Goal: Task Accomplishment & Management: Manage account settings

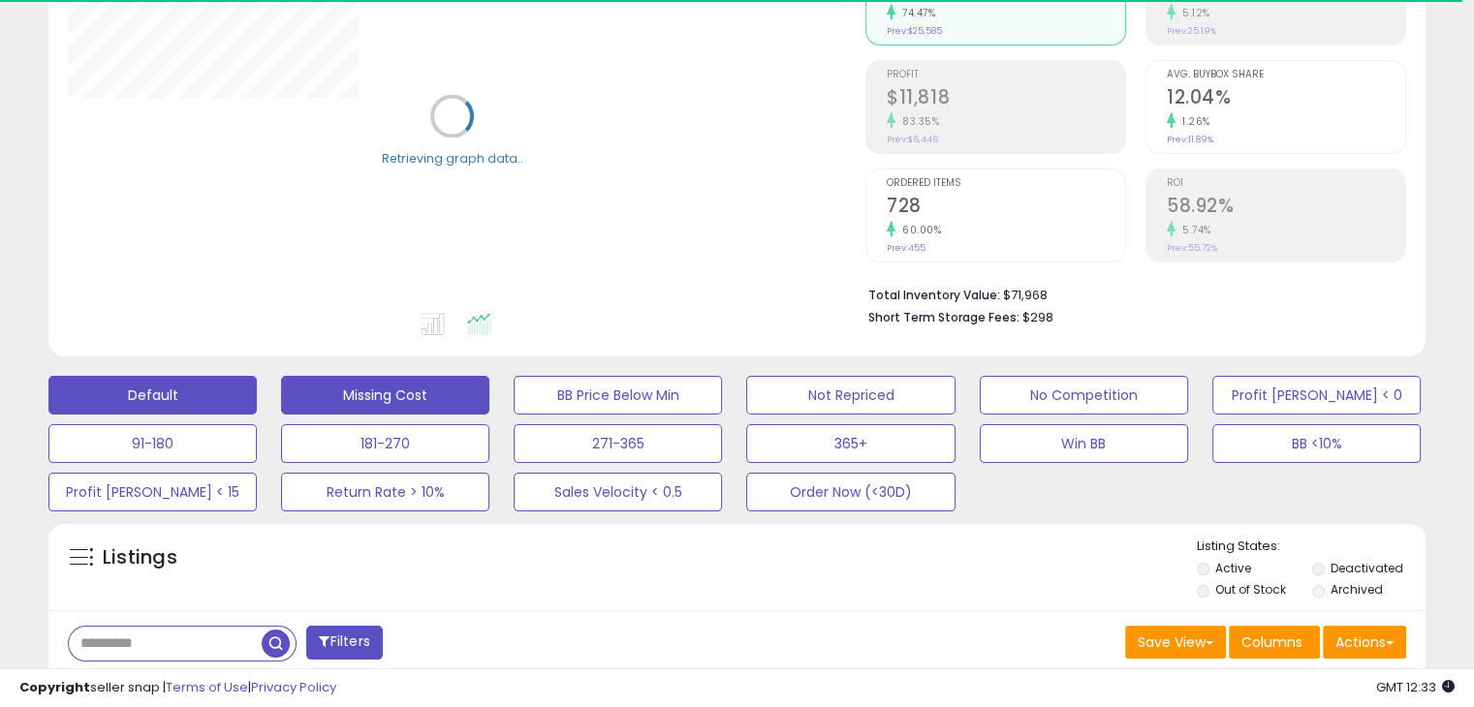
scroll to position [235, 0]
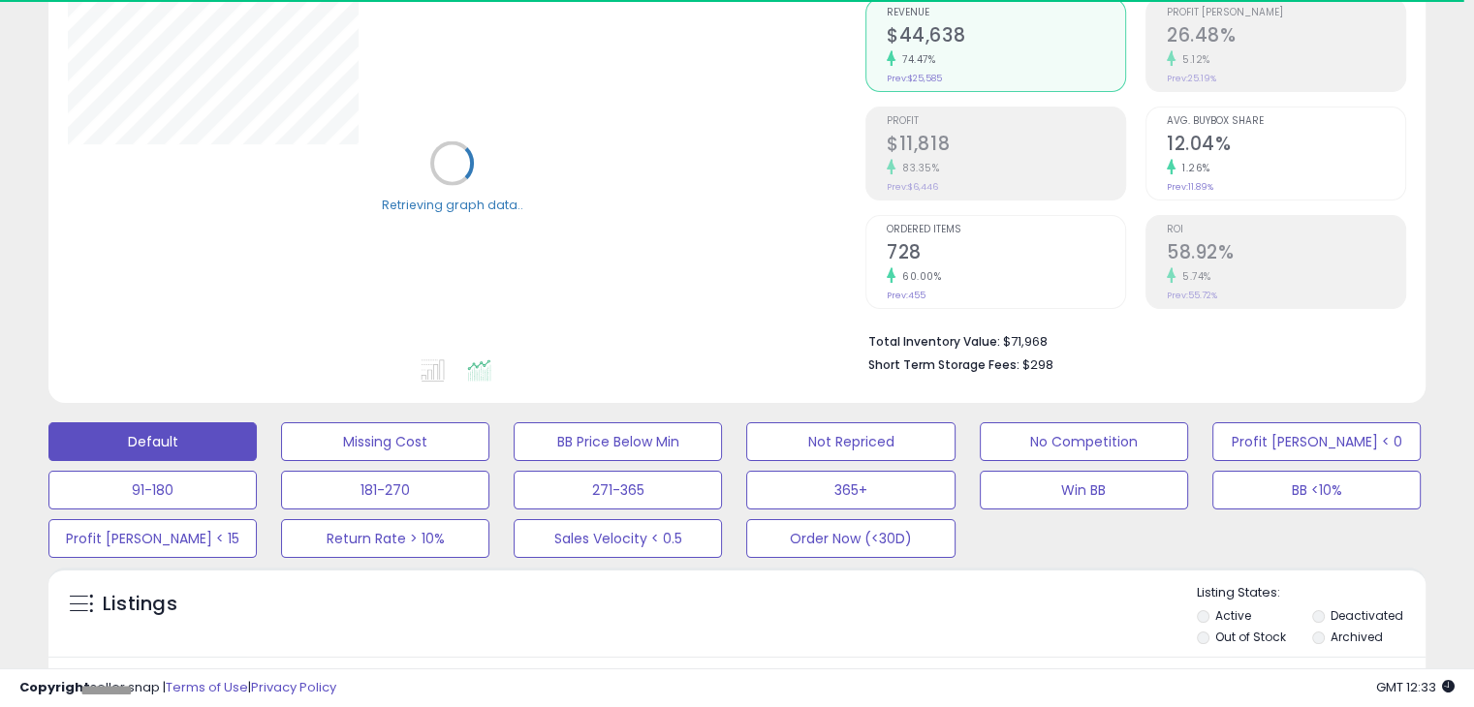
click at [445, 387] on div "Analytics Totals For All Selected Listings Listings With Cost Include Returns" at bounding box center [736, 149] width 1377 height 509
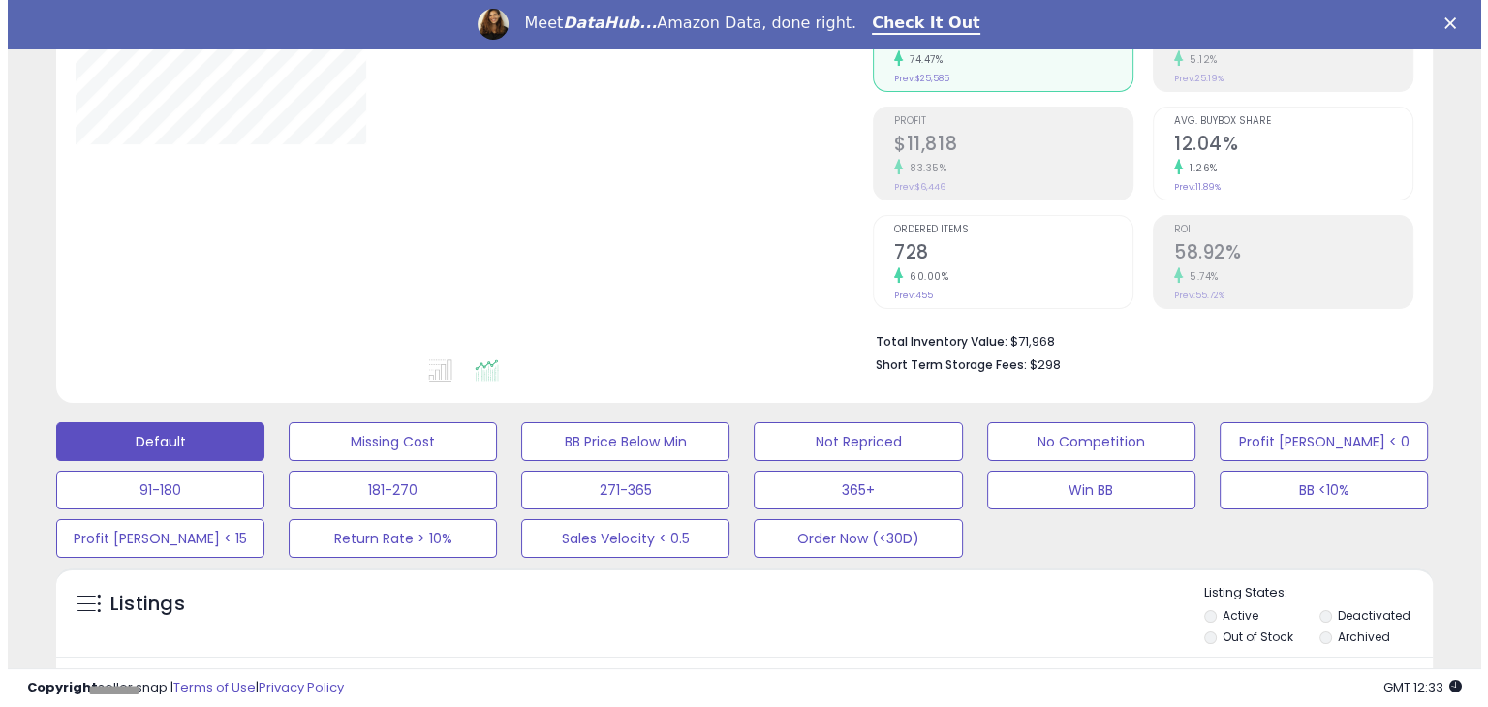
scroll to position [0, 0]
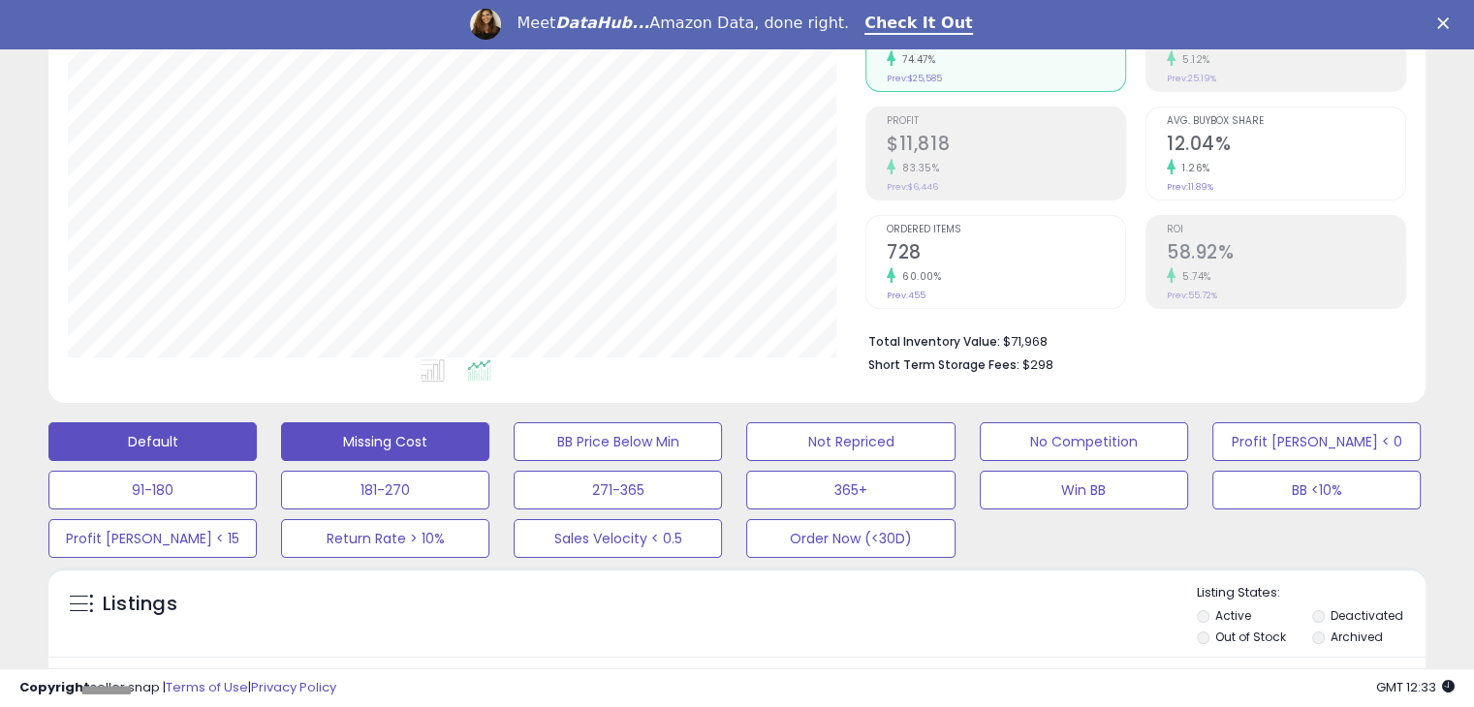
click at [419, 435] on button "Missing Cost" at bounding box center [385, 441] width 208 height 39
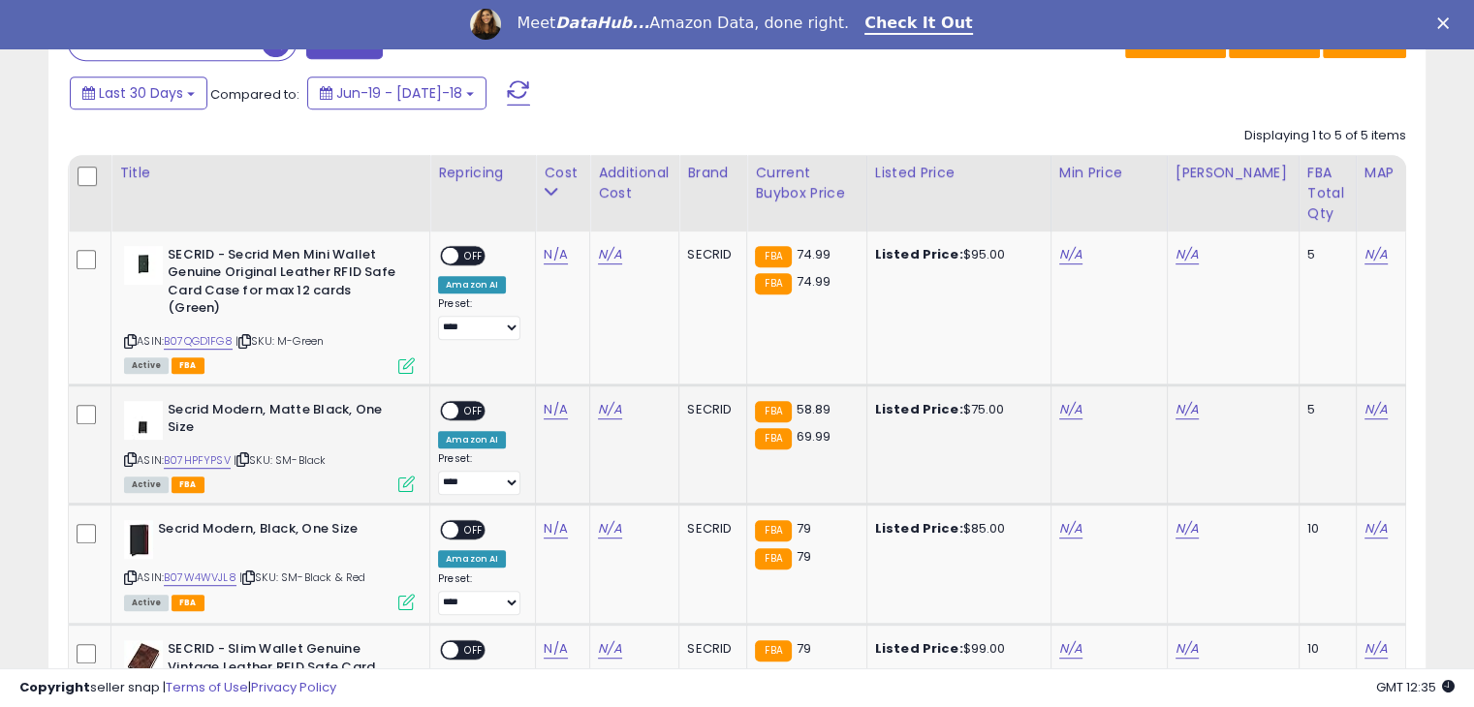
scroll to position [887, 0]
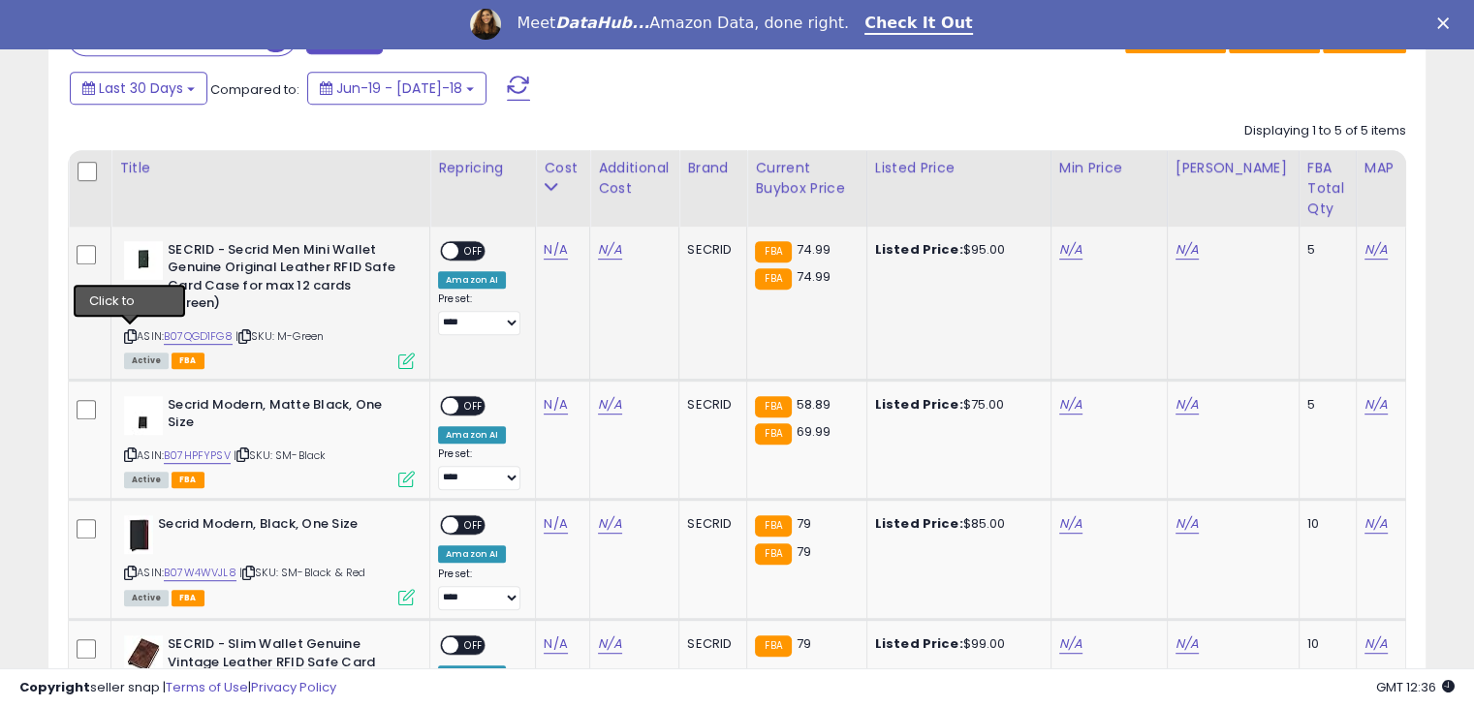
click at [127, 331] on icon at bounding box center [130, 336] width 13 height 11
click at [553, 252] on link "N/A" at bounding box center [555, 249] width 23 height 19
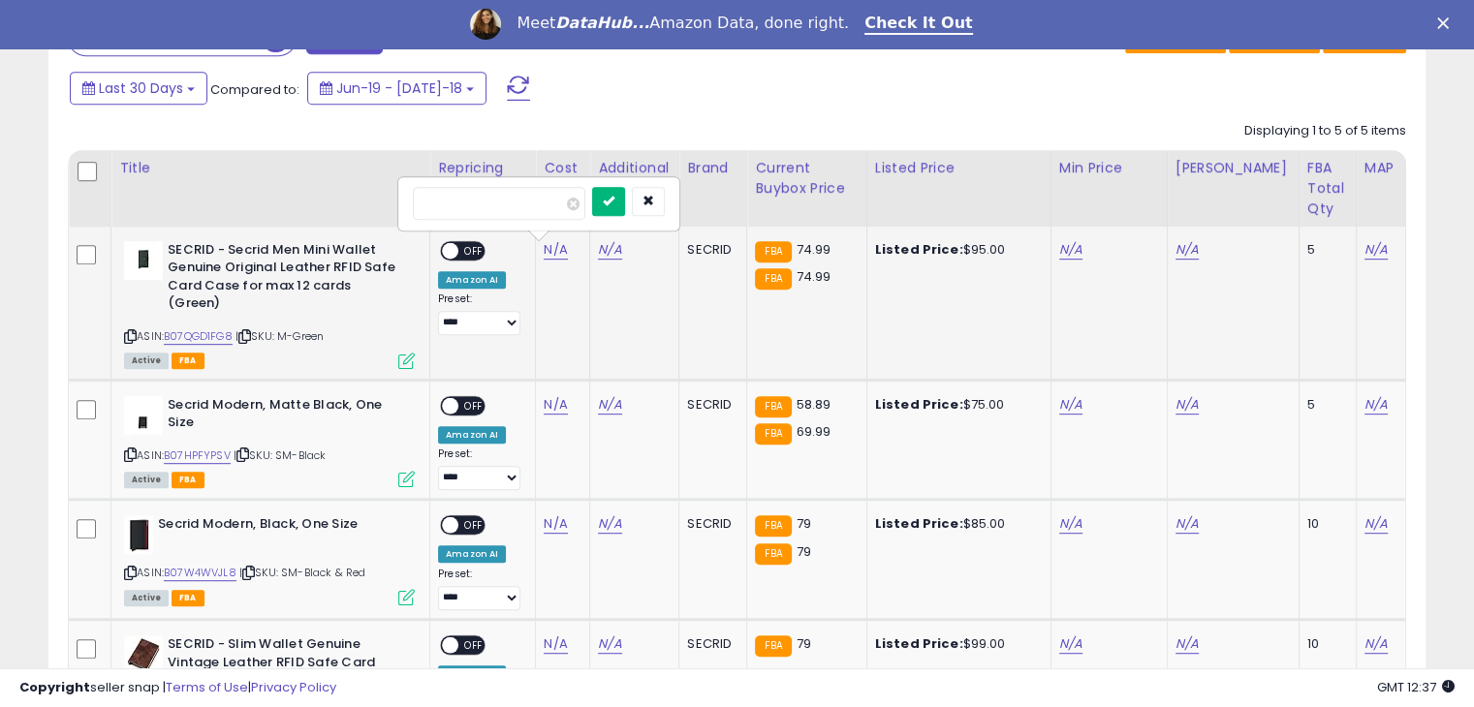
type input "*****"
click at [614, 195] on icon "submit" at bounding box center [609, 201] width 12 height 12
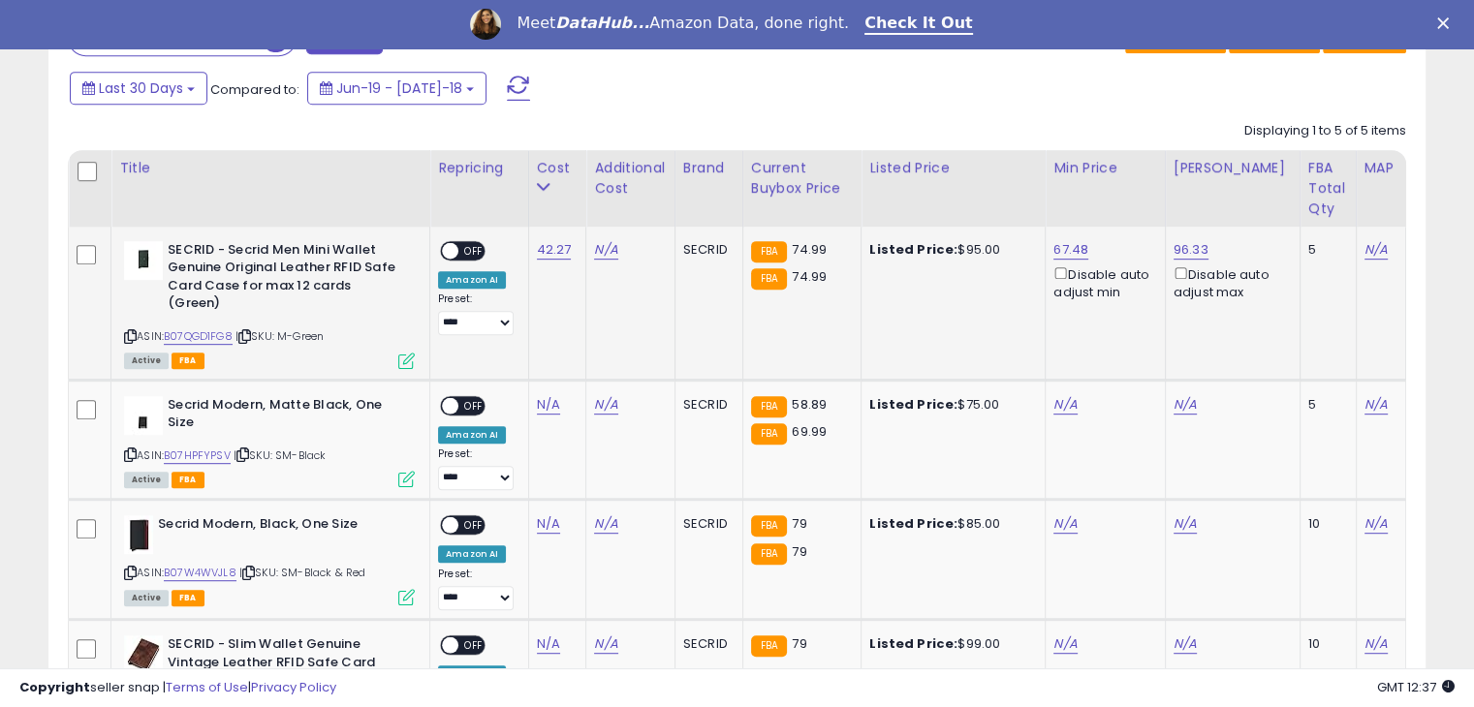
click at [473, 246] on span "OFF" at bounding box center [473, 250] width 31 height 16
click at [128, 454] on icon at bounding box center [130, 455] width 13 height 11
click at [546, 404] on link "N/A" at bounding box center [548, 404] width 23 height 19
type input "*****"
click at [607, 357] on icon "submit" at bounding box center [602, 355] width 12 height 12
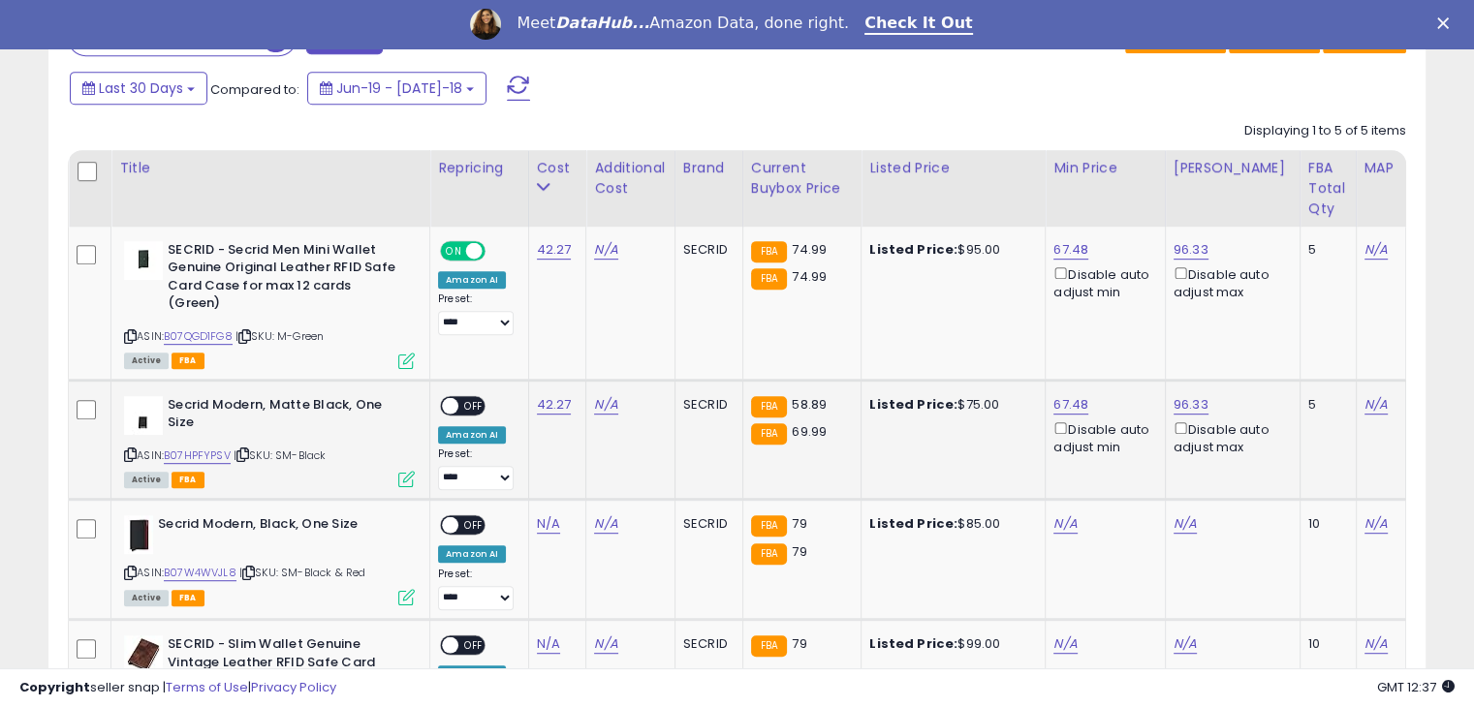
scroll to position [942, 0]
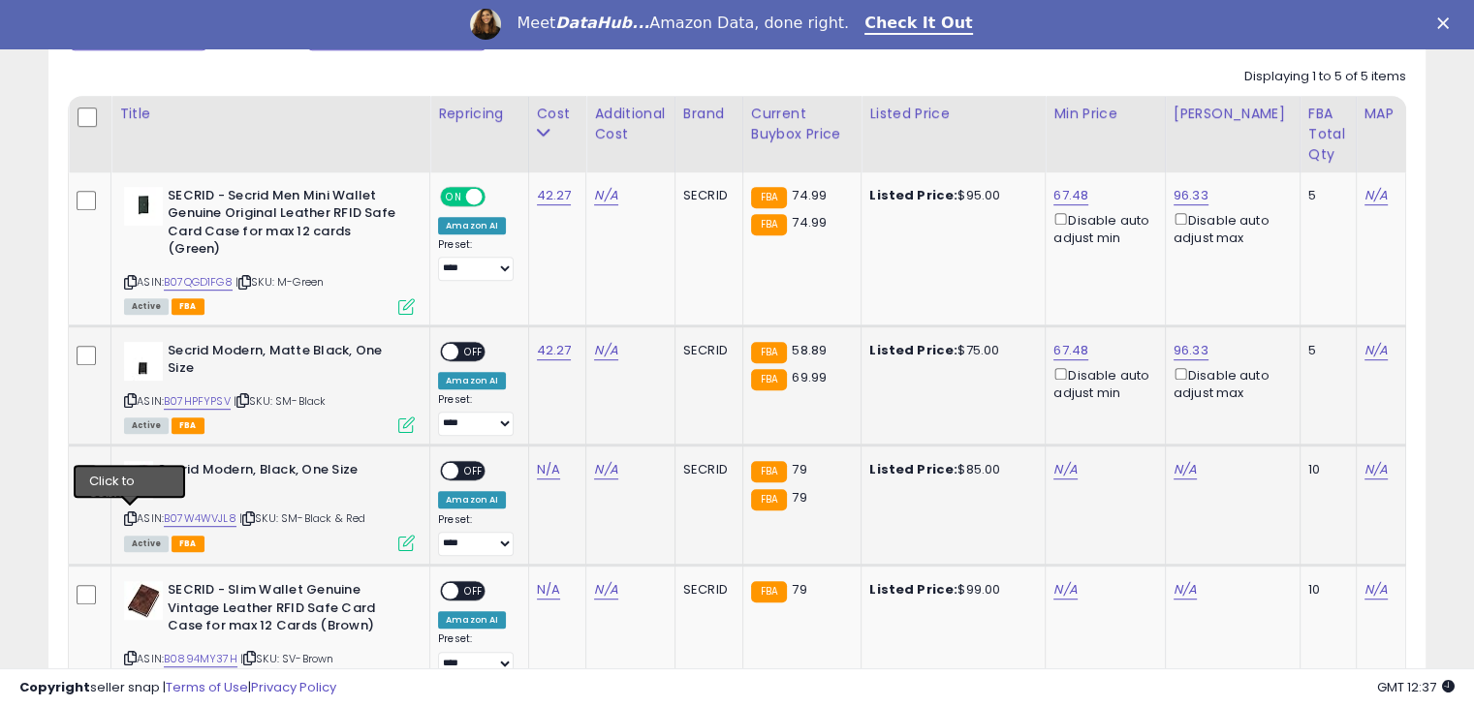
click at [130, 520] on icon at bounding box center [130, 518] width 13 height 11
click at [458, 349] on span "OFF" at bounding box center [473, 351] width 31 height 16
click at [556, 205] on link "42.27" at bounding box center [554, 195] width 35 height 19
click at [575, 404] on td "42.27 *****" at bounding box center [557, 386] width 58 height 120
click at [543, 474] on link "N/A" at bounding box center [548, 469] width 23 height 19
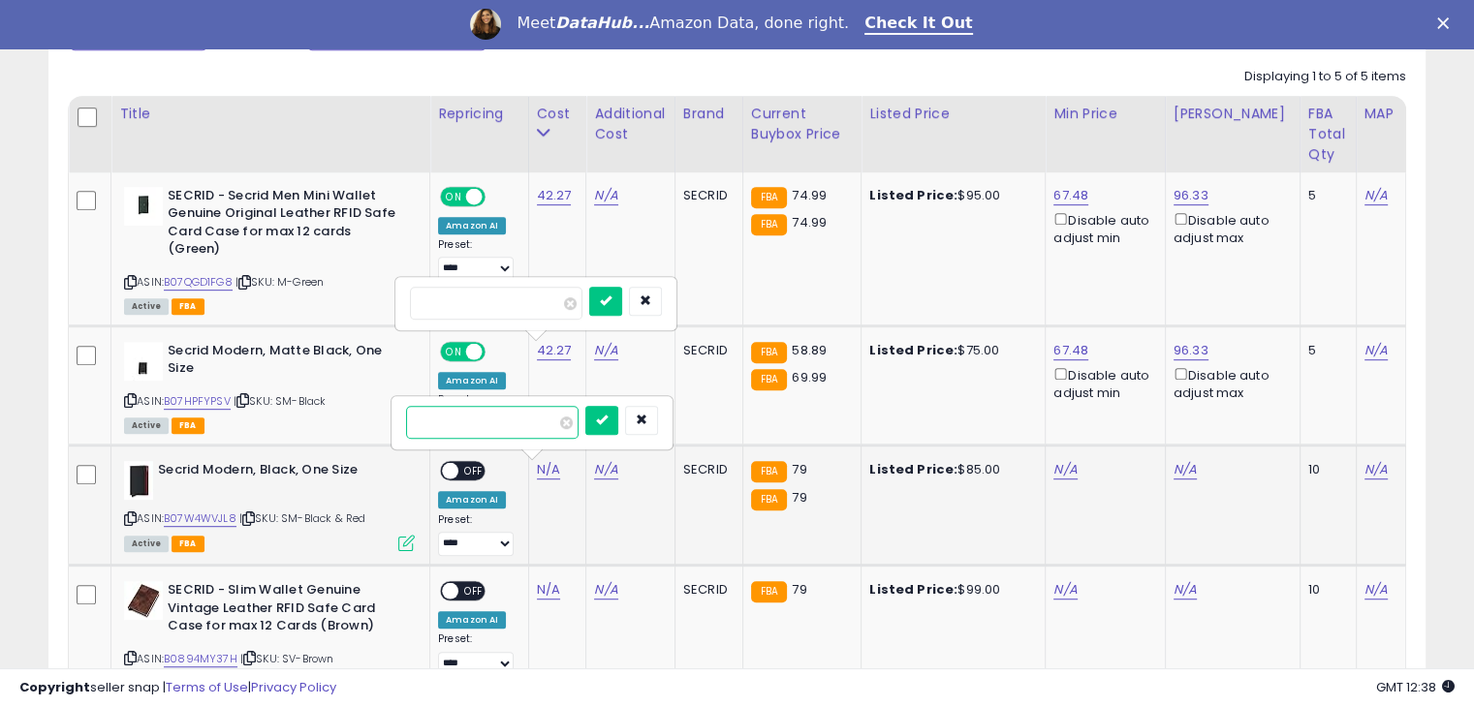
paste input "*****"
type input "*****"
click at [607, 422] on icon "submit" at bounding box center [602, 420] width 12 height 12
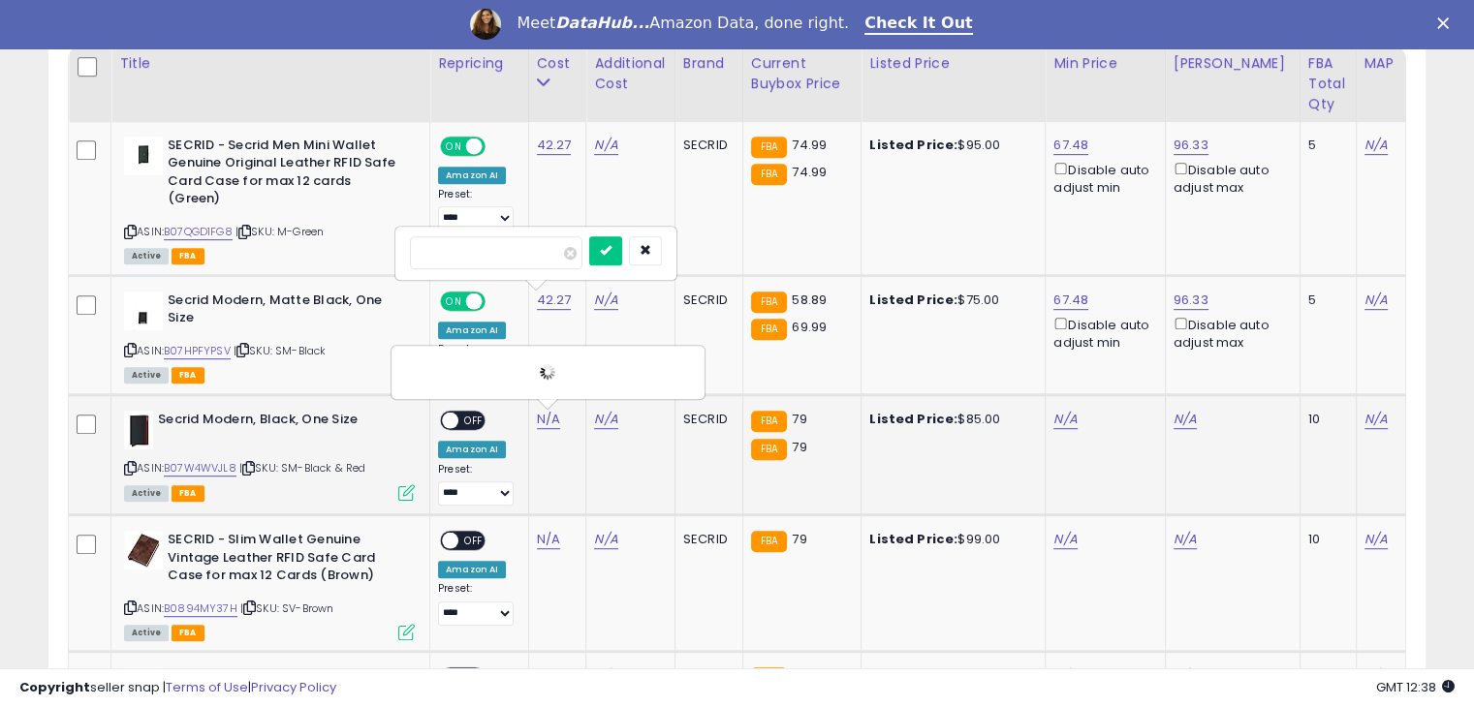
scroll to position [995, 0]
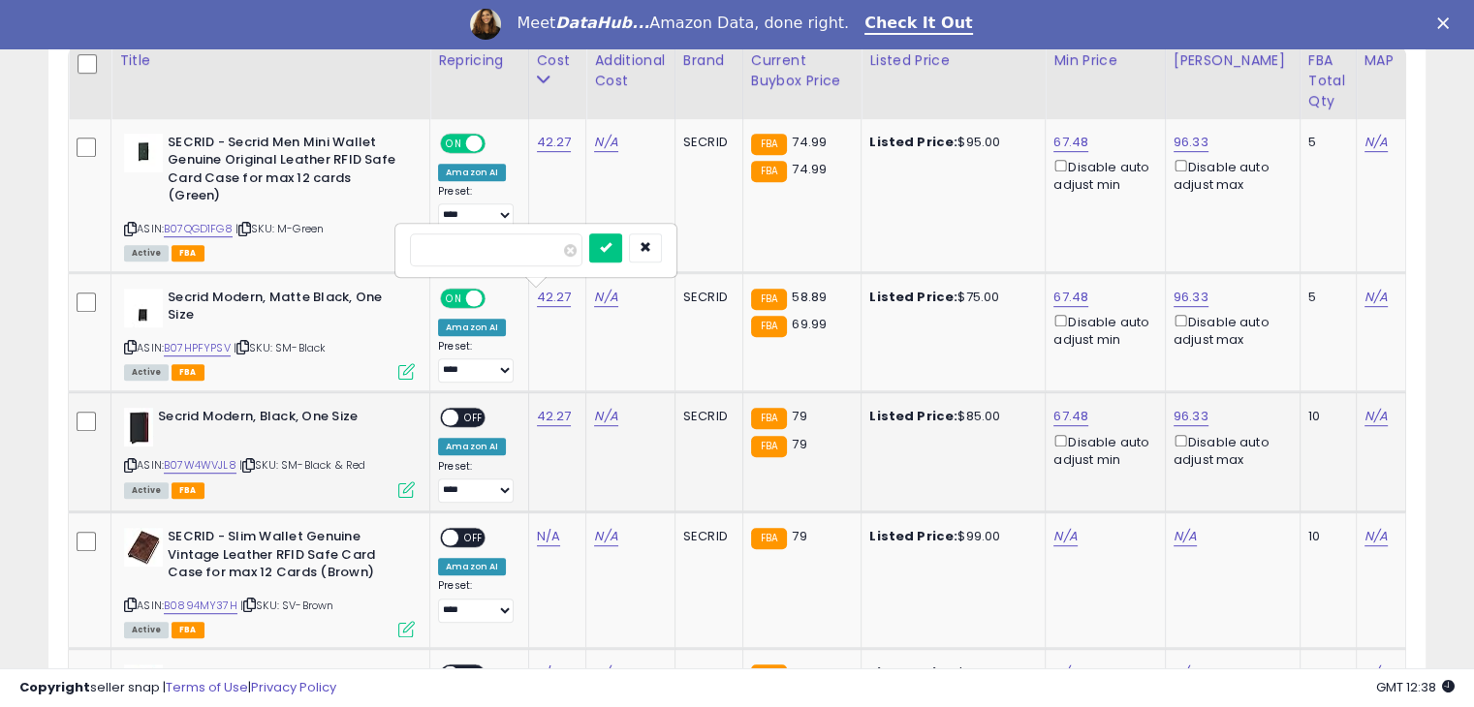
click at [466, 412] on span "OFF" at bounding box center [473, 418] width 31 height 16
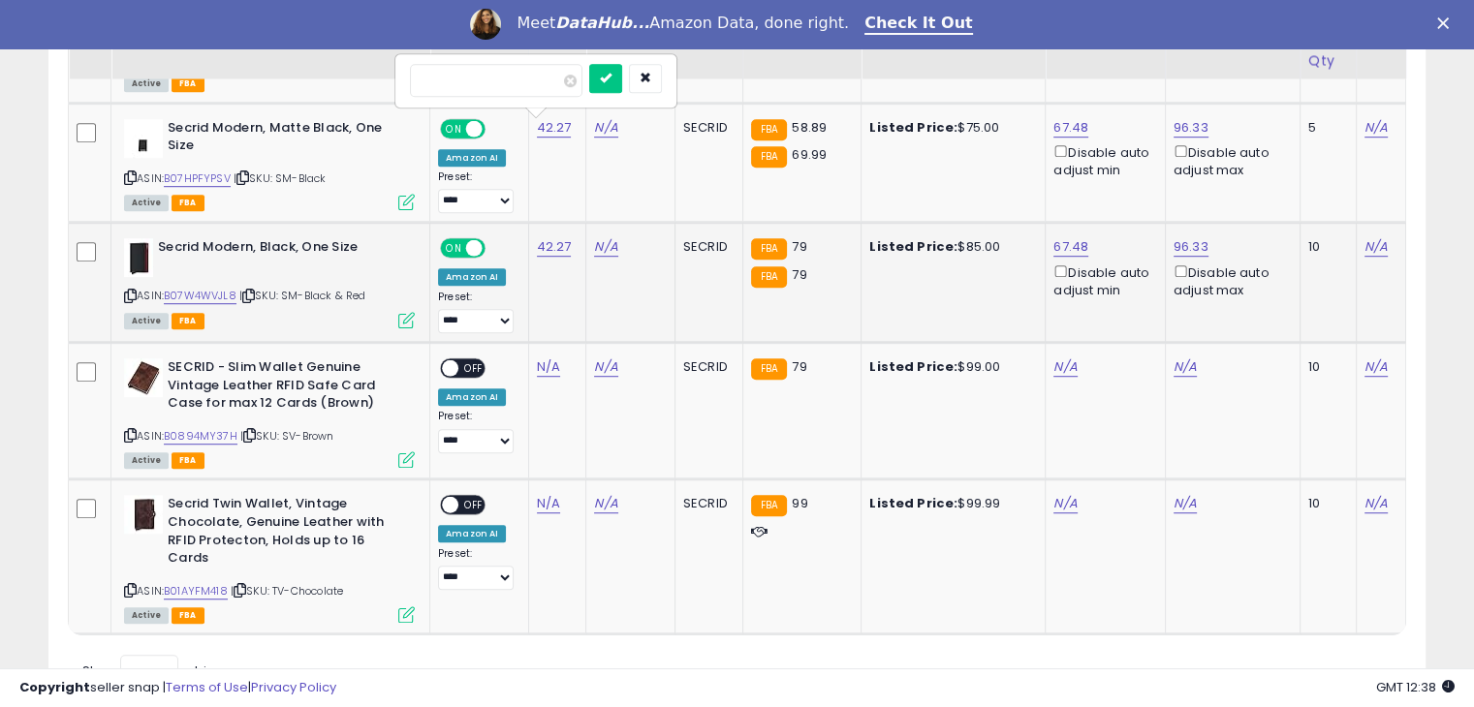
scroll to position [1166, 0]
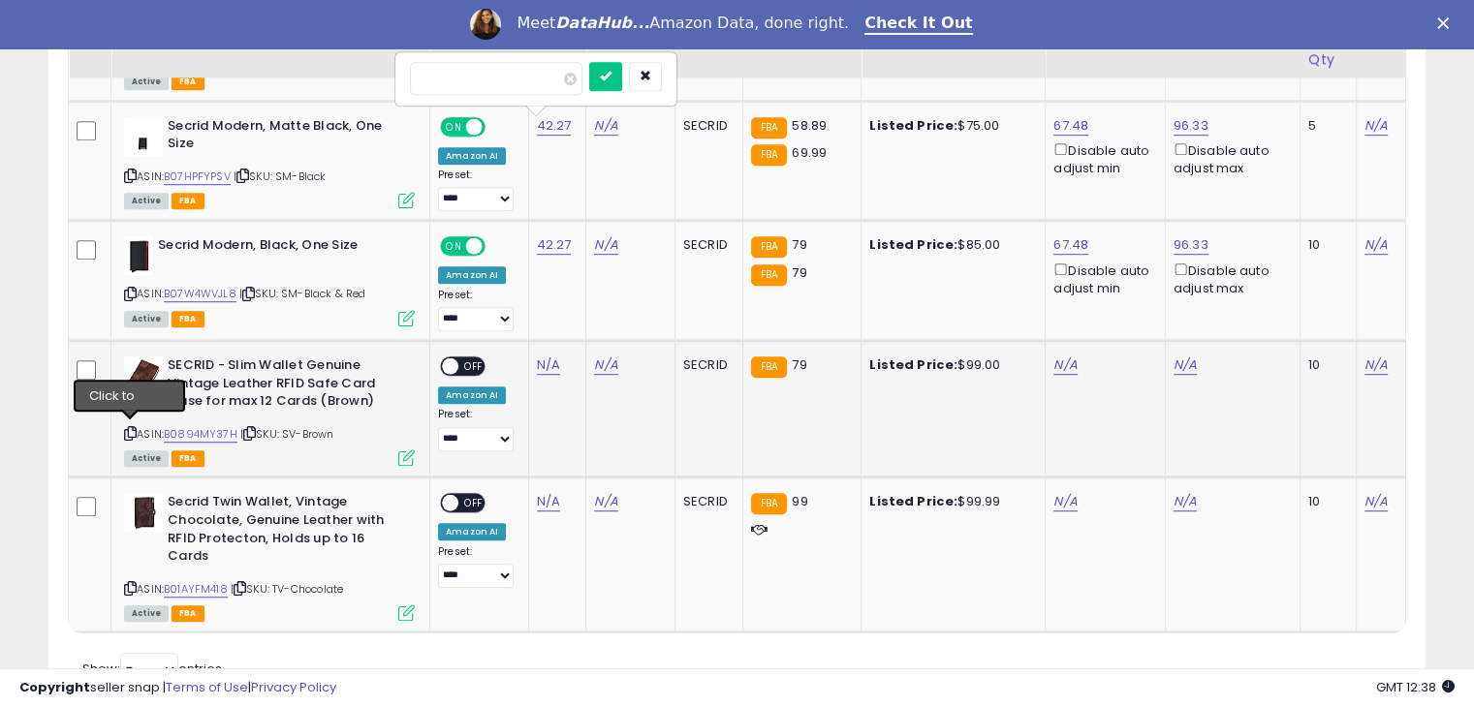
click at [130, 432] on icon at bounding box center [130, 433] width 13 height 11
click at [547, 366] on link "N/A" at bounding box center [548, 365] width 23 height 19
type input "*****"
click at [618, 321] on button "submit" at bounding box center [601, 314] width 33 height 29
click at [132, 583] on icon at bounding box center [130, 588] width 13 height 11
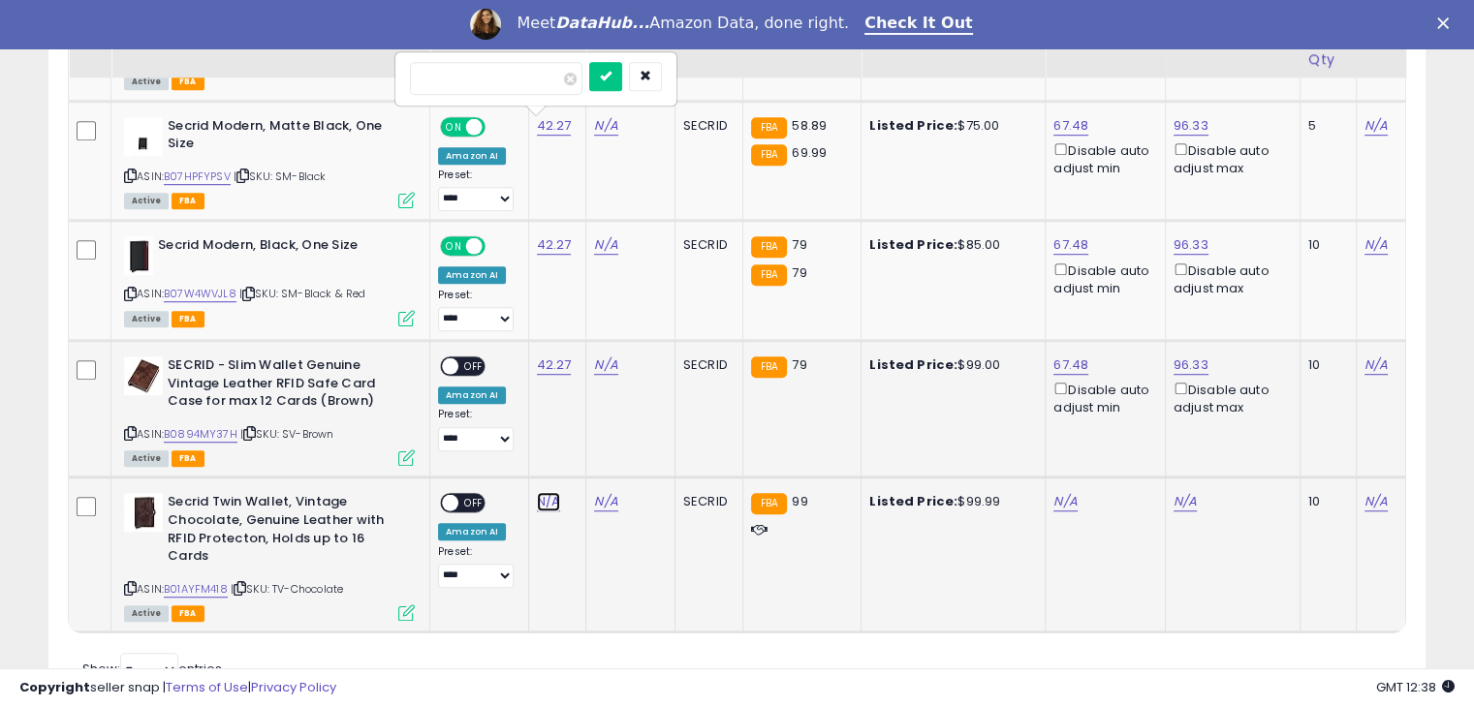
click at [555, 500] on link "N/A" at bounding box center [548, 501] width 23 height 19
type input "****"
click at [632, 464] on div at bounding box center [621, 453] width 73 height 34
click at [607, 454] on icon "submit" at bounding box center [602, 450] width 12 height 12
click at [603, 605] on td "N/A" at bounding box center [629, 555] width 89 height 155
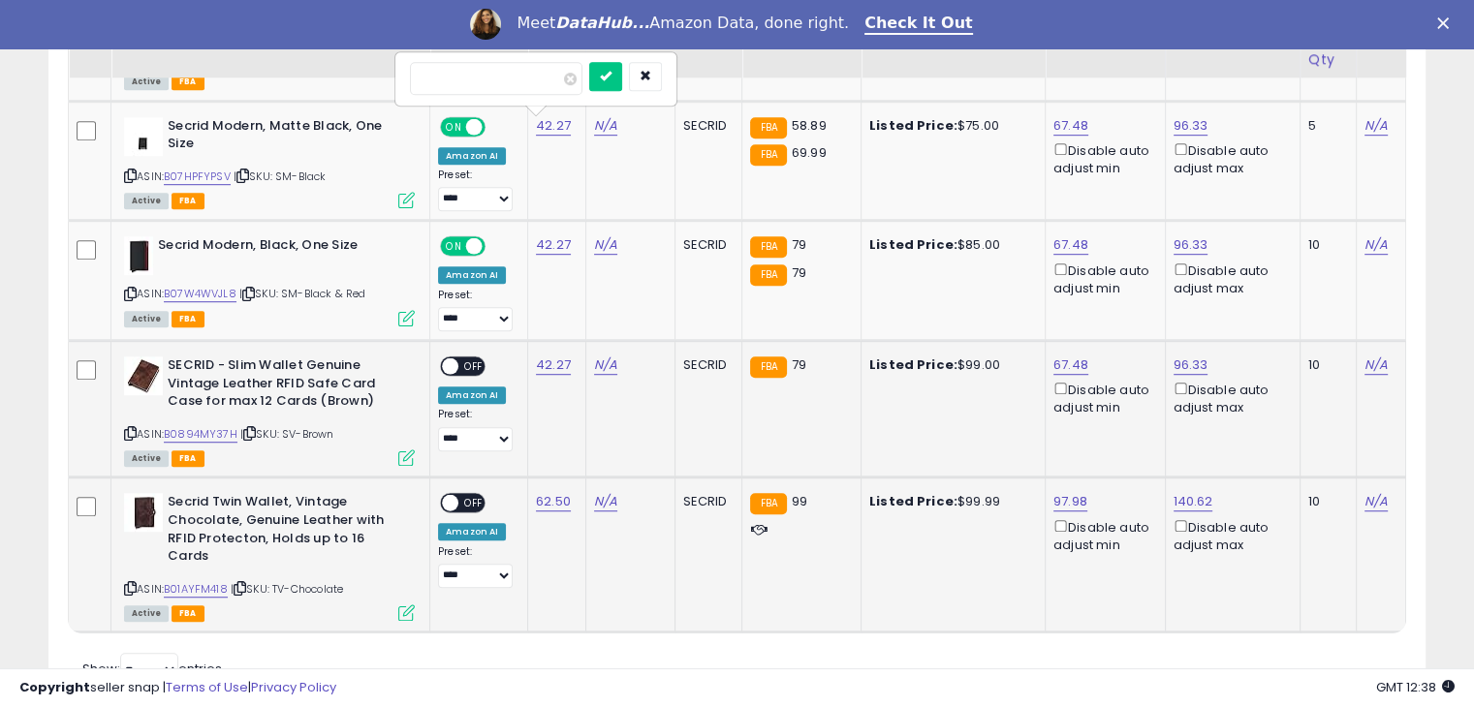
click at [189, 498] on b "Secrid Twin Wallet, Vintage Chocolate, Genuine Leather with RFID Protecton, Hol…" at bounding box center [285, 531] width 235 height 77
click at [200, 581] on link "B01AYFM418" at bounding box center [196, 589] width 64 height 16
click at [463, 512] on div "**********" at bounding box center [475, 540] width 75 height 95
click at [465, 508] on div "ON OFF" at bounding box center [463, 503] width 46 height 20
click at [471, 503] on span "OFF" at bounding box center [473, 503] width 31 height 16
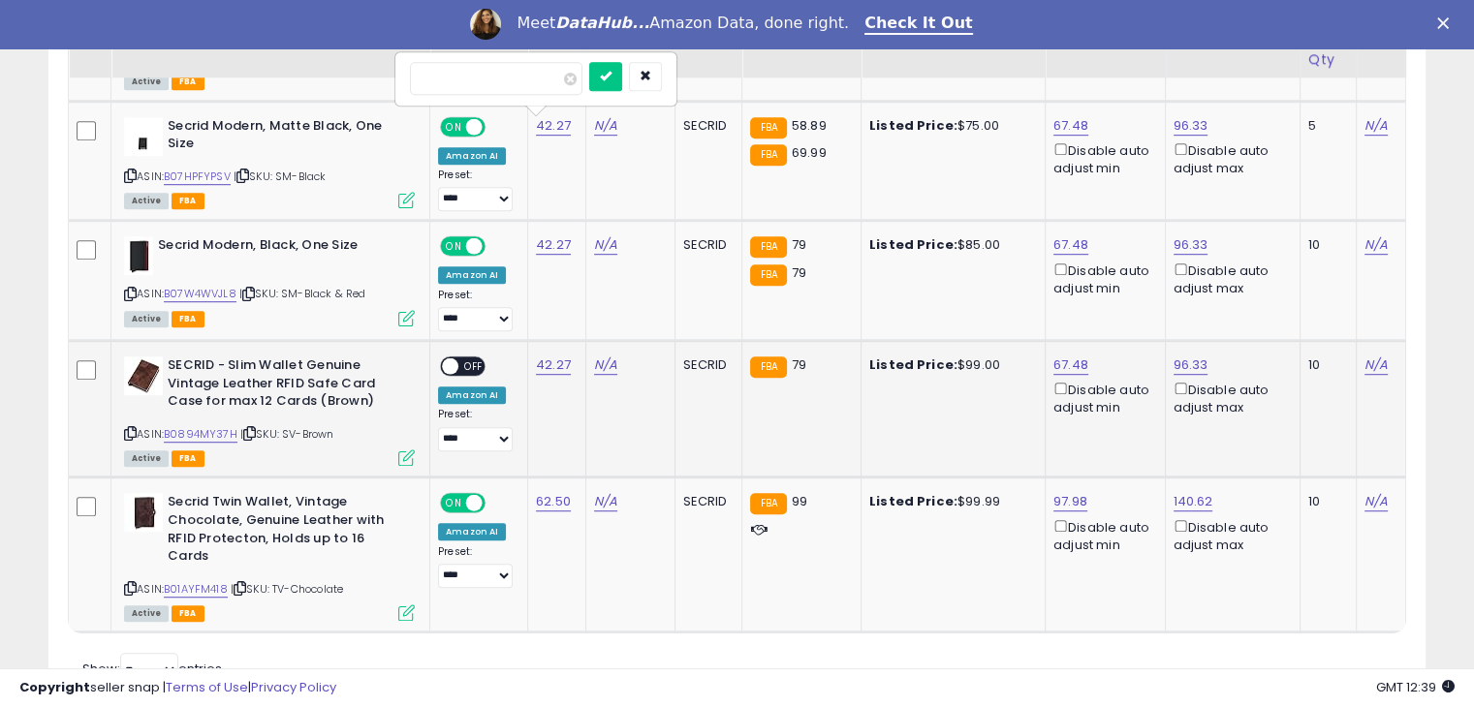
click at [838, 656] on div "Retrieving listings data.. Displaying 1 to 5 of 5 items Title Repricing" at bounding box center [737, 261] width 1338 height 857
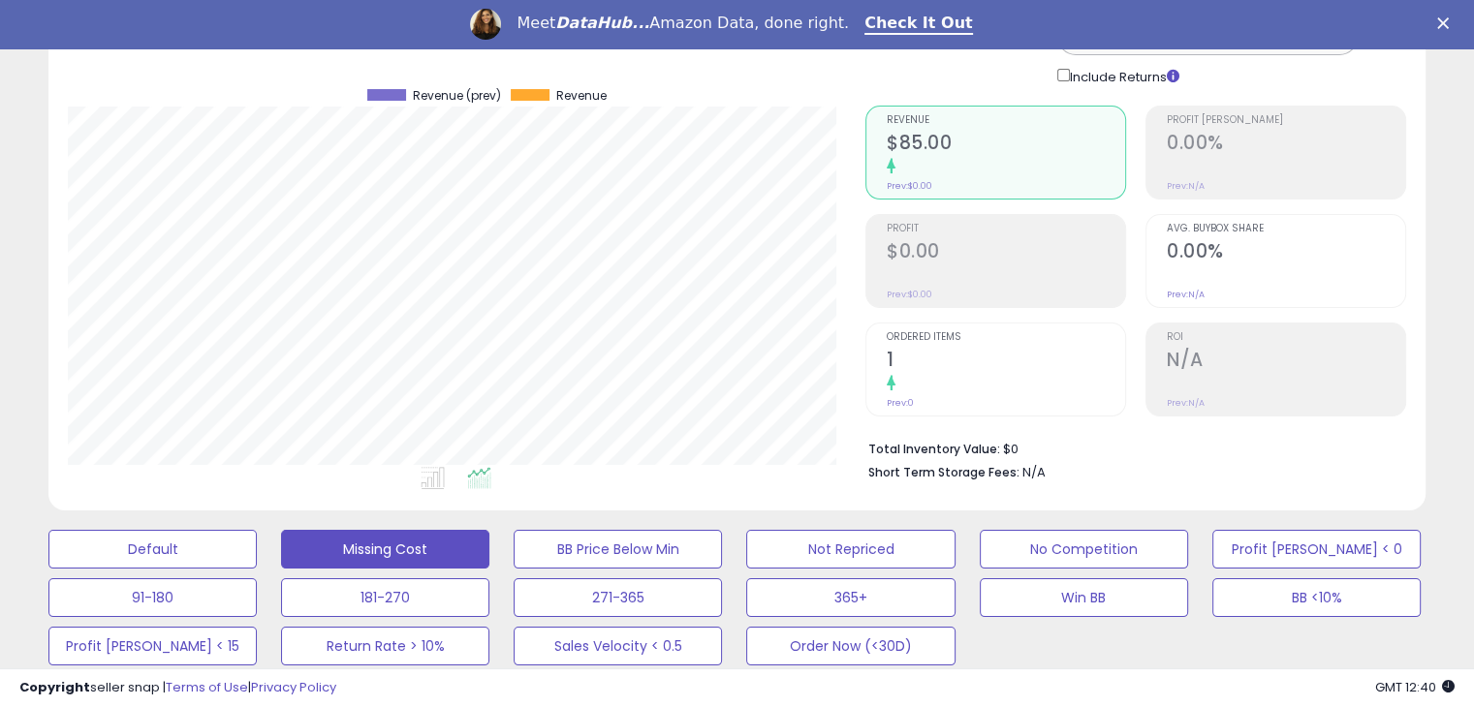
scroll to position [0, 0]
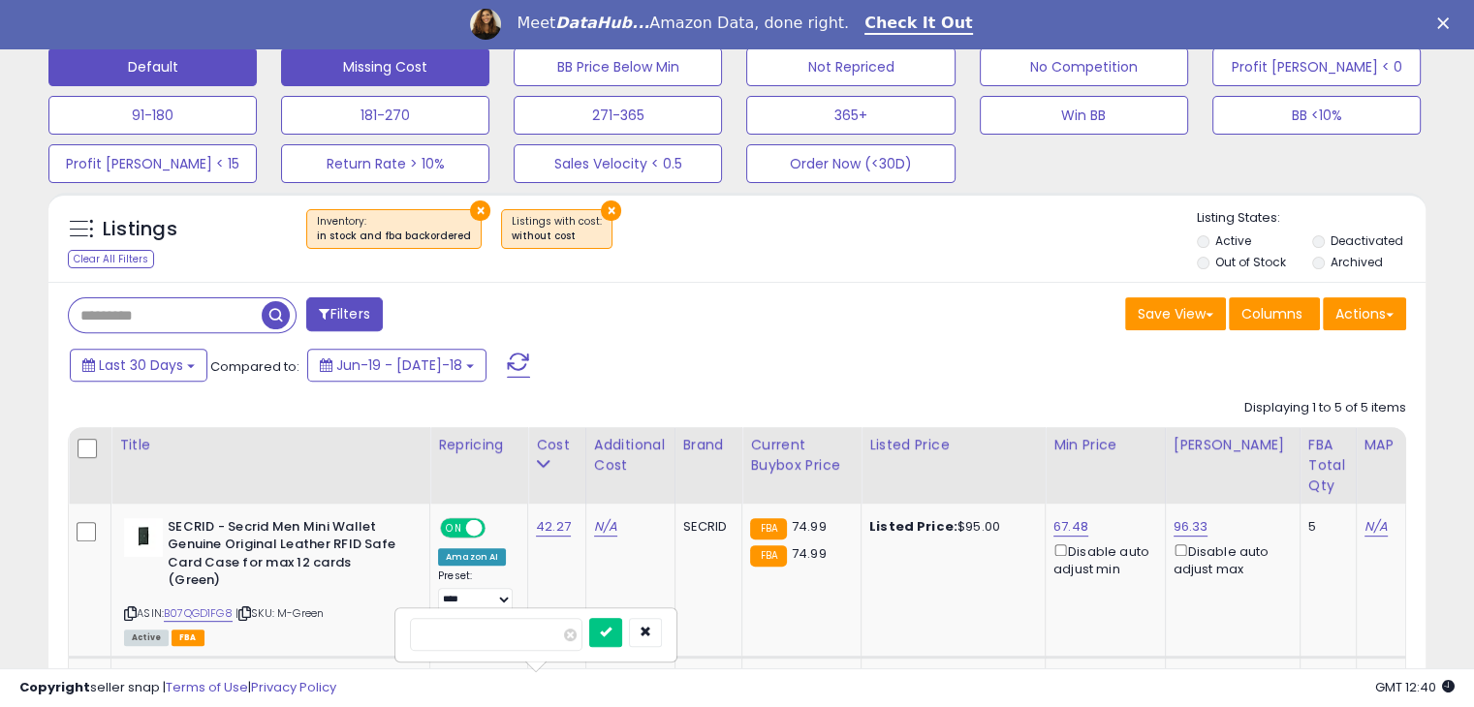
click at [209, 75] on button "Default" at bounding box center [152, 66] width 208 height 39
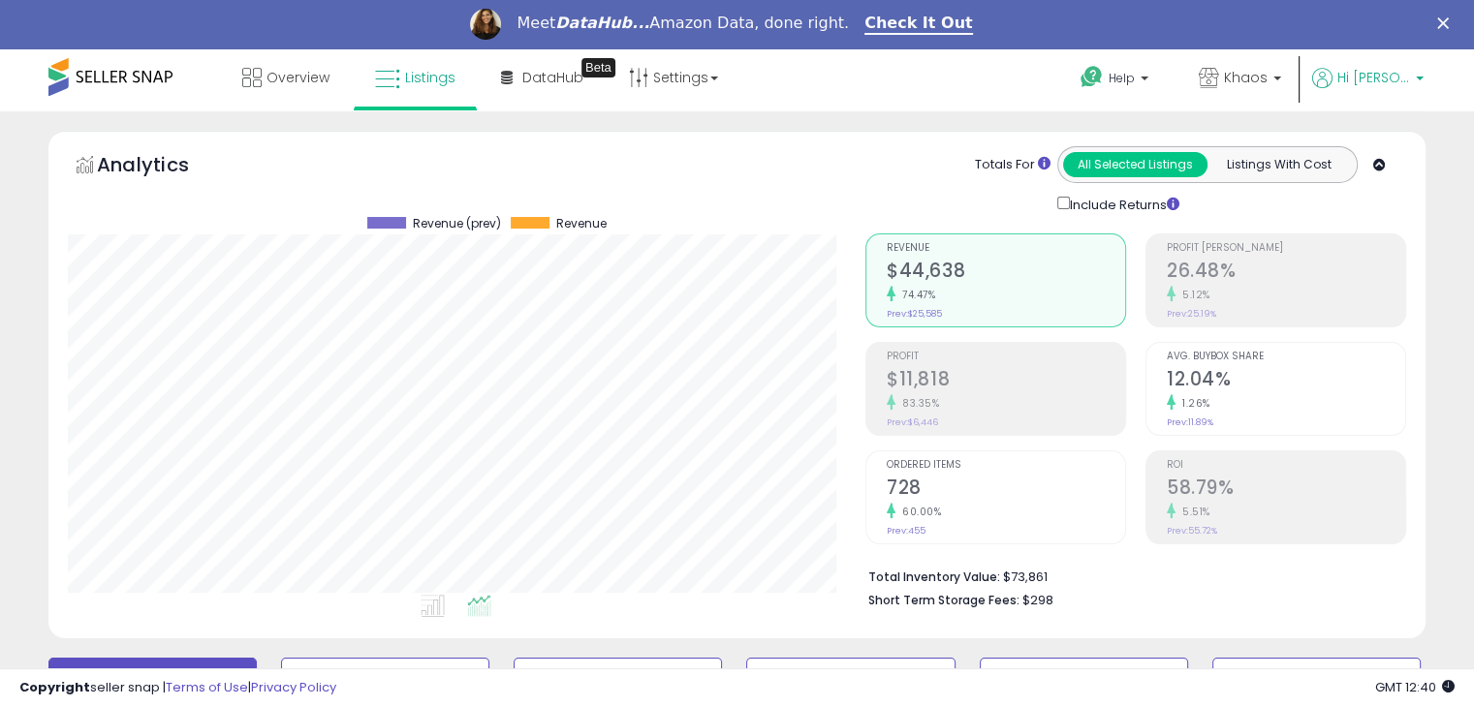
click at [1380, 90] on p "Hi [PERSON_NAME]" at bounding box center [1367, 80] width 111 height 24
click at [1264, 90] on p "Khaos" at bounding box center [1239, 80] width 82 height 24
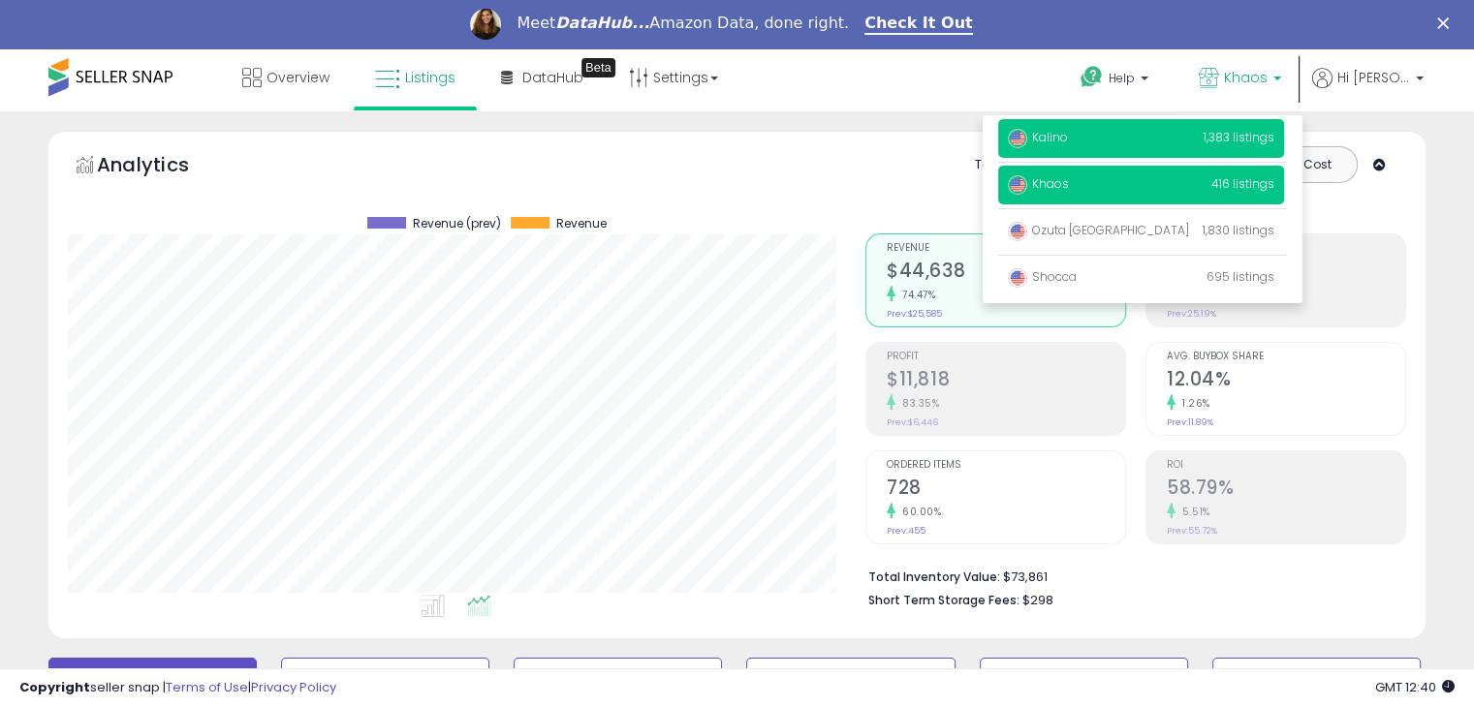
click at [1104, 143] on p "Kalino 1,383 listings" at bounding box center [1141, 138] width 286 height 39
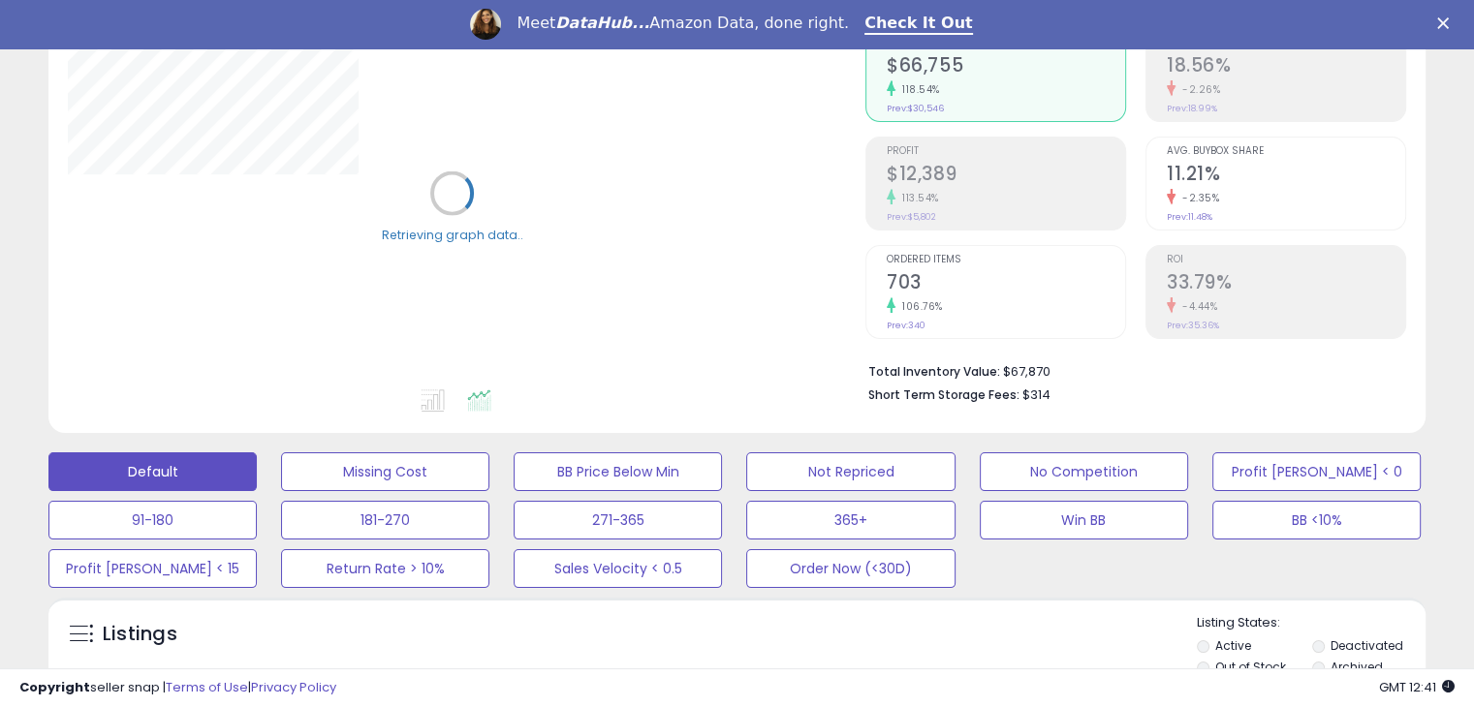
click at [392, 416] on ul at bounding box center [436, 404] width 799 height 35
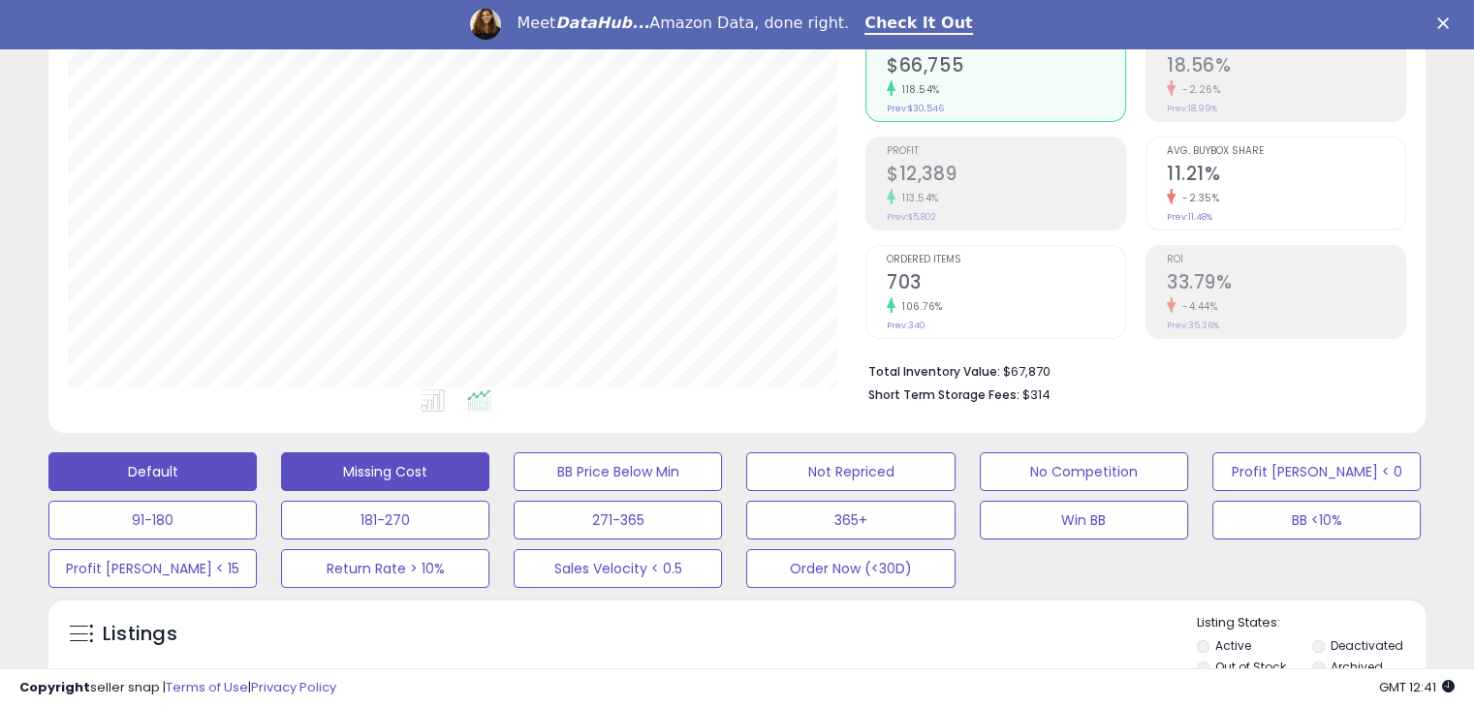
click at [379, 481] on button "Missing Cost" at bounding box center [385, 471] width 208 height 39
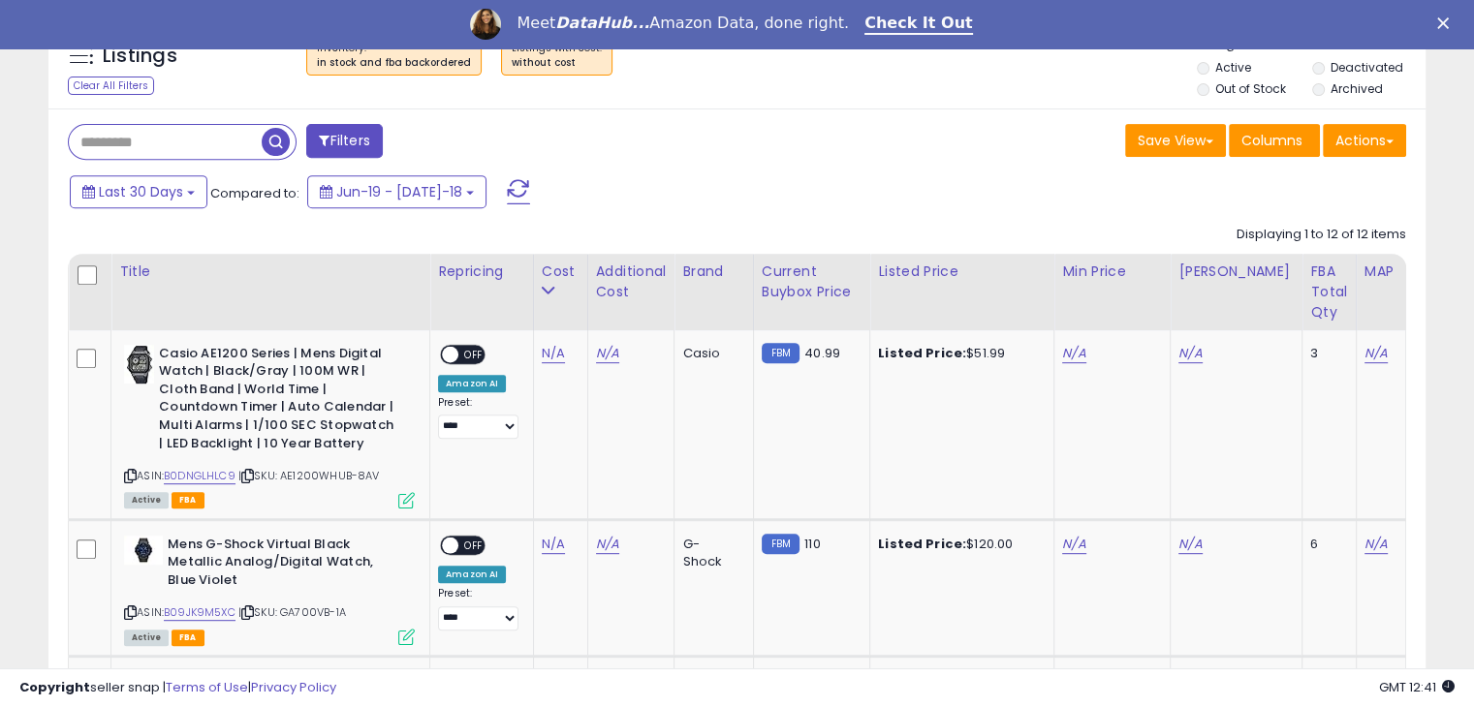
scroll to position [783, 0]
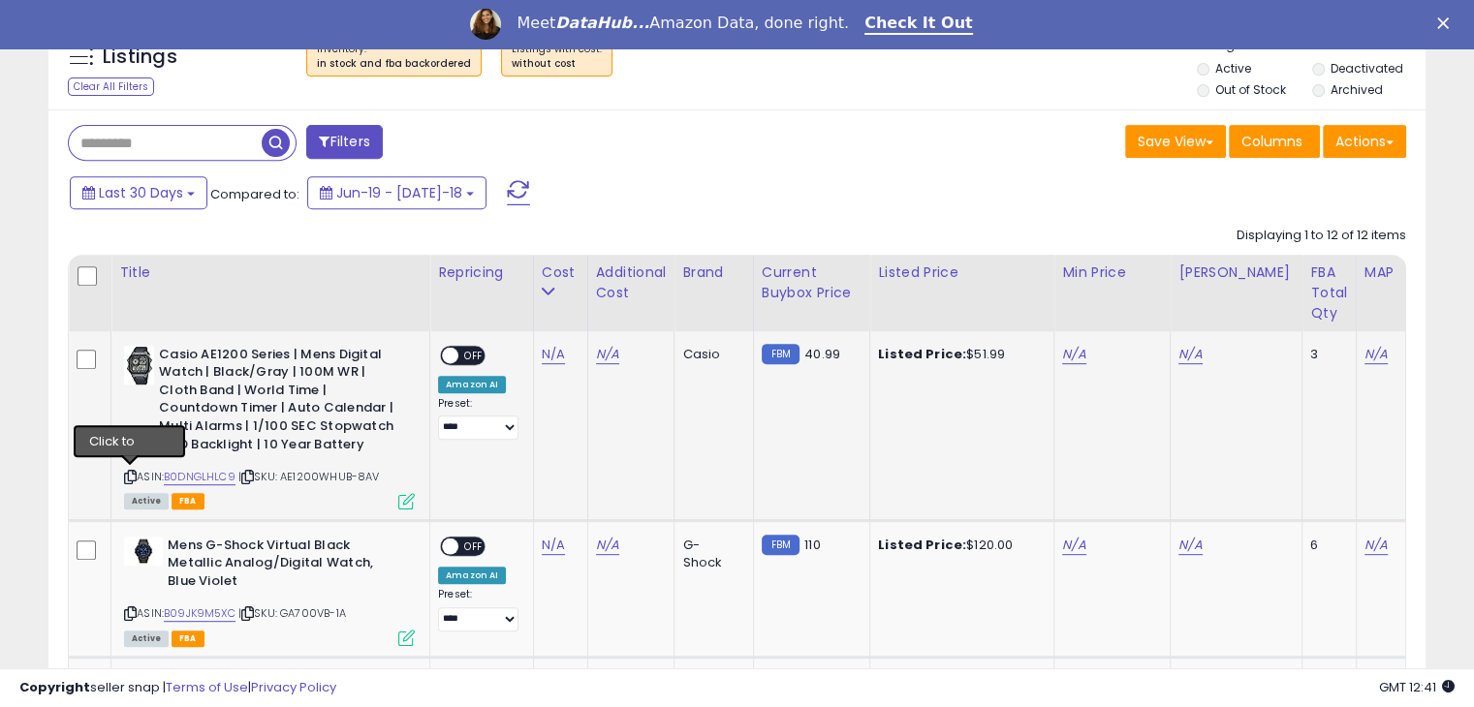
click at [134, 472] on icon at bounding box center [130, 477] width 13 height 11
click at [546, 350] on link "N/A" at bounding box center [553, 354] width 23 height 19
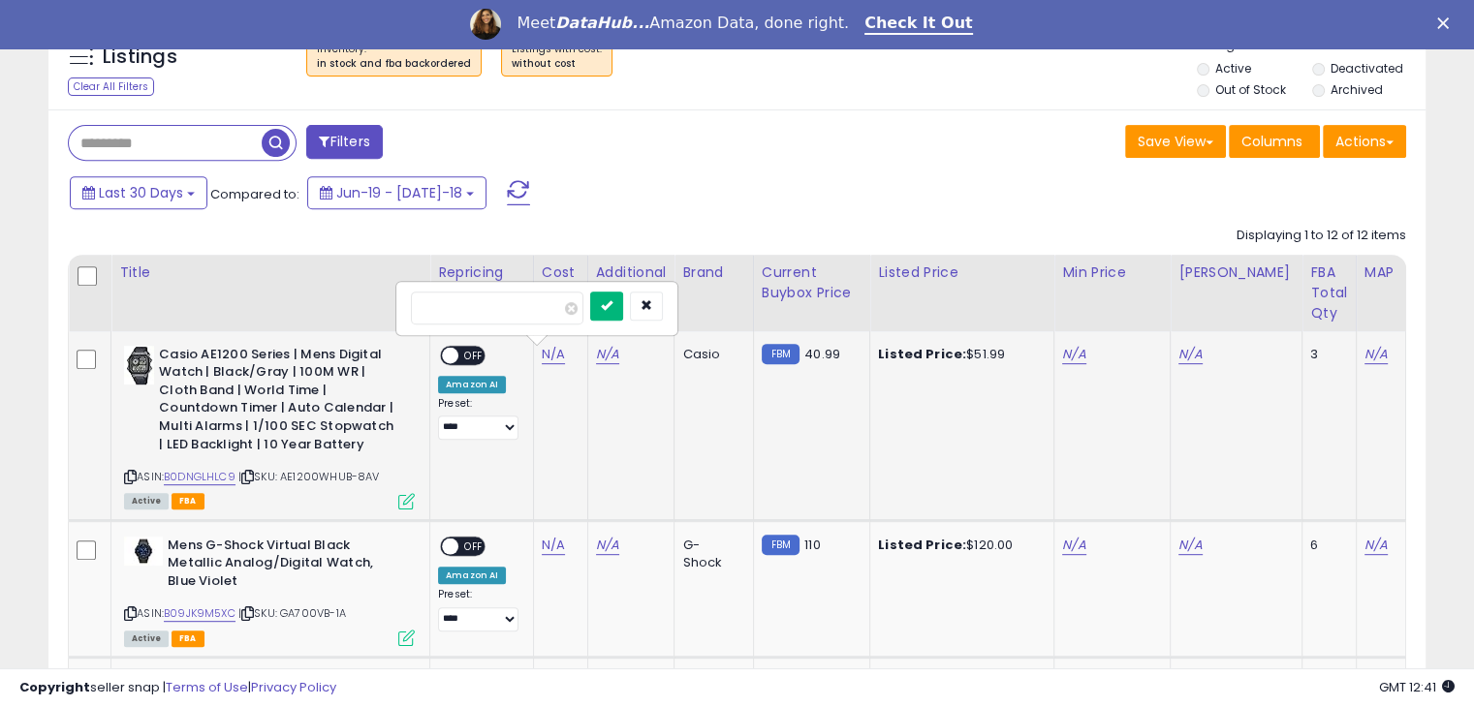
type input "*****"
click at [612, 307] on icon "submit" at bounding box center [607, 305] width 12 height 12
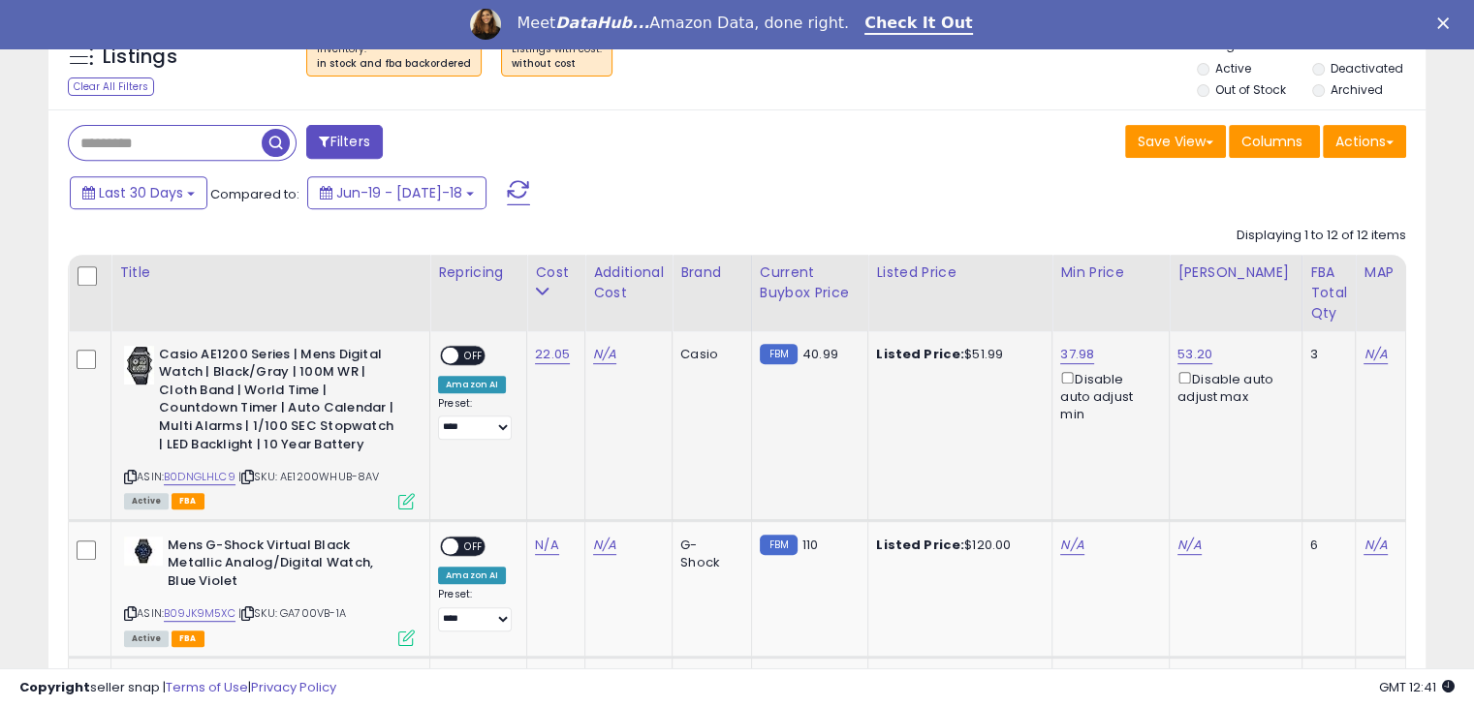
click at [471, 357] on span "OFF" at bounding box center [473, 355] width 31 height 16
click at [684, 207] on div "Last 30 Days Compared to: Jun-19 - Jul-18" at bounding box center [567, 195] width 1004 height 44
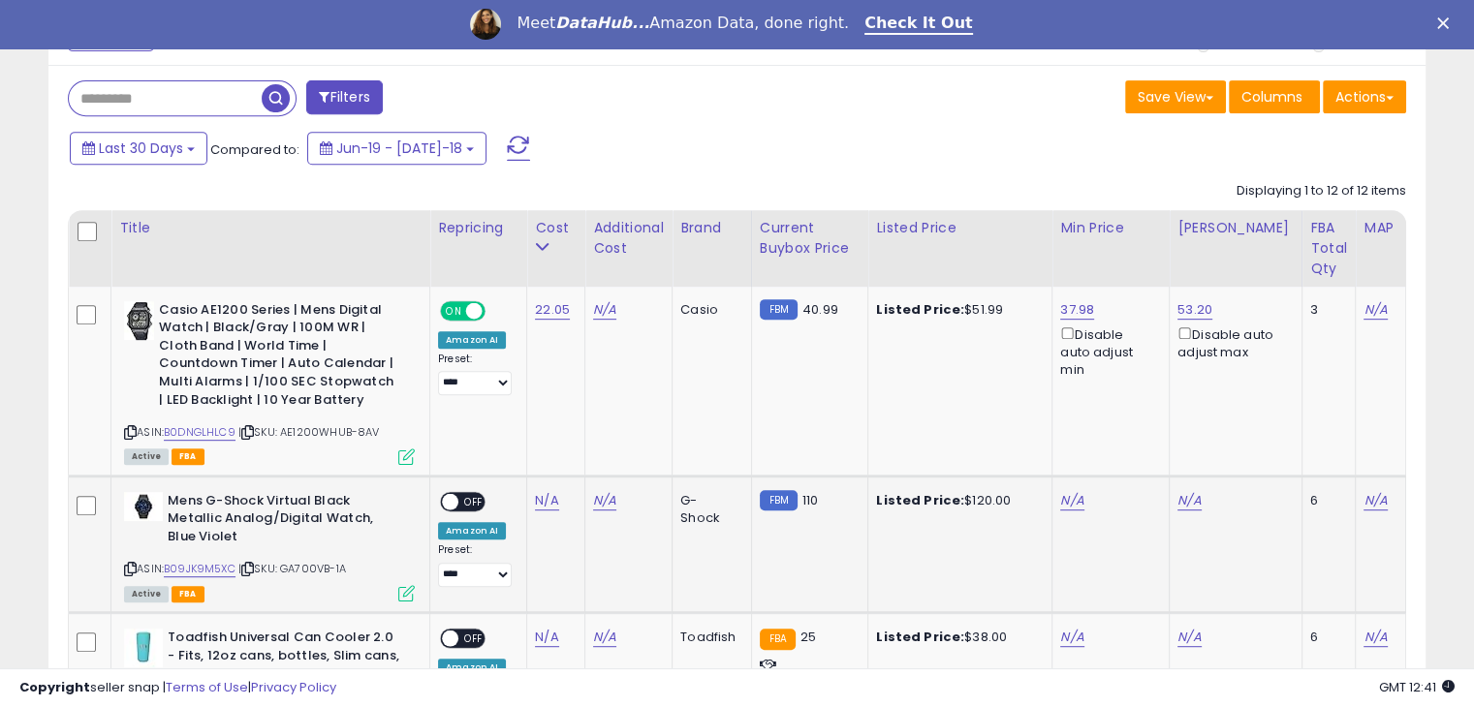
click at [128, 569] on icon at bounding box center [130, 569] width 13 height 11
click at [544, 498] on link "N/A" at bounding box center [546, 500] width 23 height 19
type input "*****"
click at [606, 447] on icon "submit" at bounding box center [600, 451] width 12 height 12
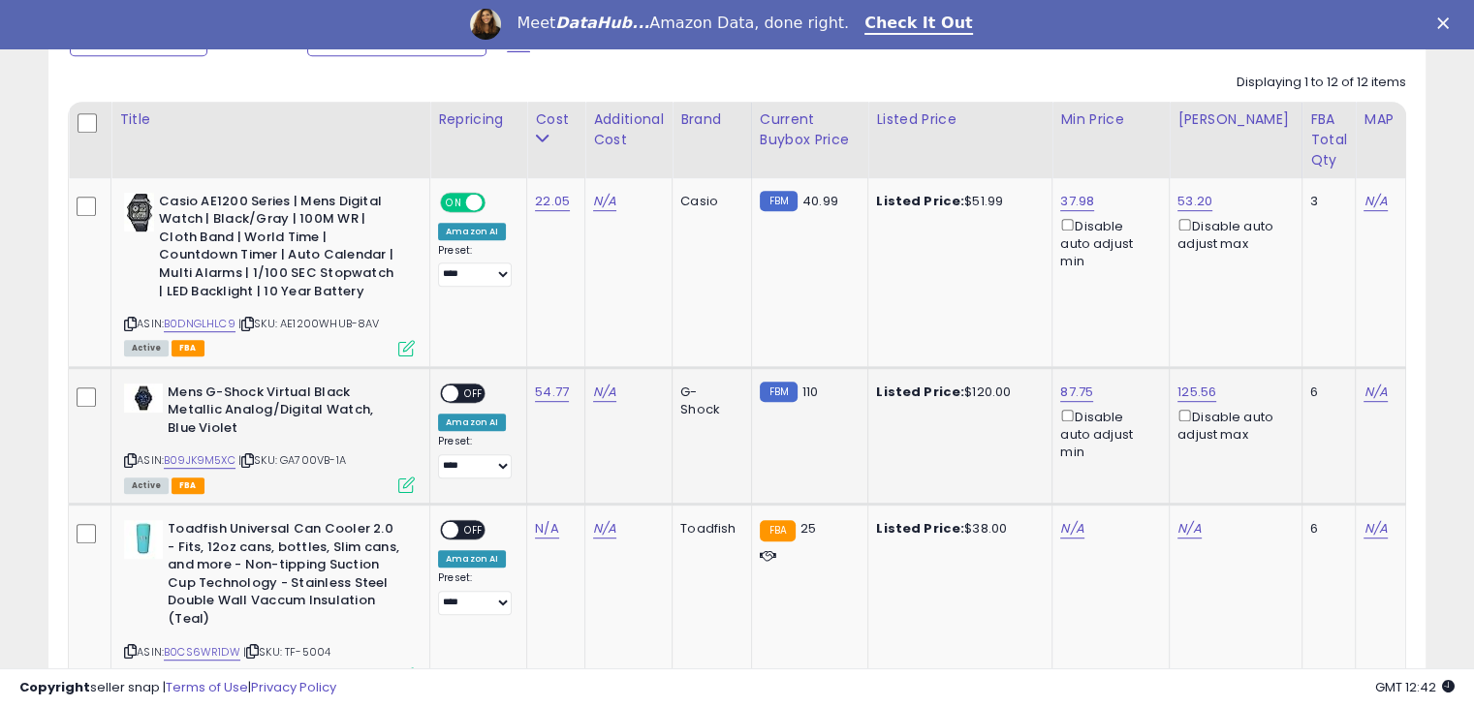
scroll to position [1017, 0]
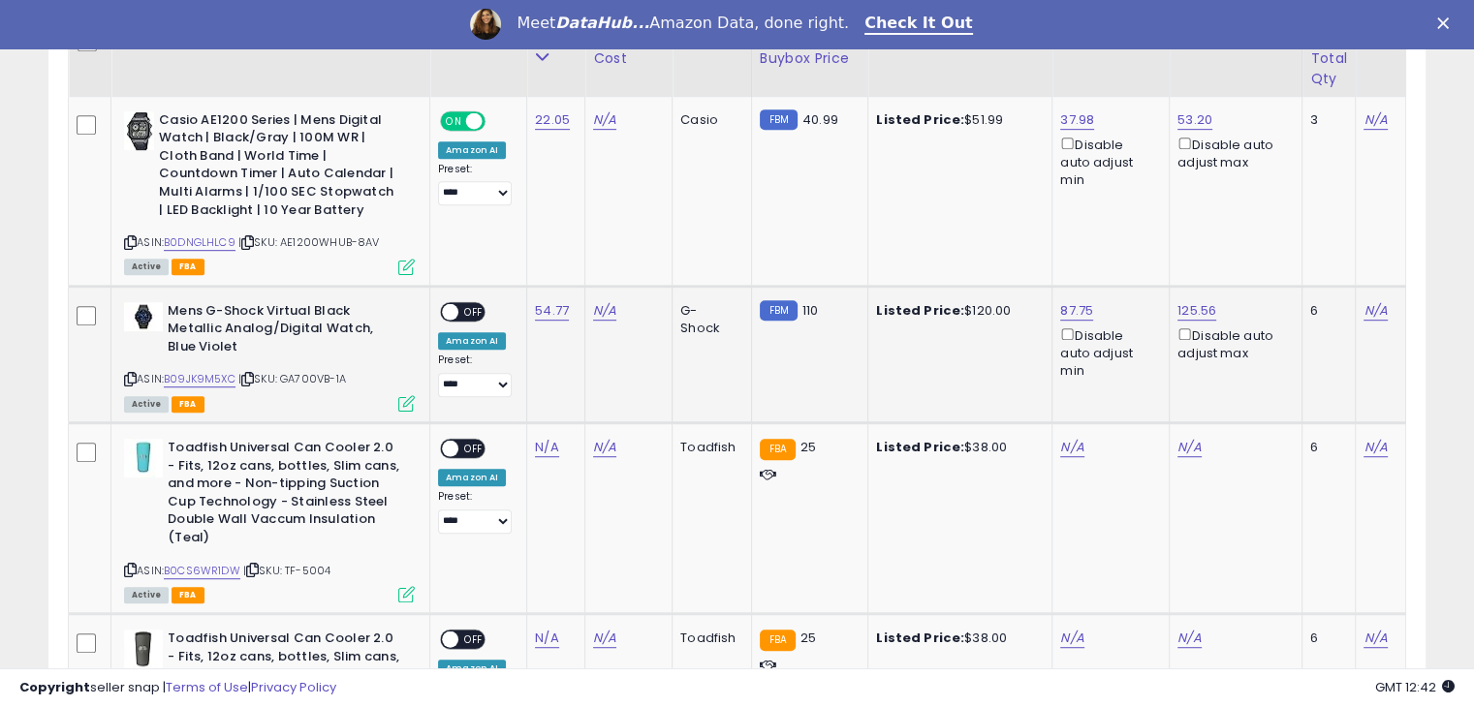
click at [470, 309] on span "OFF" at bounding box center [473, 311] width 31 height 16
click at [129, 565] on icon at bounding box center [130, 570] width 13 height 11
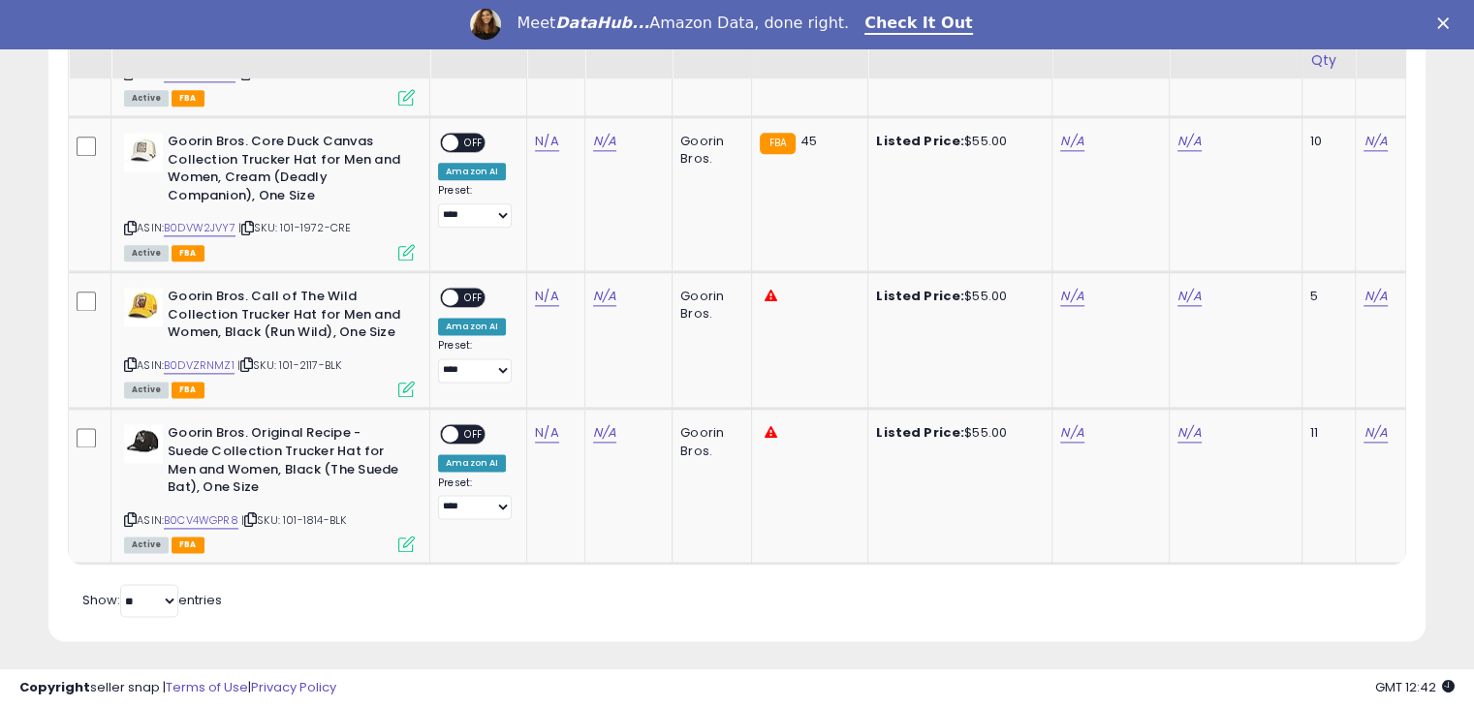
scroll to position [0, 0]
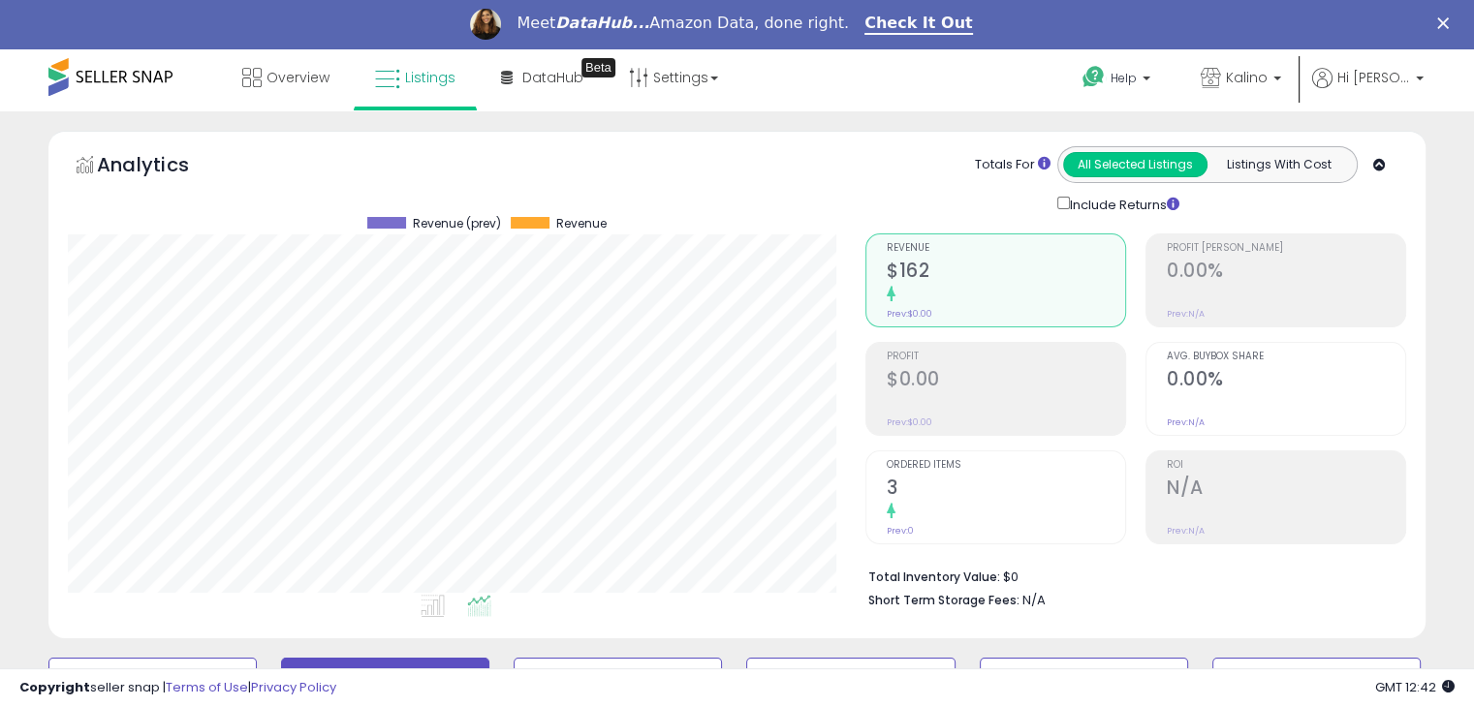
type button "all_selected"
type button "listings_with_cost"
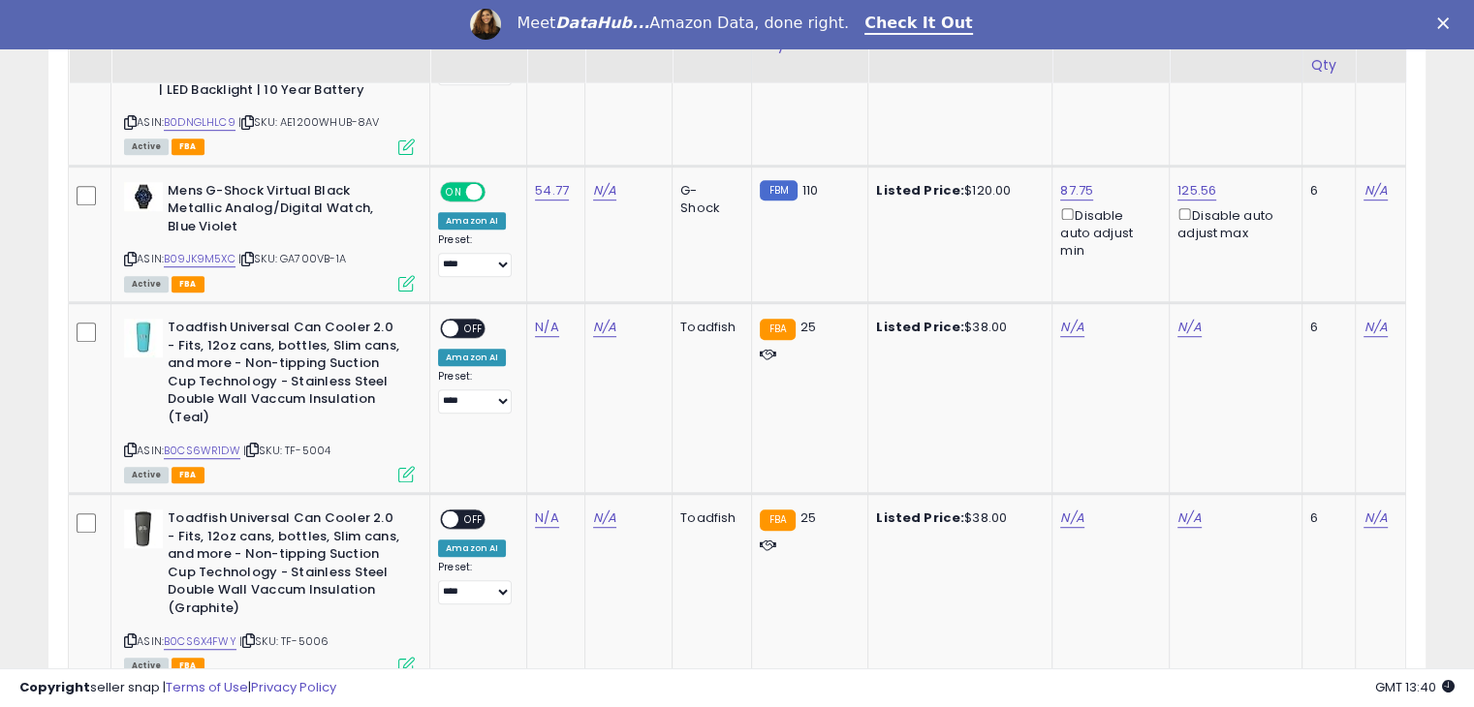
scroll to position [1142, 0]
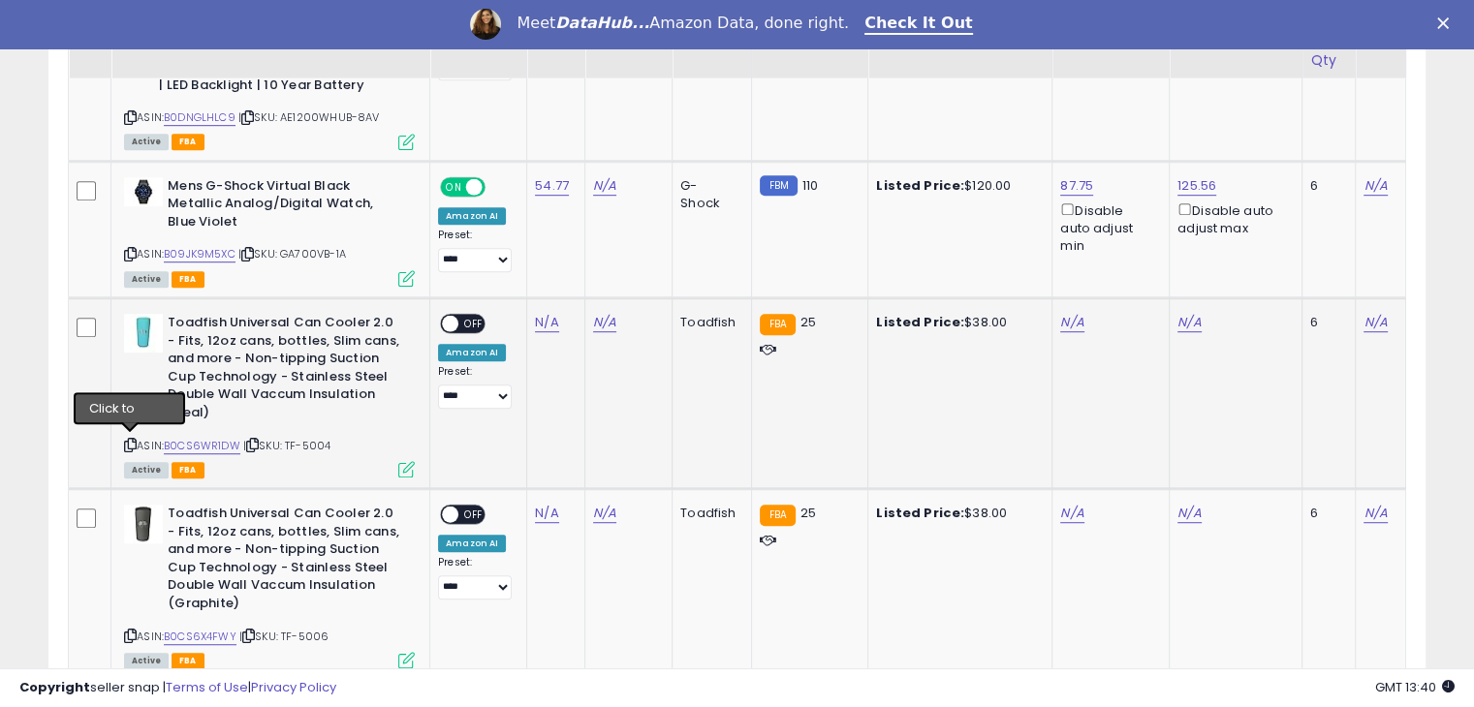
click at [127, 442] on icon at bounding box center [130, 445] width 13 height 11
click at [555, 319] on link "N/A" at bounding box center [546, 322] width 23 height 19
type input "*****"
click at [616, 278] on button "submit" at bounding box center [599, 273] width 33 height 29
click at [483, 319] on span "OFF" at bounding box center [473, 324] width 31 height 16
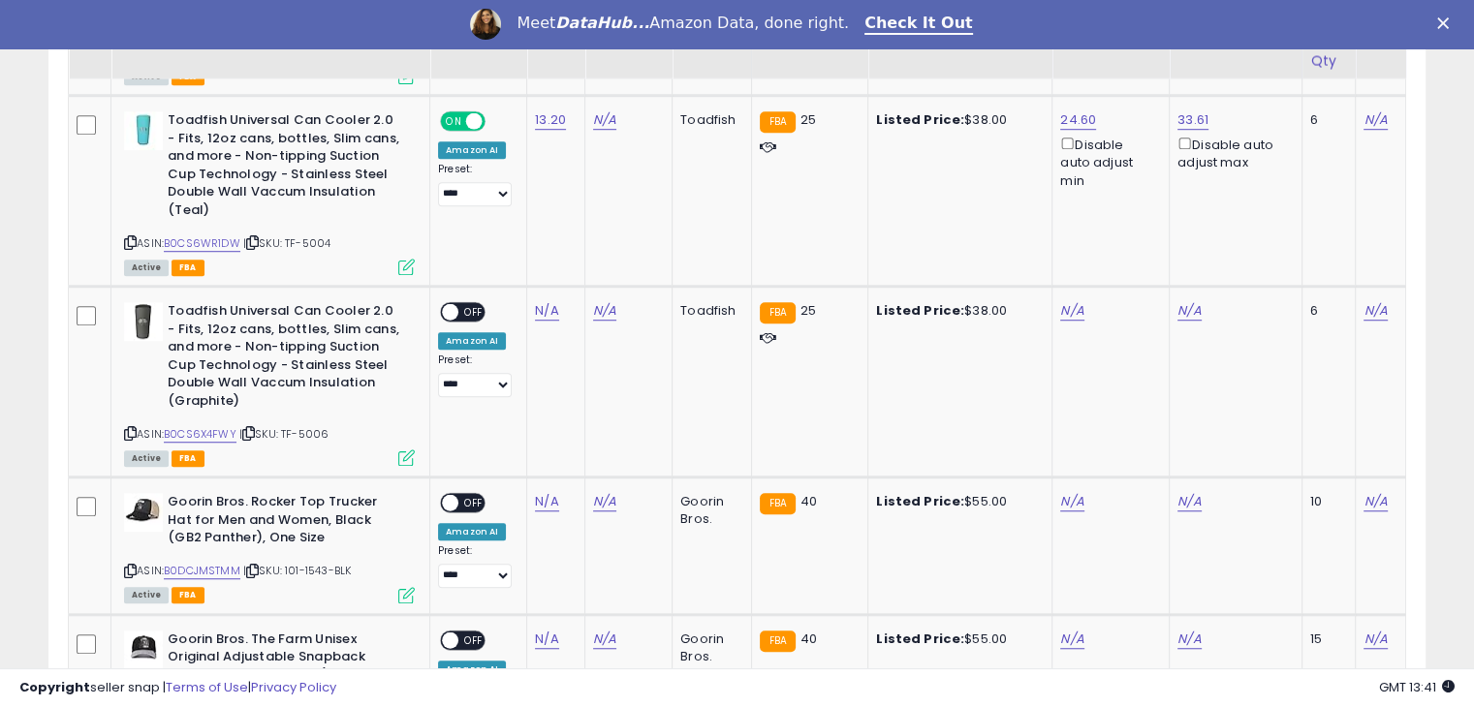
scroll to position [1347, 0]
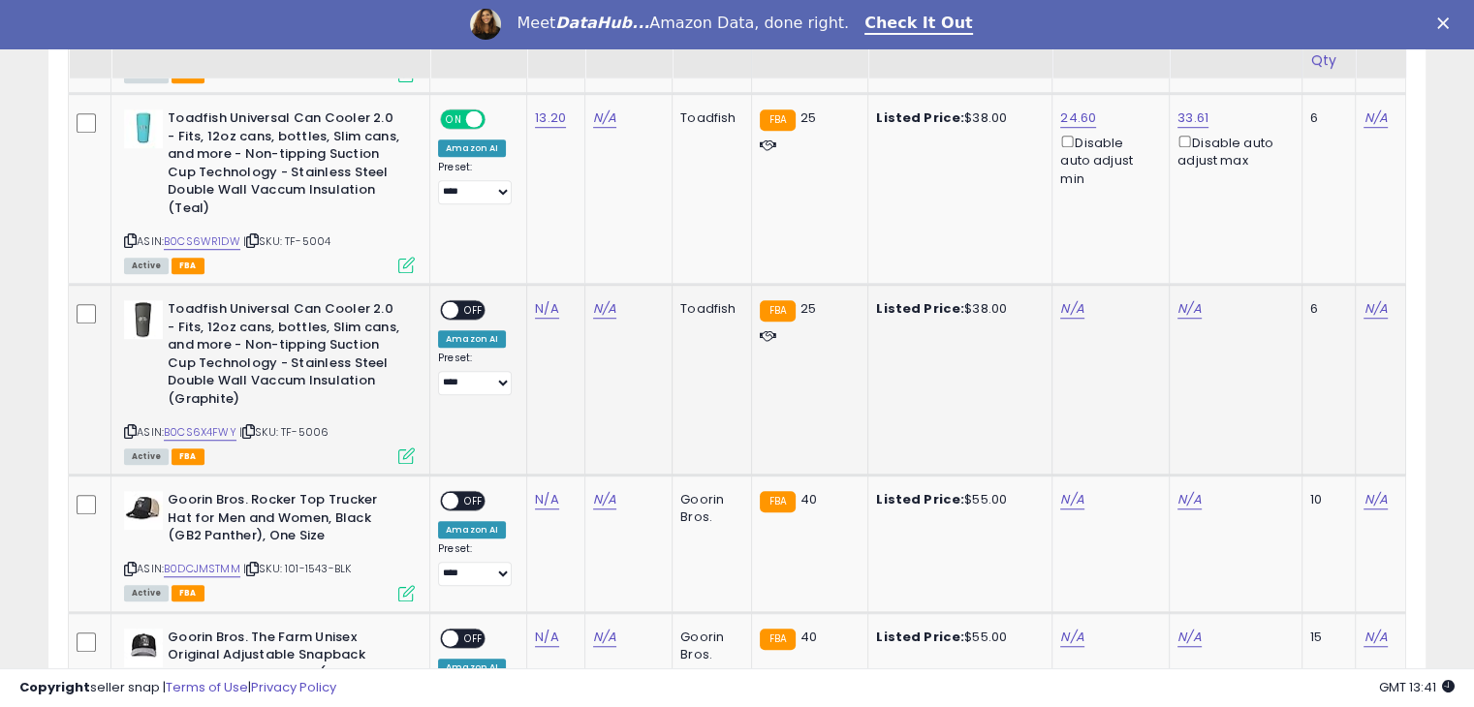
click at [127, 430] on icon at bounding box center [130, 431] width 13 height 11
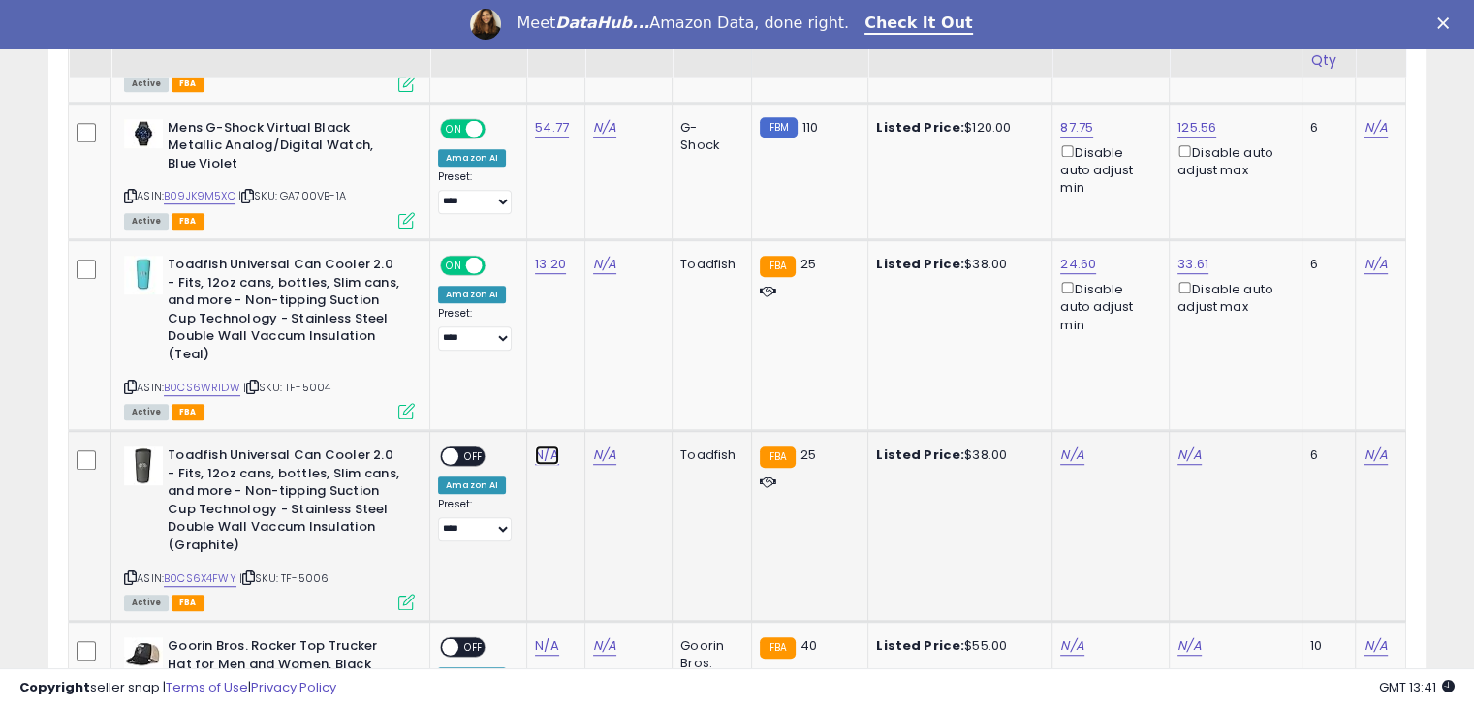
click at [552, 449] on link "N/A" at bounding box center [546, 455] width 23 height 19
type input "*"
type input "*****"
click button "submit" at bounding box center [599, 405] width 33 height 29
click at [701, 519] on td "Toadfish" at bounding box center [711, 526] width 78 height 191
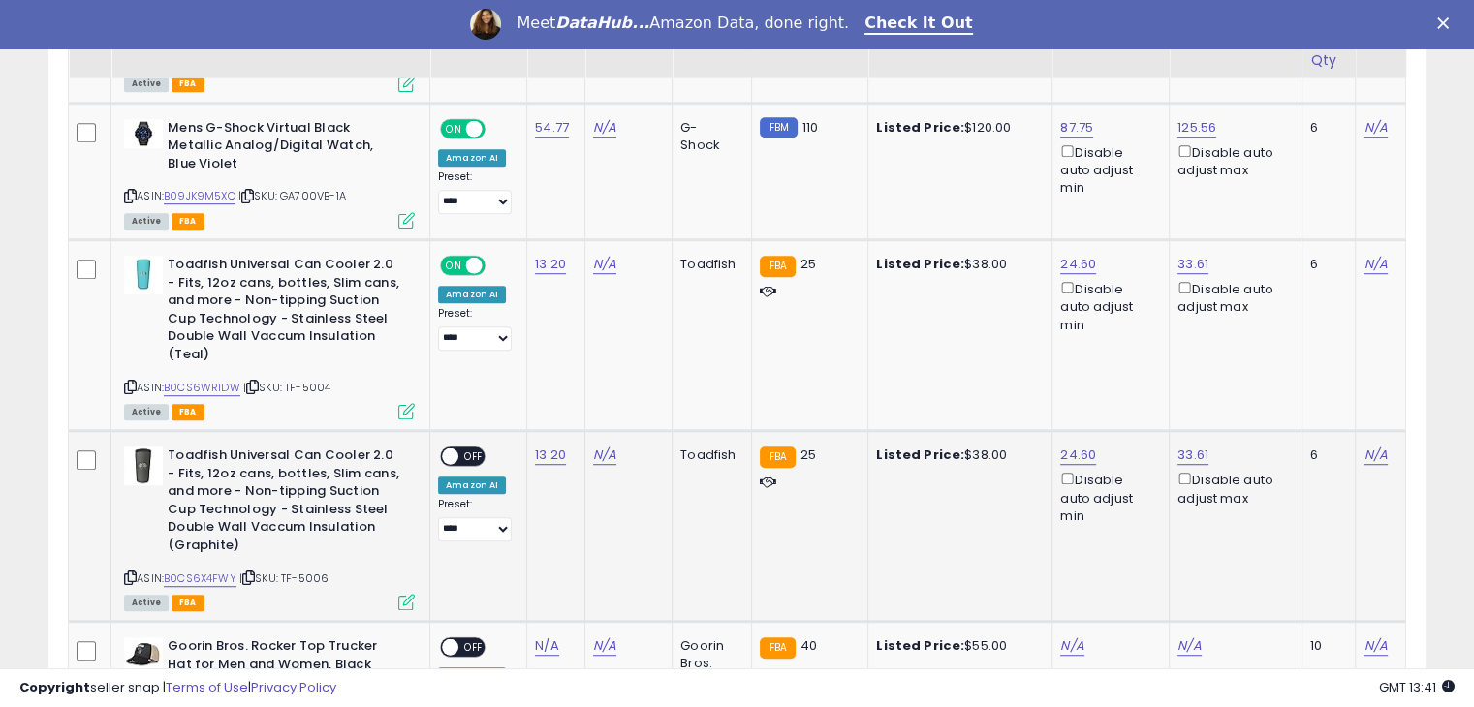
click at [473, 452] on span "OFF" at bounding box center [473, 457] width 31 height 16
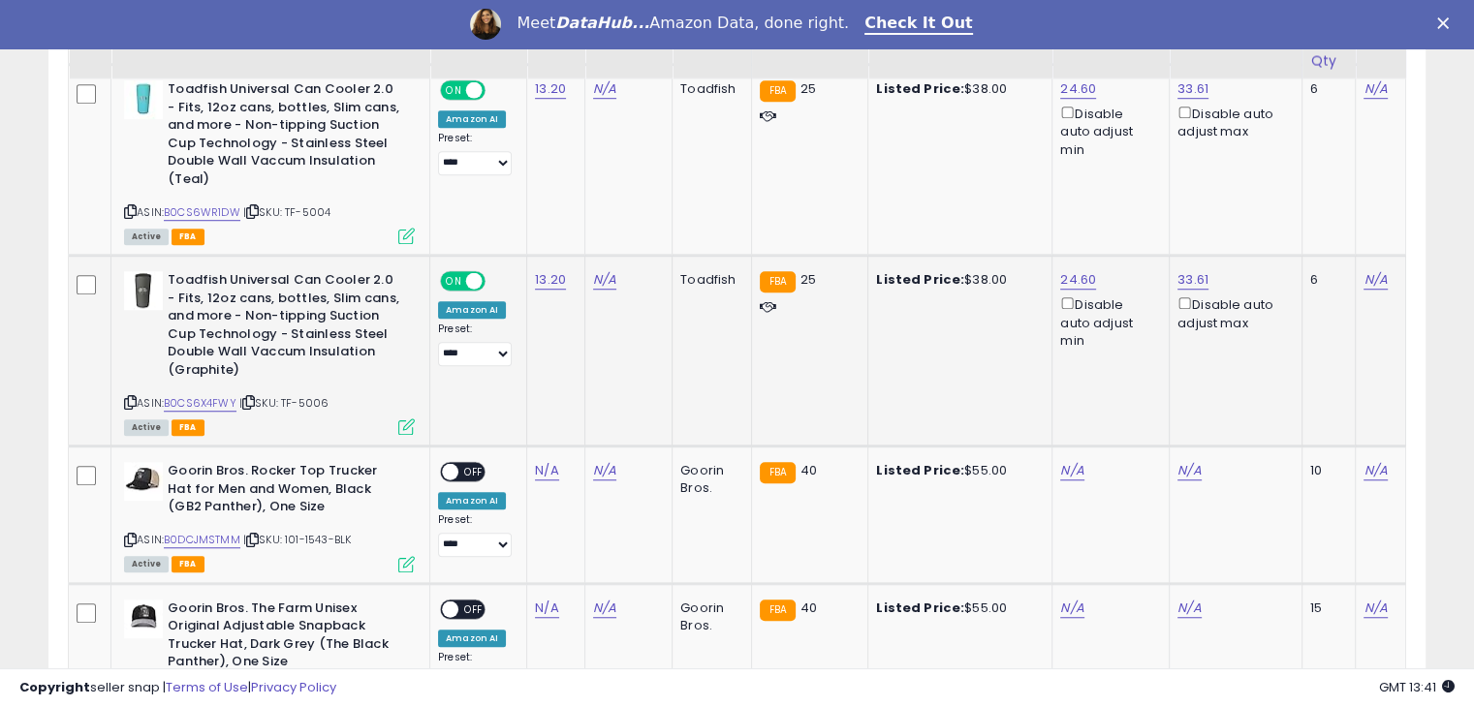
scroll to position [1426, 0]
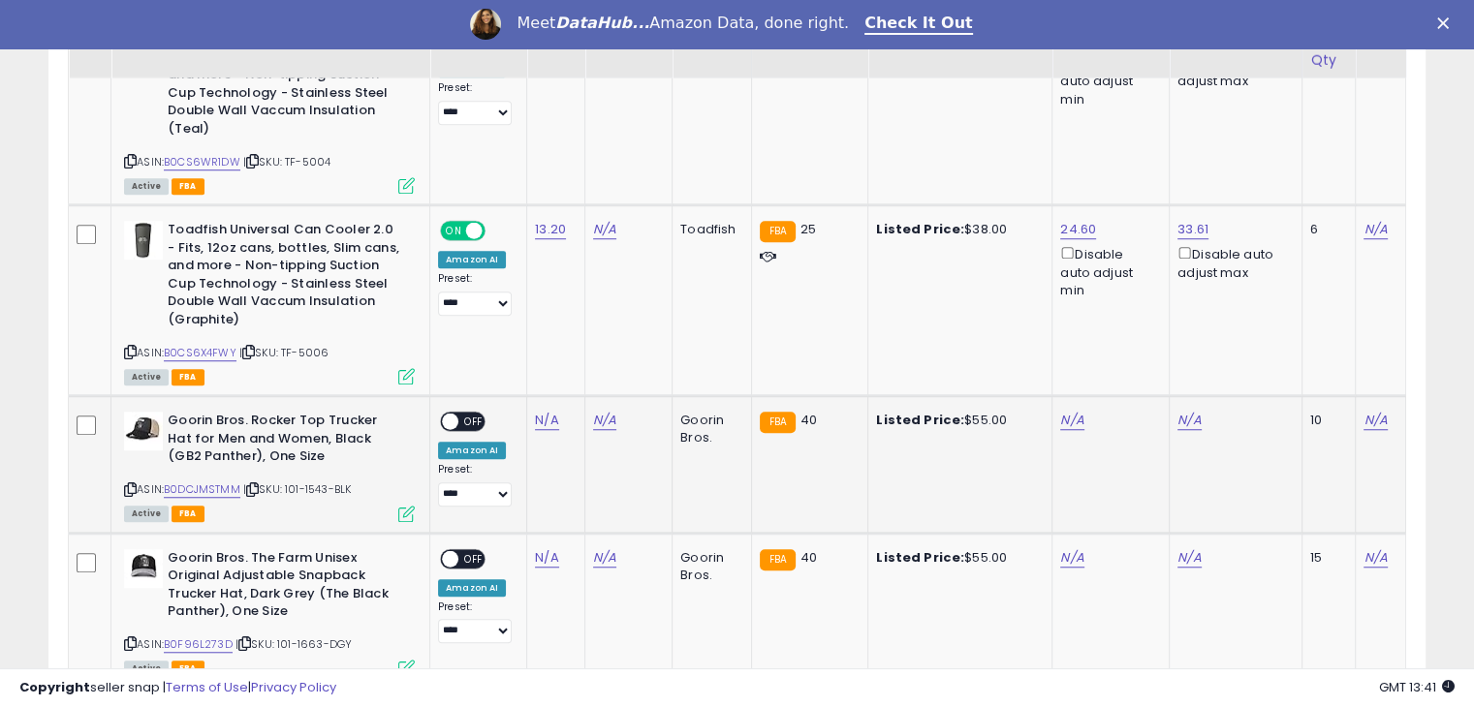
click at [124, 485] on icon at bounding box center [130, 489] width 13 height 11
click at [559, 420] on div "N/A" at bounding box center [552, 420] width 35 height 17
click at [546, 422] on link "N/A" at bounding box center [546, 420] width 23 height 19
type input "*****"
click at [606, 364] on icon "submit" at bounding box center [600, 369] width 12 height 12
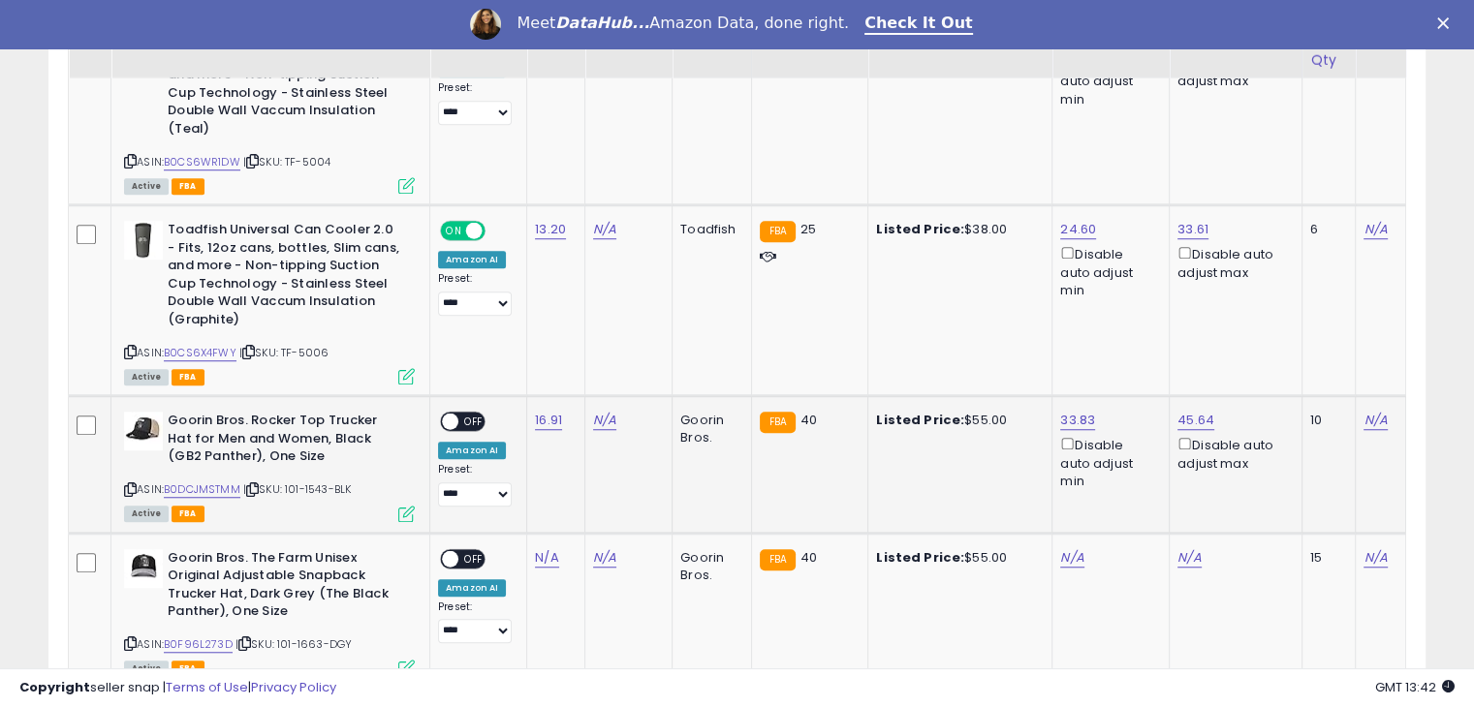
click at [478, 432] on div "**********" at bounding box center [475, 459] width 74 height 95
click at [472, 424] on span "OFF" at bounding box center [473, 422] width 31 height 16
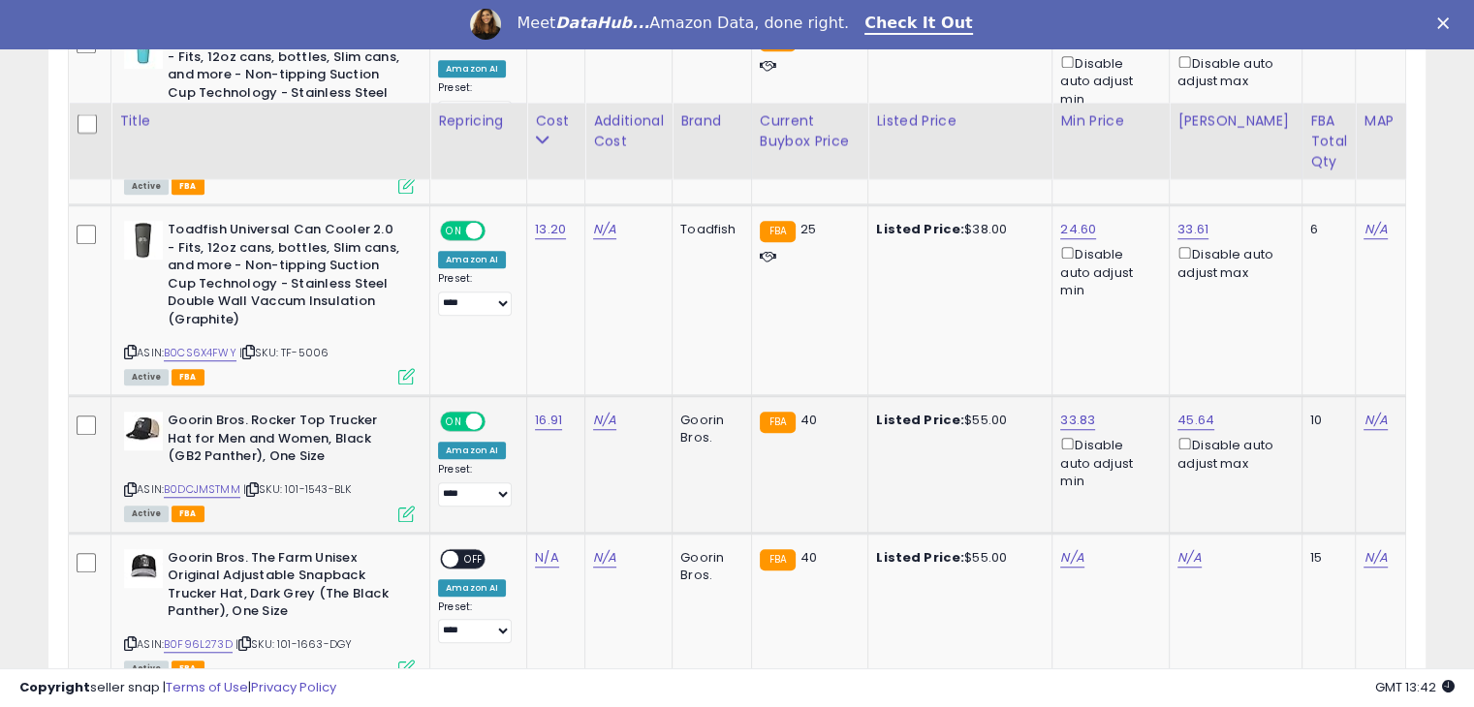
scroll to position [1529, 0]
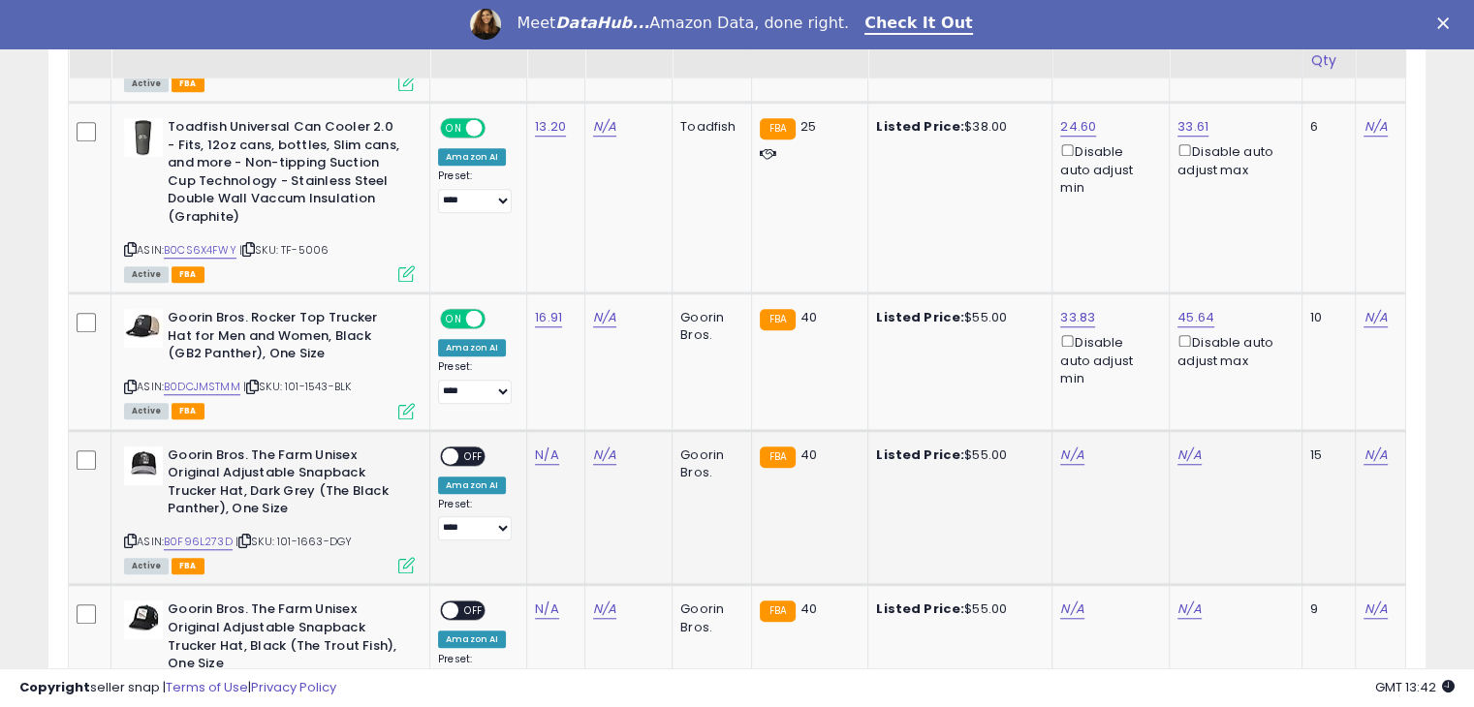
click at [127, 540] on icon at bounding box center [130, 541] width 13 height 11
click at [548, 453] on link "N/A" at bounding box center [546, 455] width 23 height 19
type input "*****"
click at [616, 414] on button "submit" at bounding box center [599, 403] width 33 height 29
click at [460, 451] on span "OFF" at bounding box center [473, 456] width 31 height 16
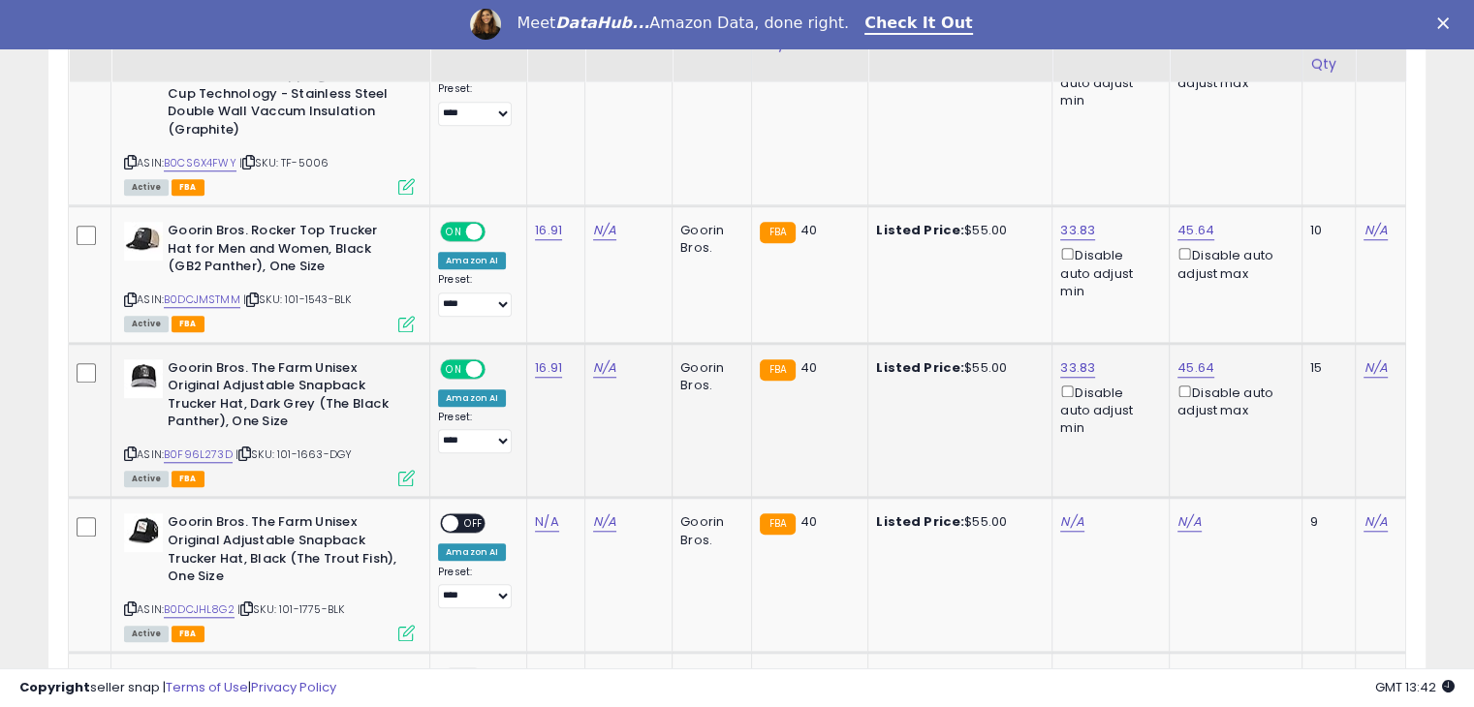
scroll to position [1620, 0]
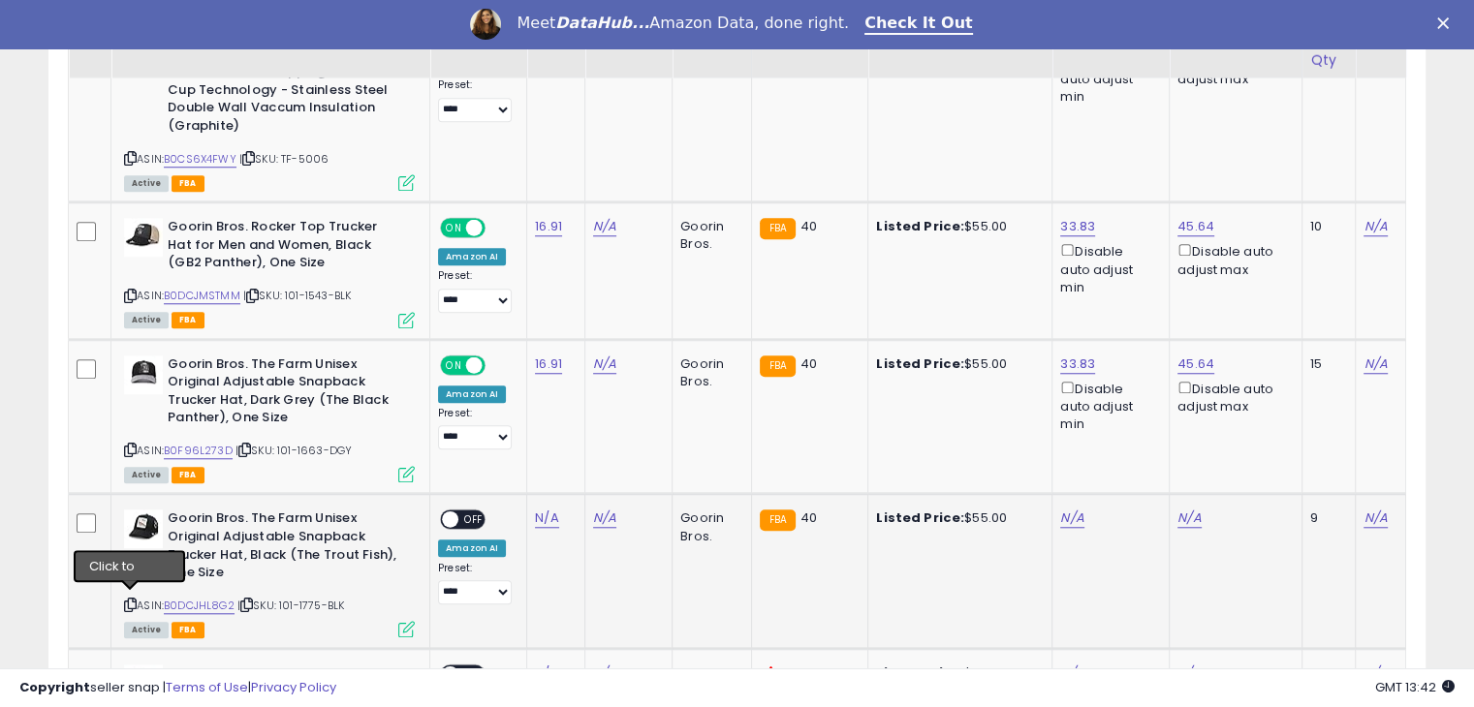
click at [132, 602] on icon at bounding box center [130, 605] width 13 height 11
click at [546, 514] on link "N/A" at bounding box center [546, 518] width 23 height 19
type input "*****"
click at [606, 462] on icon "submit" at bounding box center [600, 466] width 12 height 12
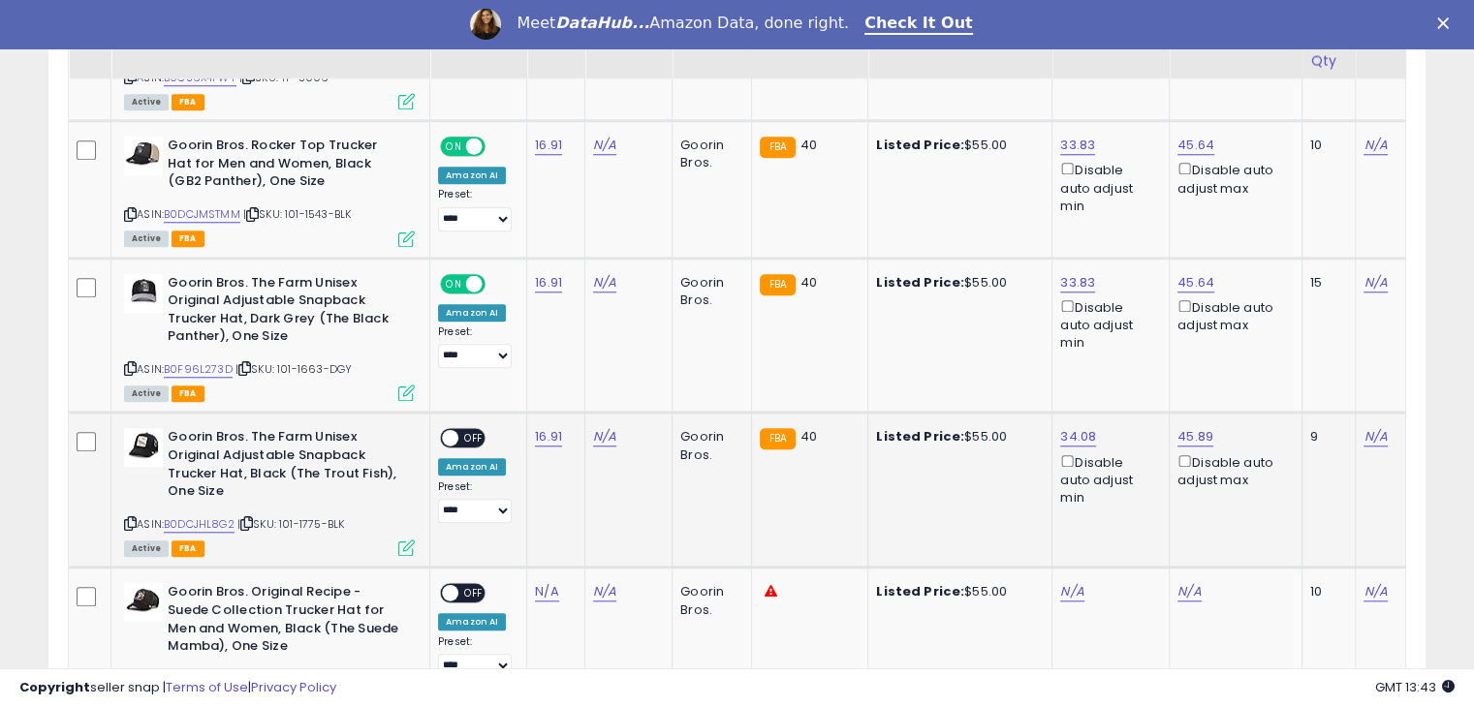
scroll to position [1703, 0]
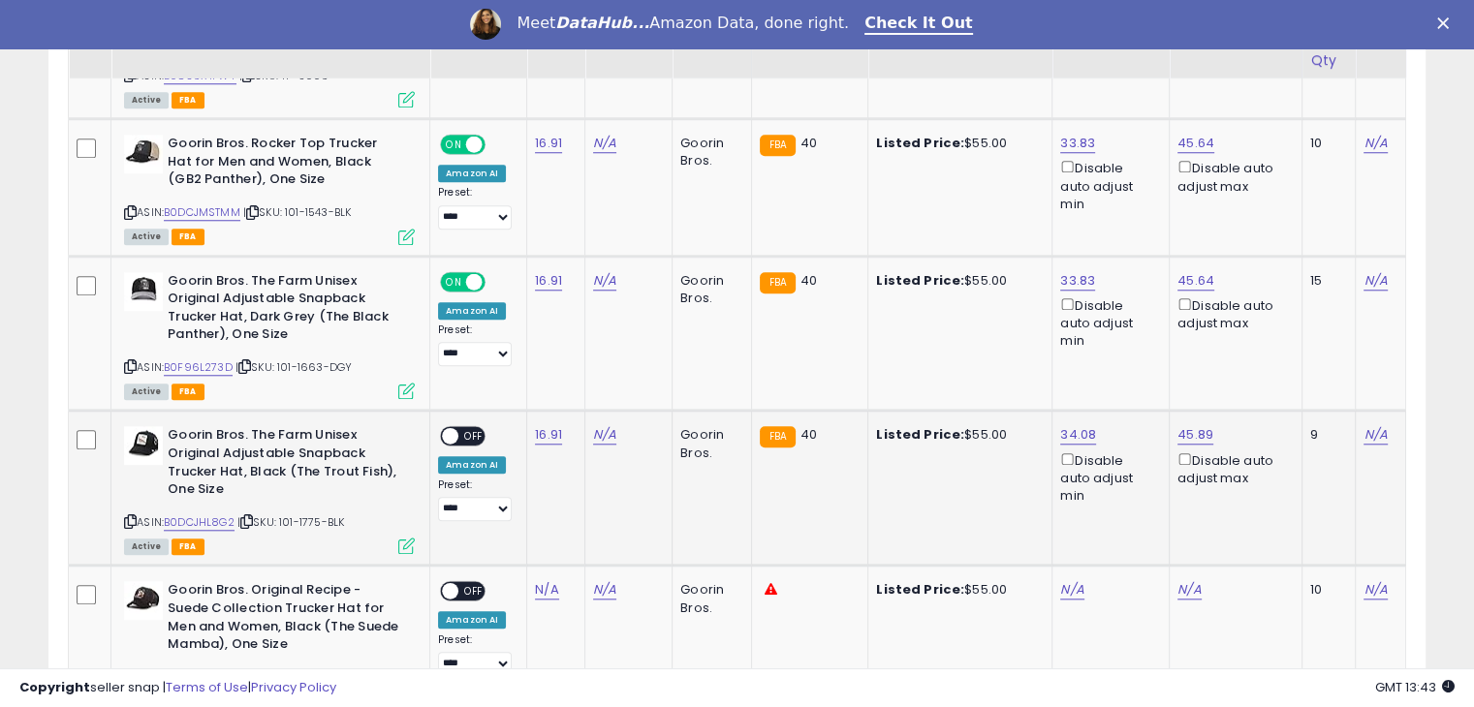
click at [475, 440] on div "ON OFF" at bounding box center [463, 436] width 46 height 20
click at [466, 430] on span "OFF" at bounding box center [473, 436] width 31 height 16
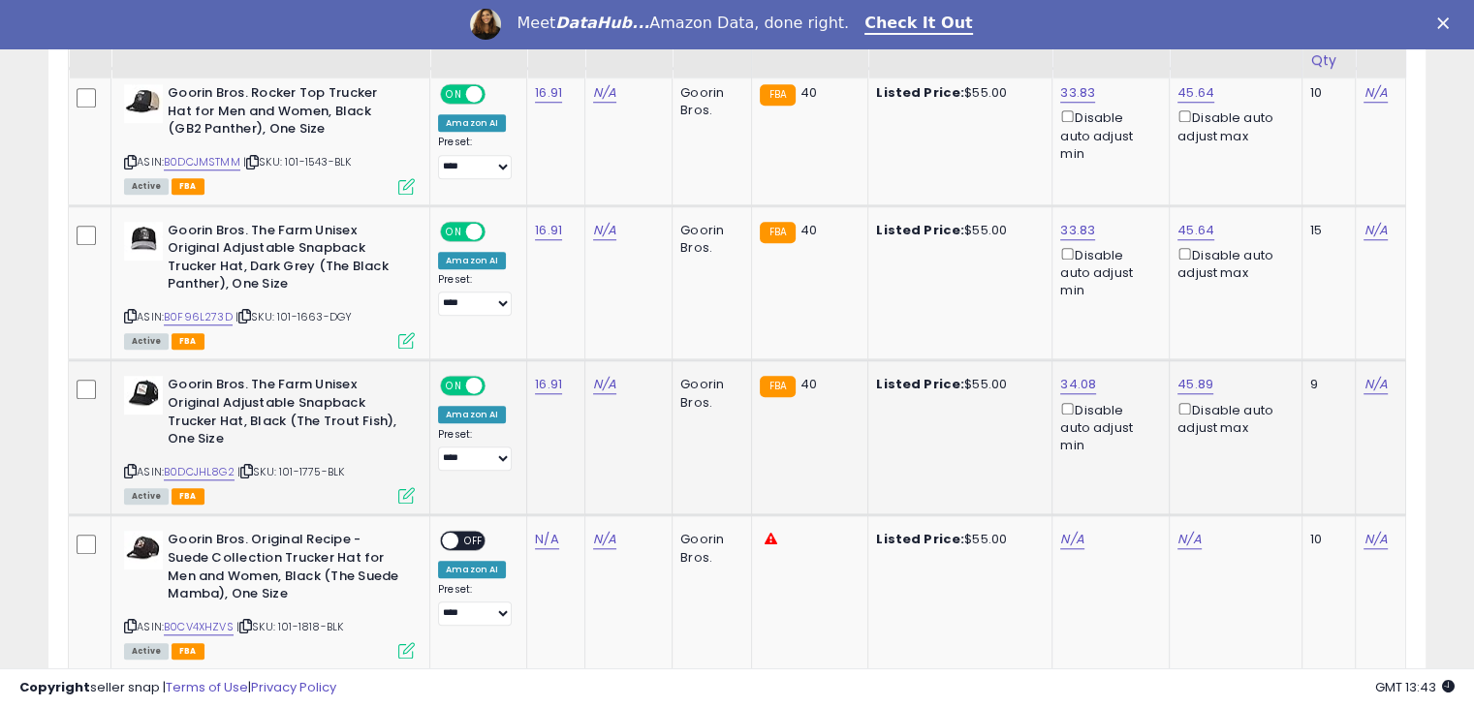
scroll to position [1783, 0]
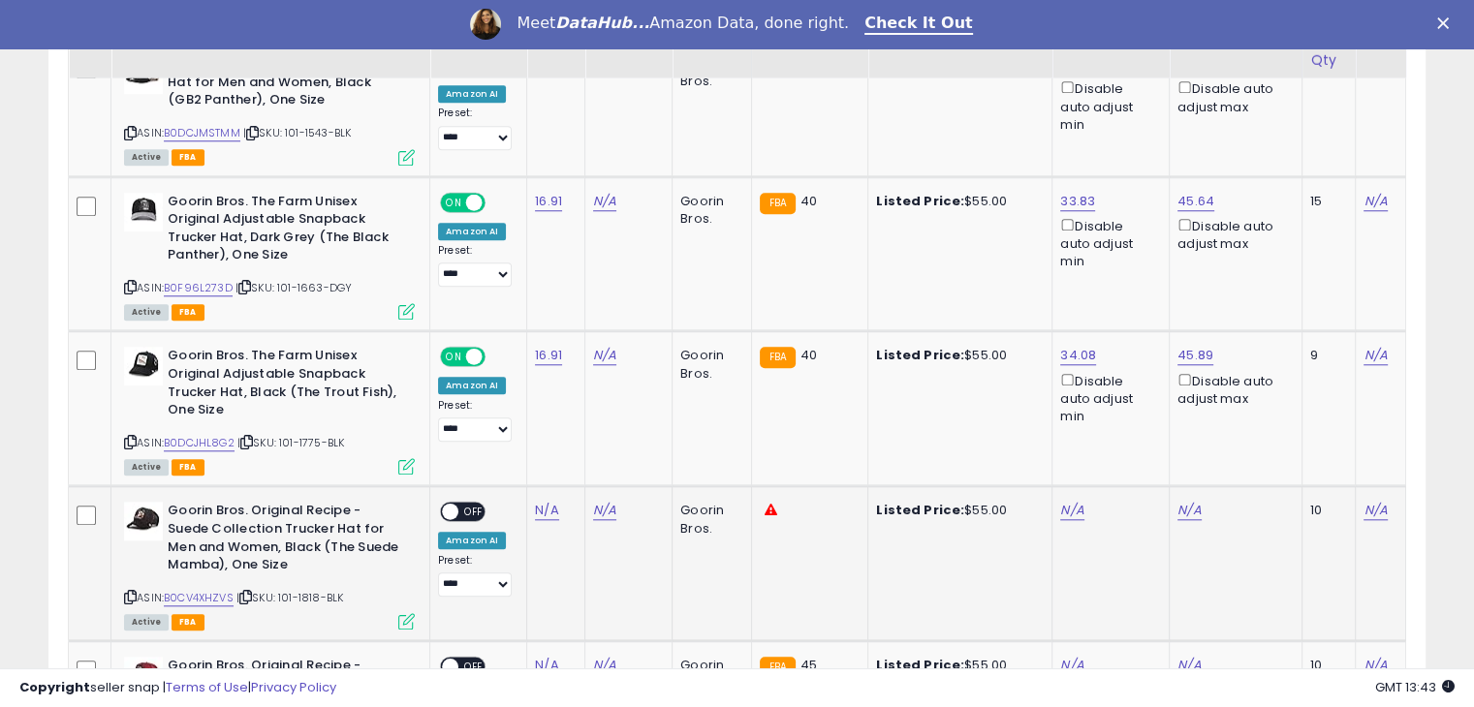
click at [130, 592] on icon at bounding box center [130, 597] width 13 height 11
click at [547, 505] on link "N/A" at bounding box center [546, 510] width 23 height 19
type input "*****"
click at [616, 462] on button "submit" at bounding box center [599, 459] width 33 height 29
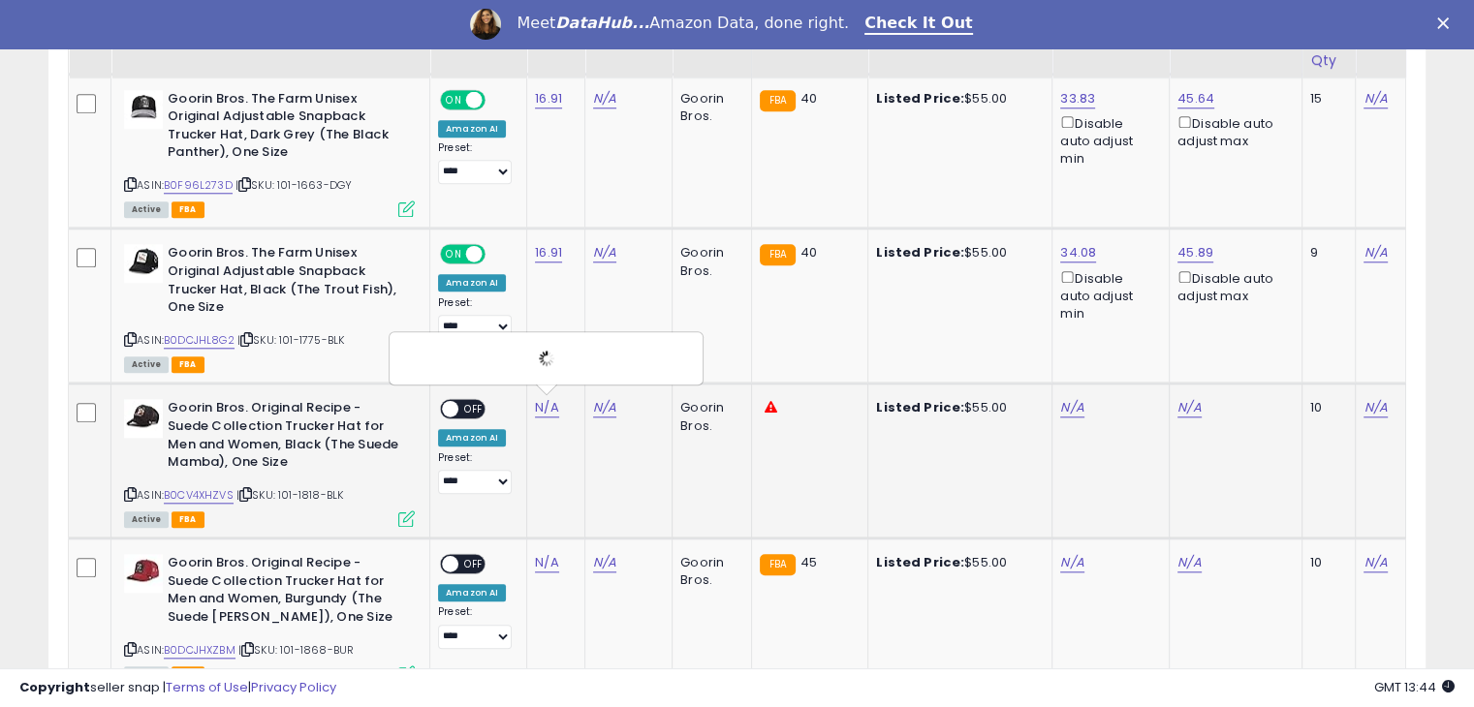
scroll to position [1998, 0]
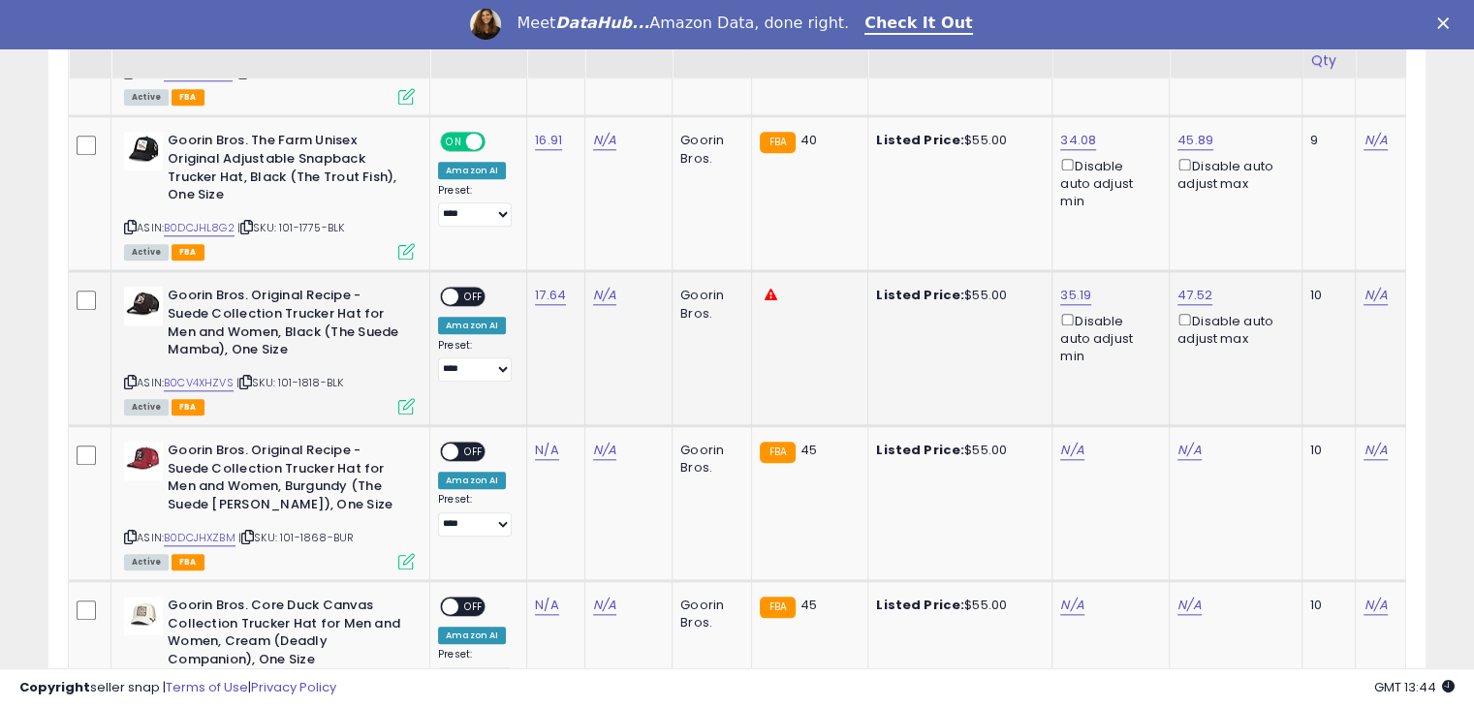
click at [461, 296] on span "OFF" at bounding box center [473, 297] width 31 height 16
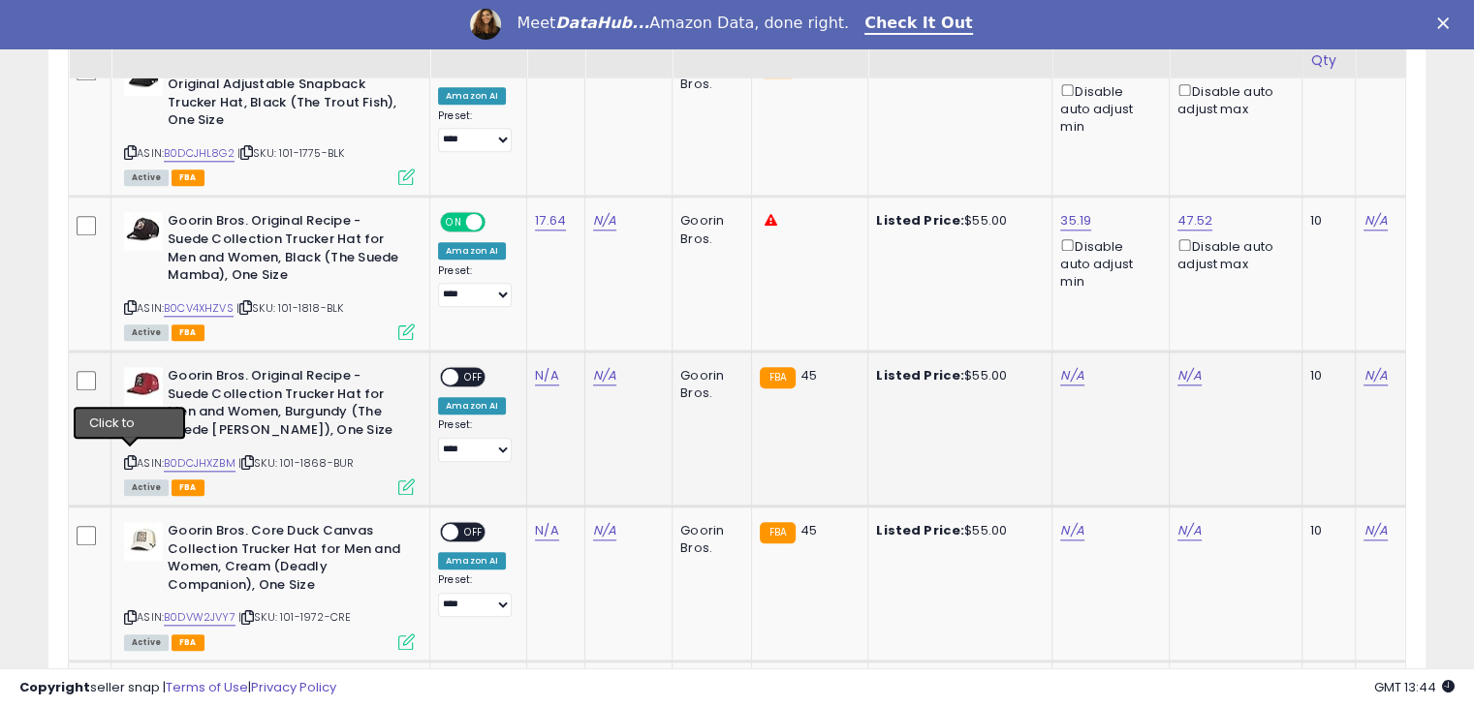
click at [130, 458] on icon at bounding box center [130, 462] width 13 height 11
click at [547, 373] on link "N/A" at bounding box center [546, 375] width 23 height 19
type input "*****"
click at [616, 315] on button "submit" at bounding box center [599, 323] width 33 height 29
click at [467, 369] on span "OFF" at bounding box center [473, 377] width 31 height 16
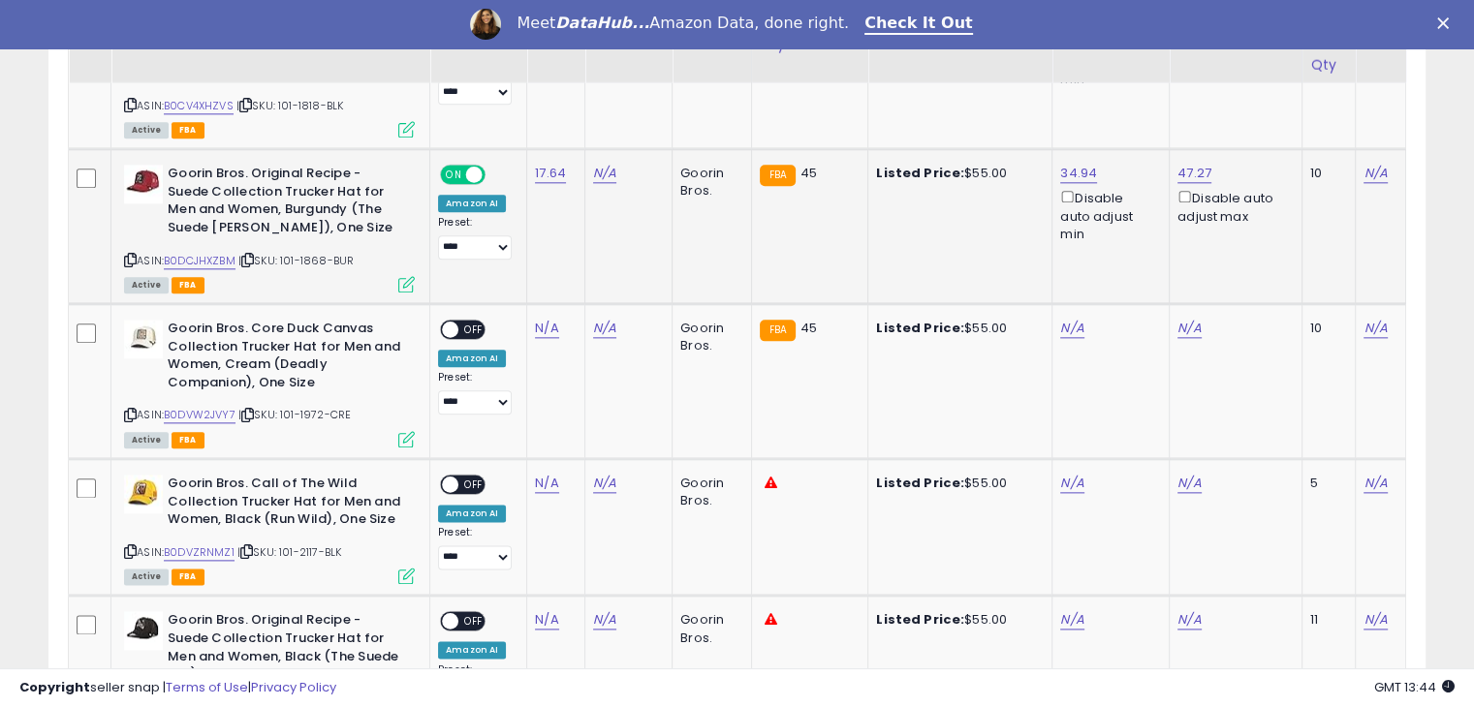
scroll to position [2281, 0]
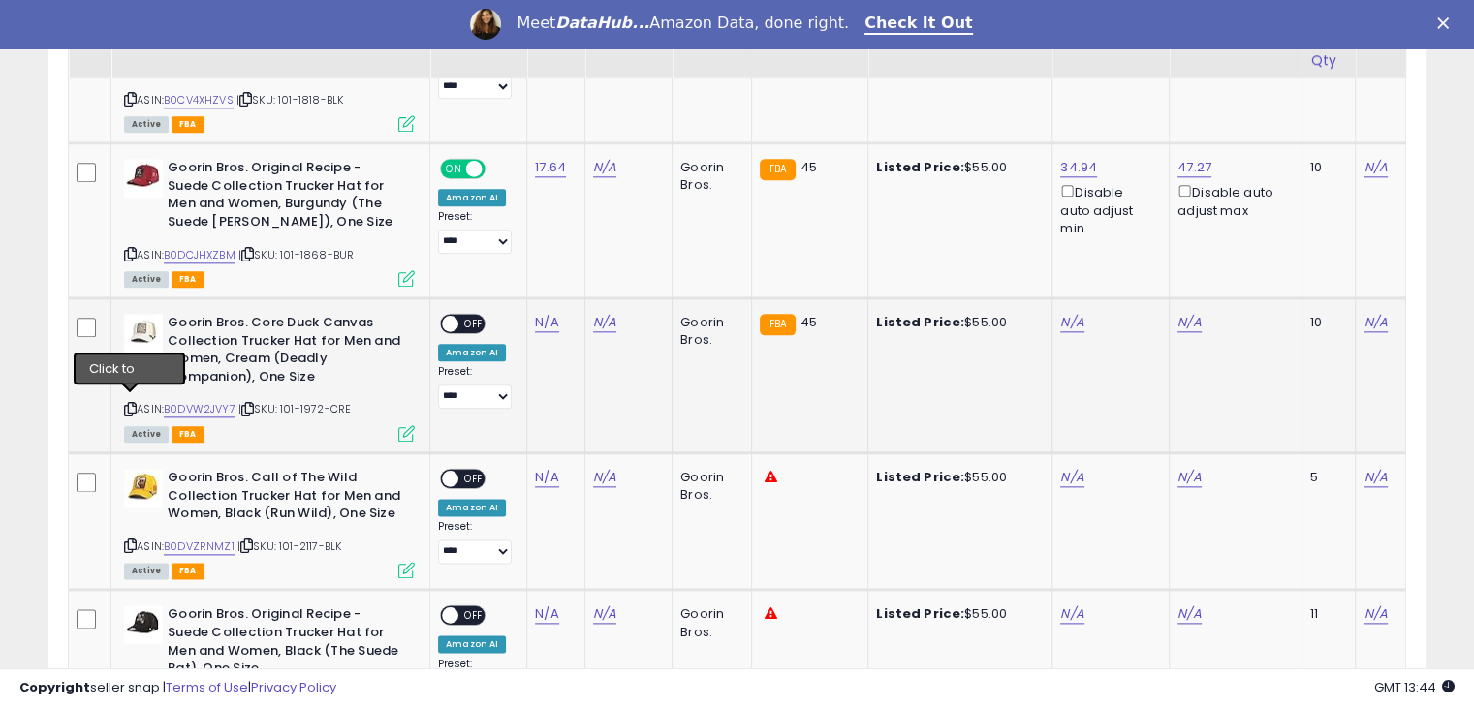
click at [126, 404] on icon at bounding box center [130, 409] width 13 height 11
click at [545, 323] on link "N/A" at bounding box center [546, 322] width 23 height 19
type input "*****"
click at [606, 266] on icon "submit" at bounding box center [600, 269] width 12 height 12
click at [125, 541] on icon at bounding box center [130, 546] width 13 height 11
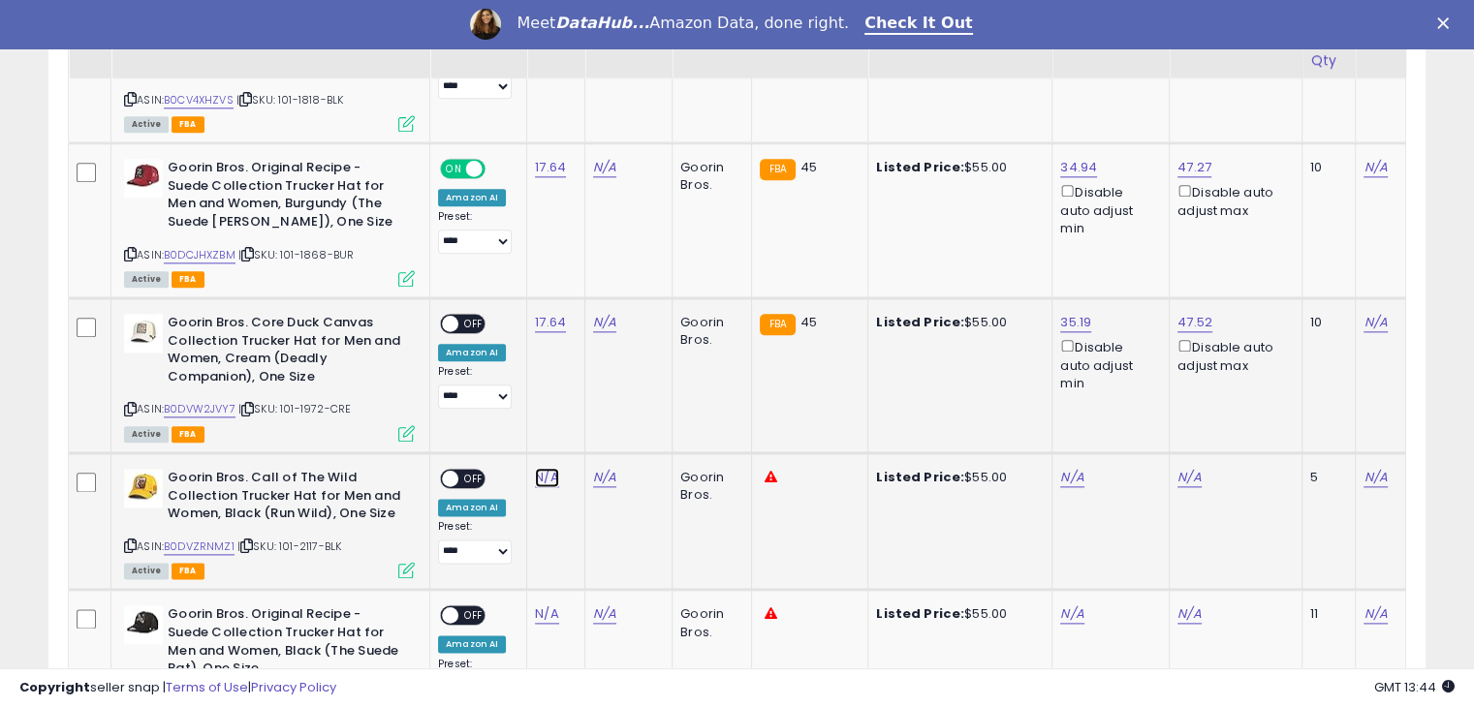
click at [550, 469] on link "N/A" at bounding box center [546, 477] width 23 height 19
type input "*****"
click at [616, 428] on button "submit" at bounding box center [599, 424] width 33 height 29
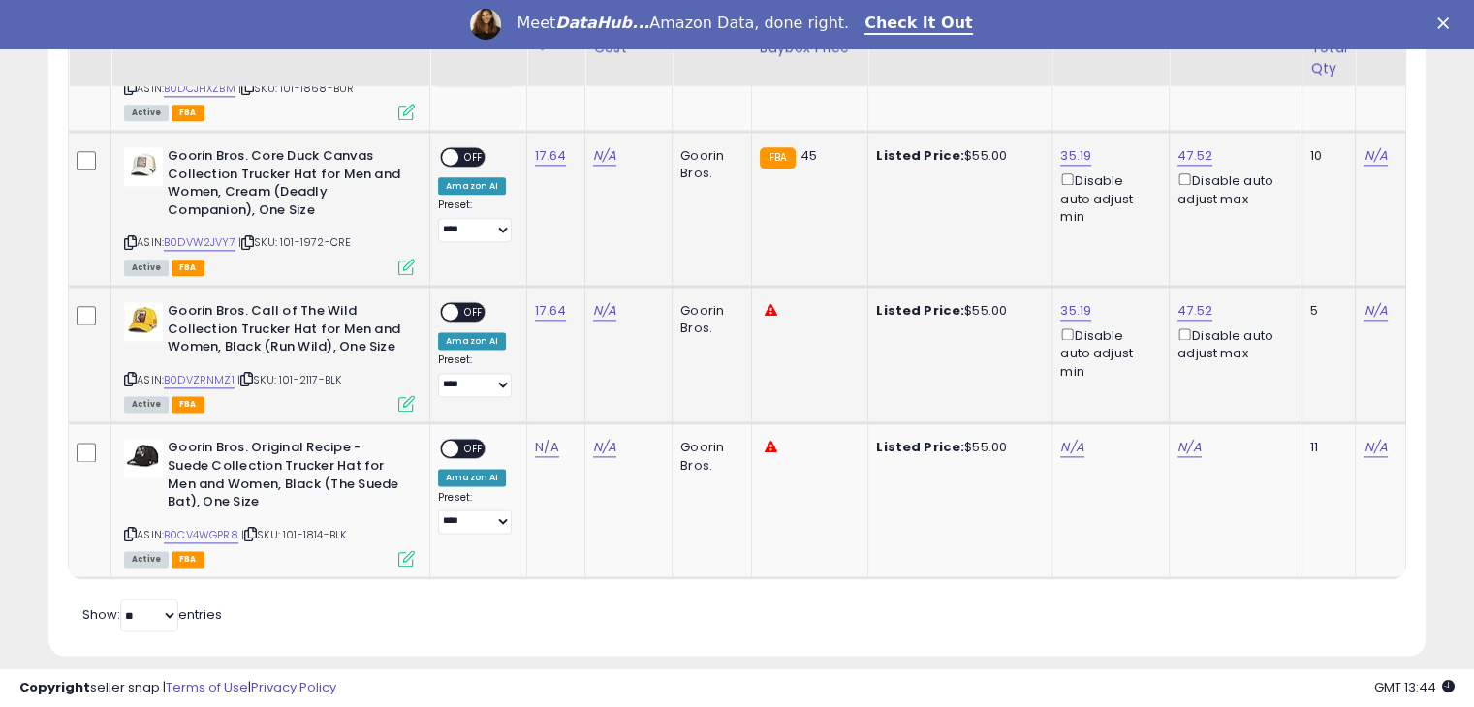
scroll to position [2455, 0]
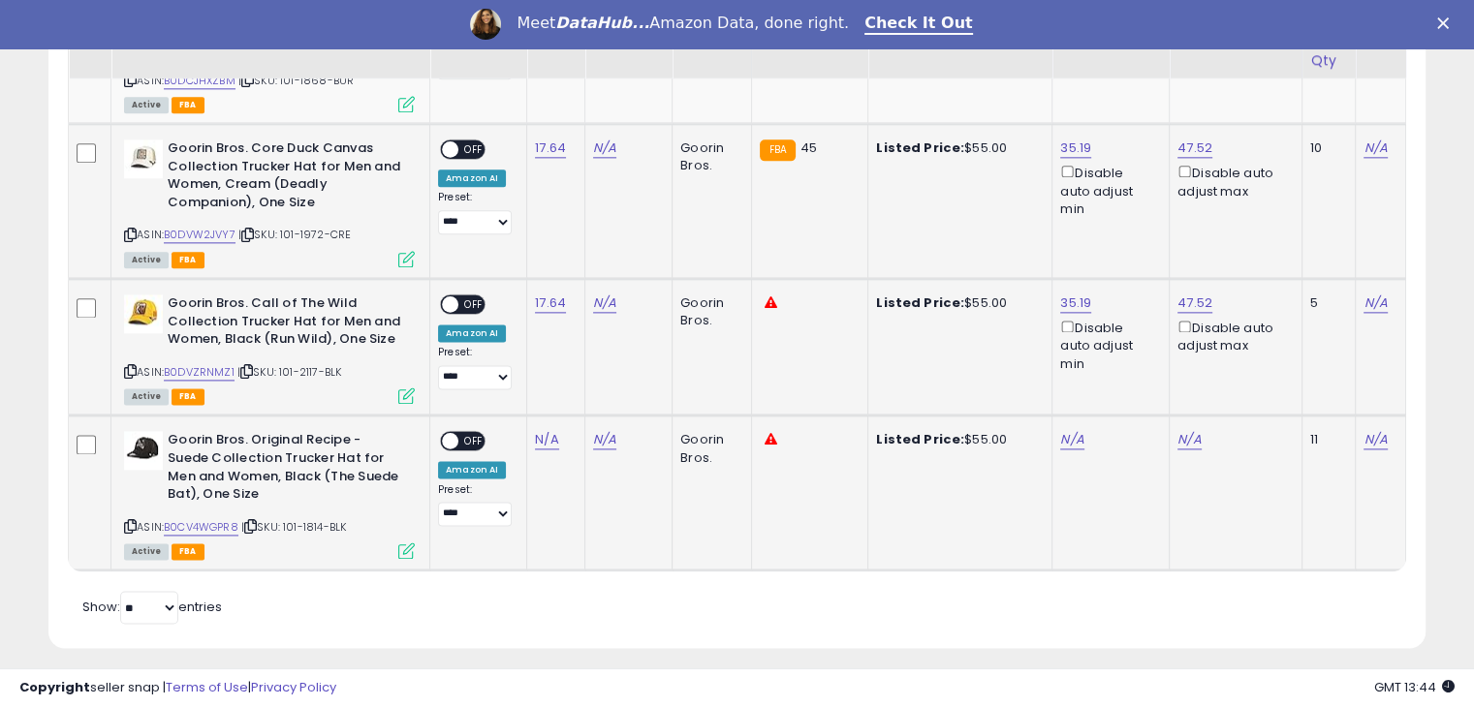
click at [127, 521] on icon at bounding box center [130, 526] width 13 height 11
click at [539, 433] on link "N/A" at bounding box center [546, 439] width 23 height 19
type input "*****"
click at [606, 385] on icon "submit" at bounding box center [600, 385] width 12 height 12
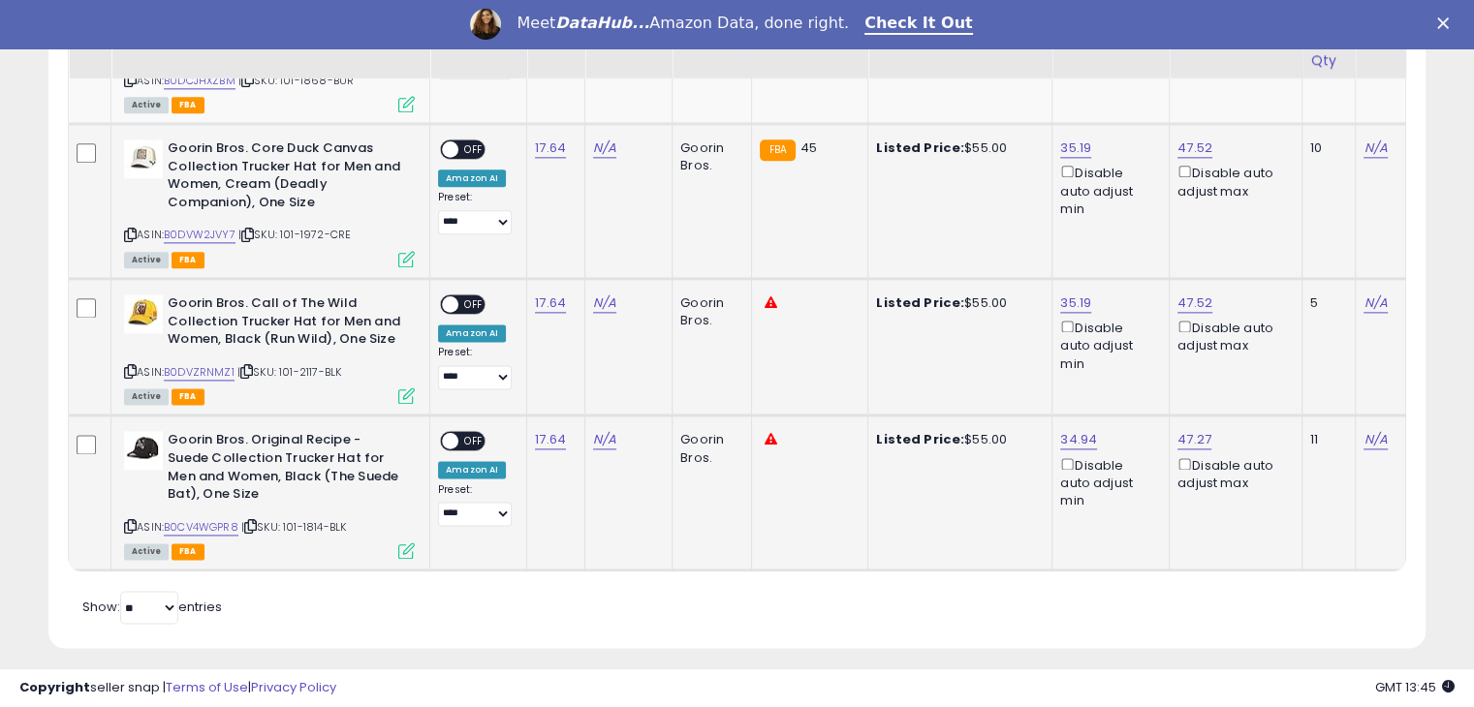
click at [233, 435] on b "Goorin Bros. Original Recipe - Suede Collection Trucker Hat for Men and Women, …" at bounding box center [285, 469] width 235 height 77
click at [132, 522] on icon at bounding box center [130, 526] width 13 height 11
click at [156, 524] on div "ASIN: B0CV4WGPR8 | SKU: 101-1814-BLK Active FBA" at bounding box center [269, 494] width 291 height 126
click at [186, 522] on link "B0CV4WGPR8" at bounding box center [201, 527] width 75 height 16
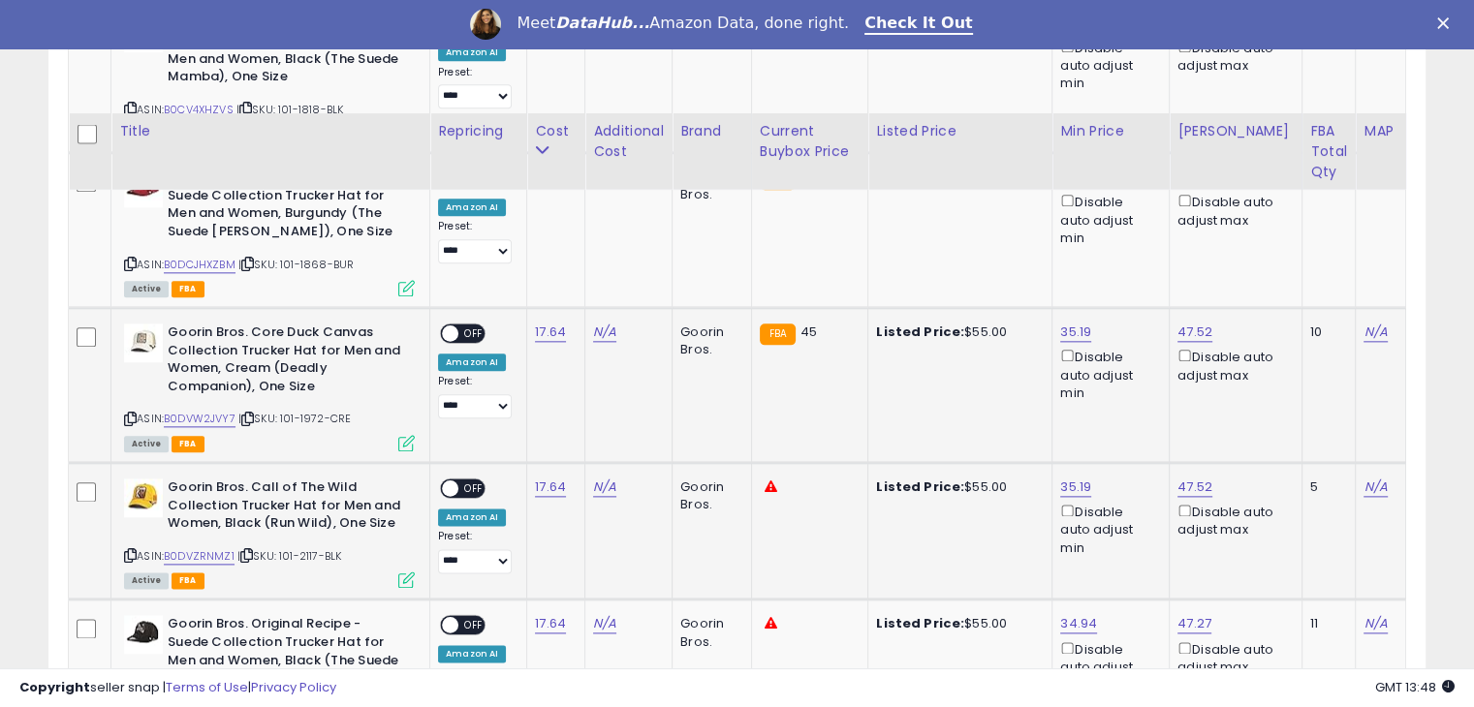
scroll to position [2267, 0]
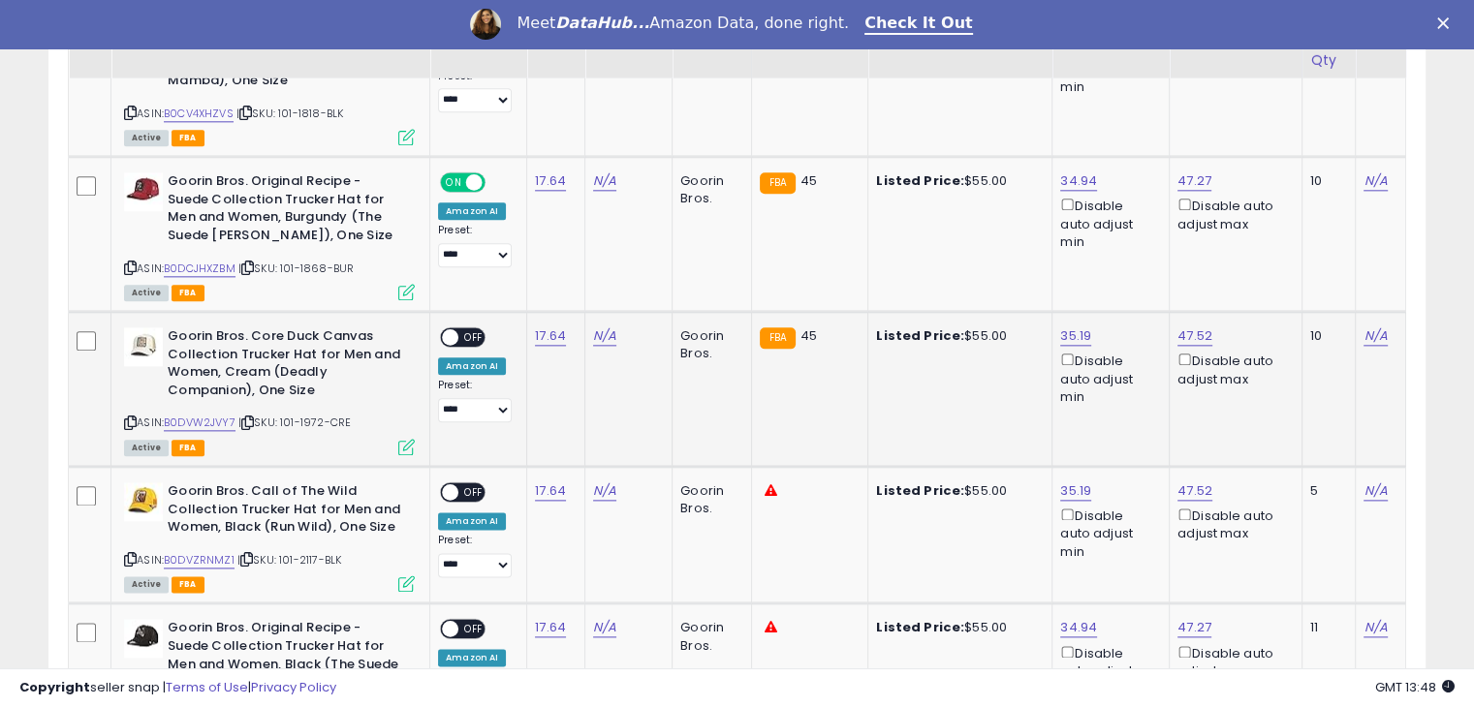
click at [465, 333] on span "OFF" at bounding box center [473, 337] width 31 height 16
click at [461, 484] on span "OFF" at bounding box center [473, 492] width 31 height 16
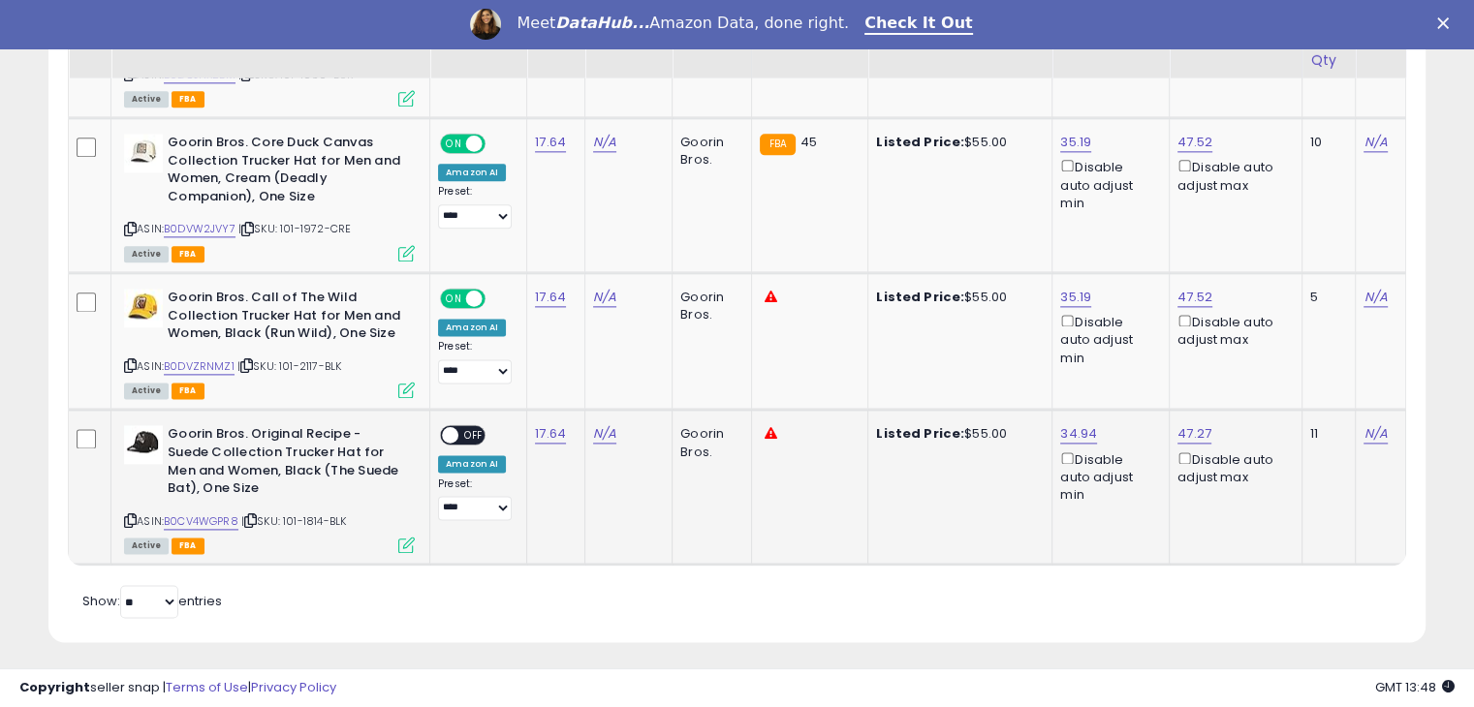
click at [473, 439] on div "**********" at bounding box center [475, 472] width 74 height 95
click at [479, 427] on span "OFF" at bounding box center [473, 435] width 31 height 16
click at [611, 523] on td "N/A" at bounding box center [628, 487] width 87 height 155
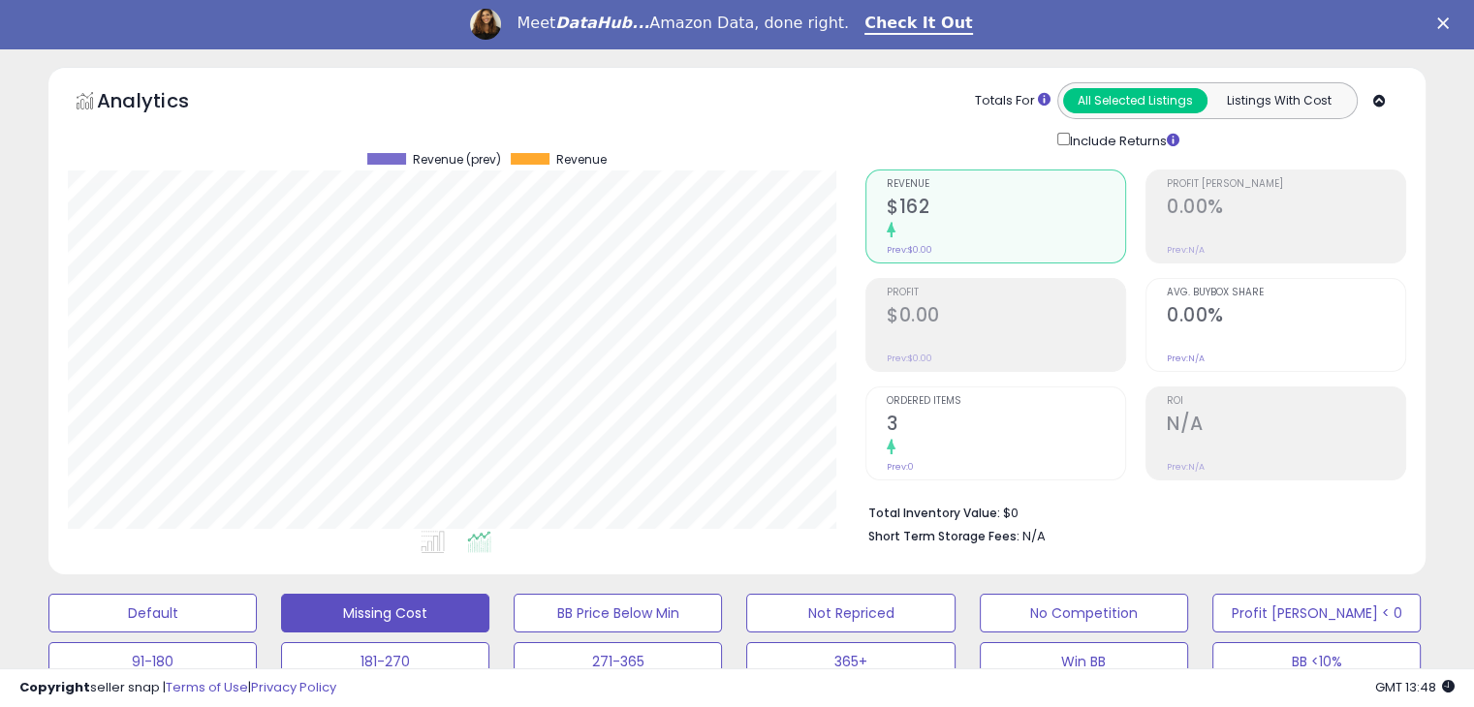
scroll to position [0, 0]
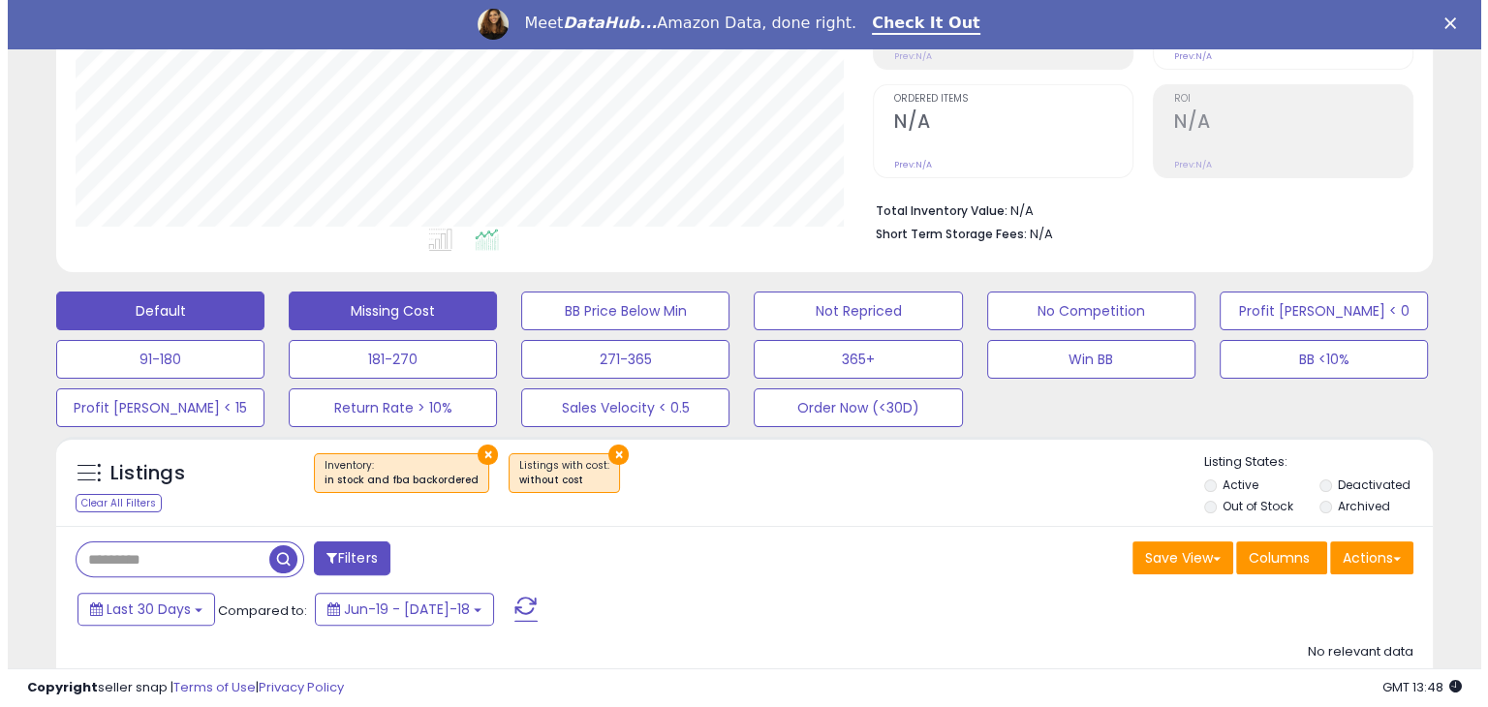
scroll to position [378, 0]
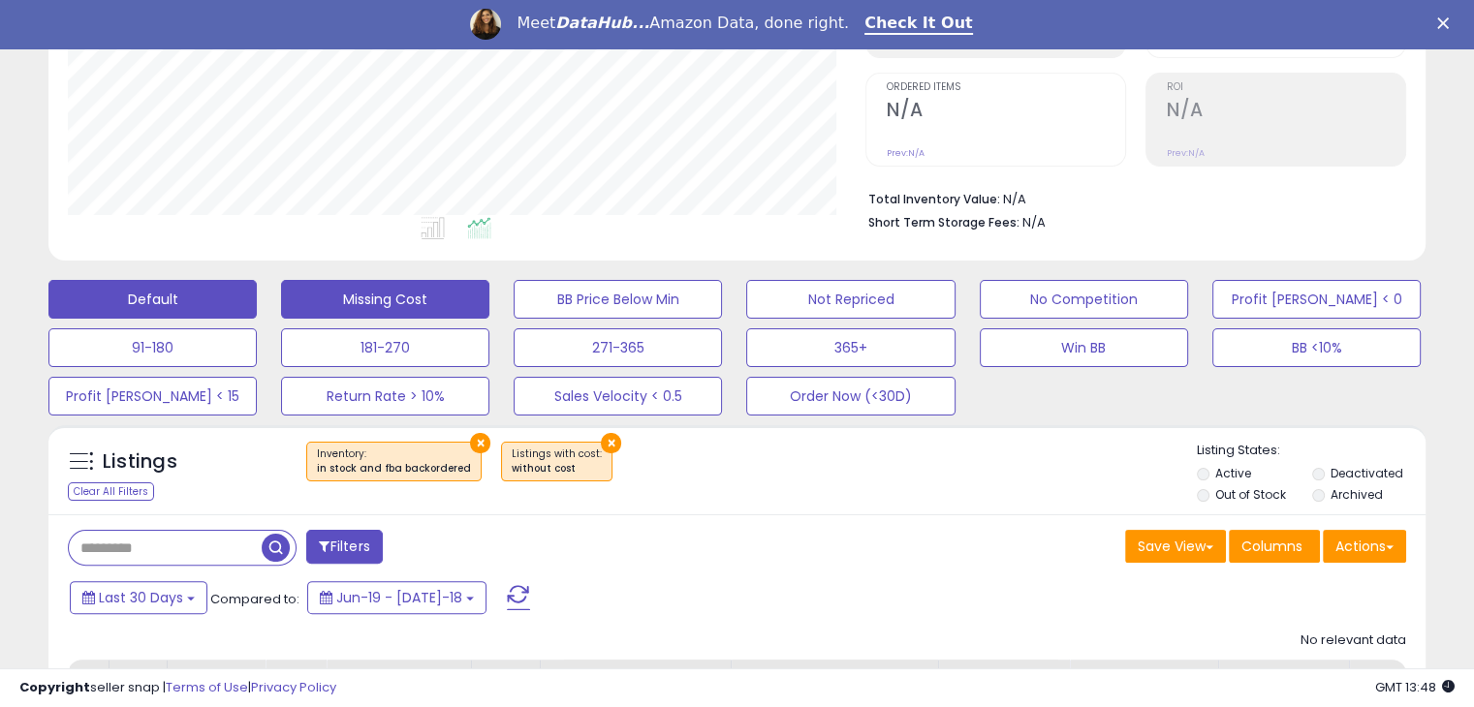
click at [163, 284] on button "Default" at bounding box center [152, 299] width 208 height 39
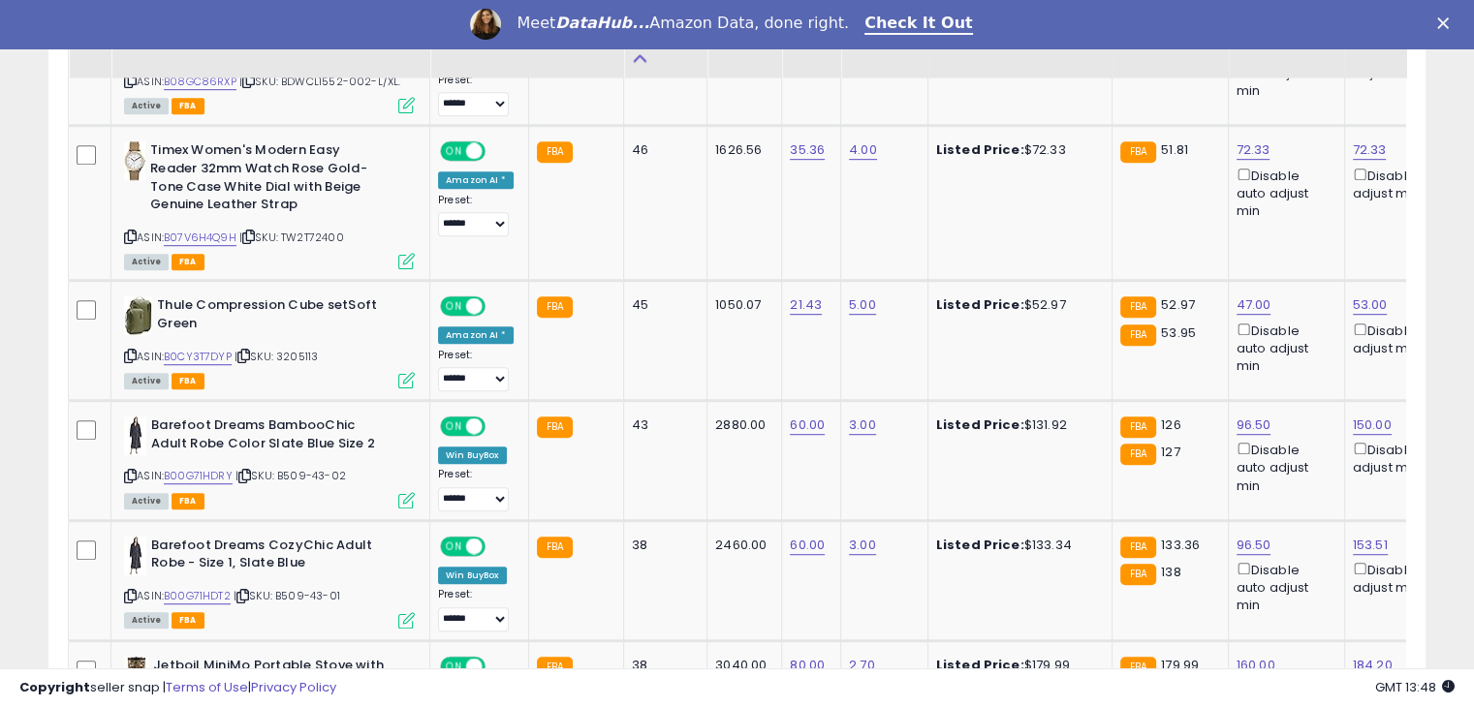
scroll to position [1104, 0]
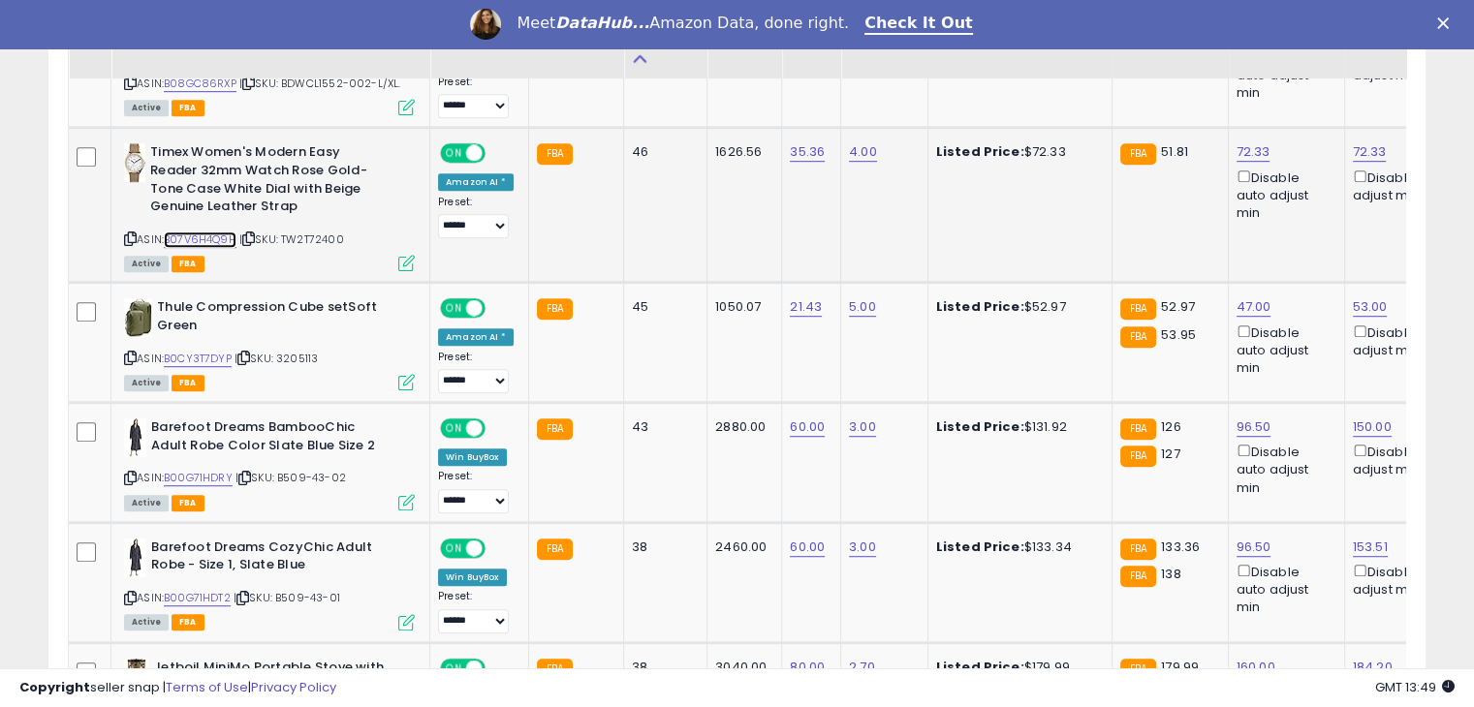
click at [206, 241] on link "B07V6H4Q9H" at bounding box center [200, 240] width 73 height 16
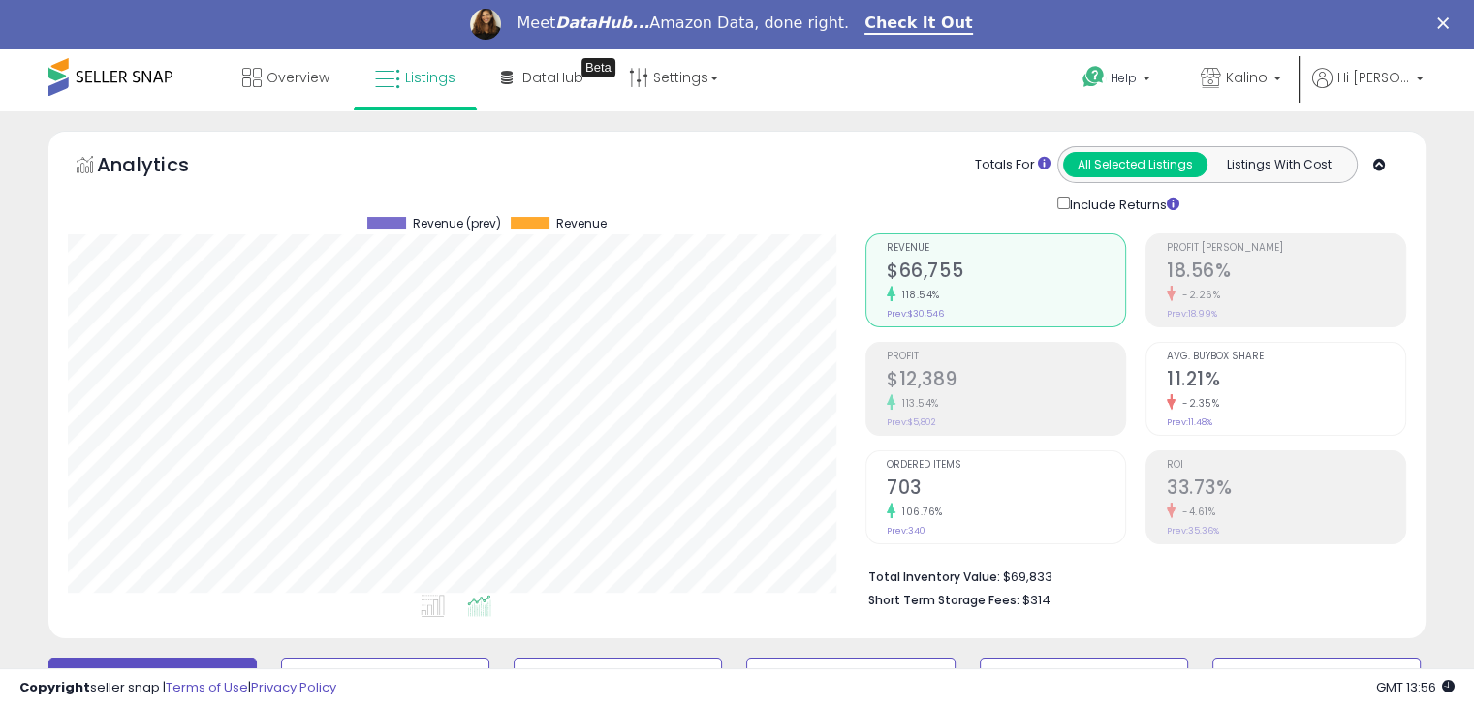
scroll to position [0, 0]
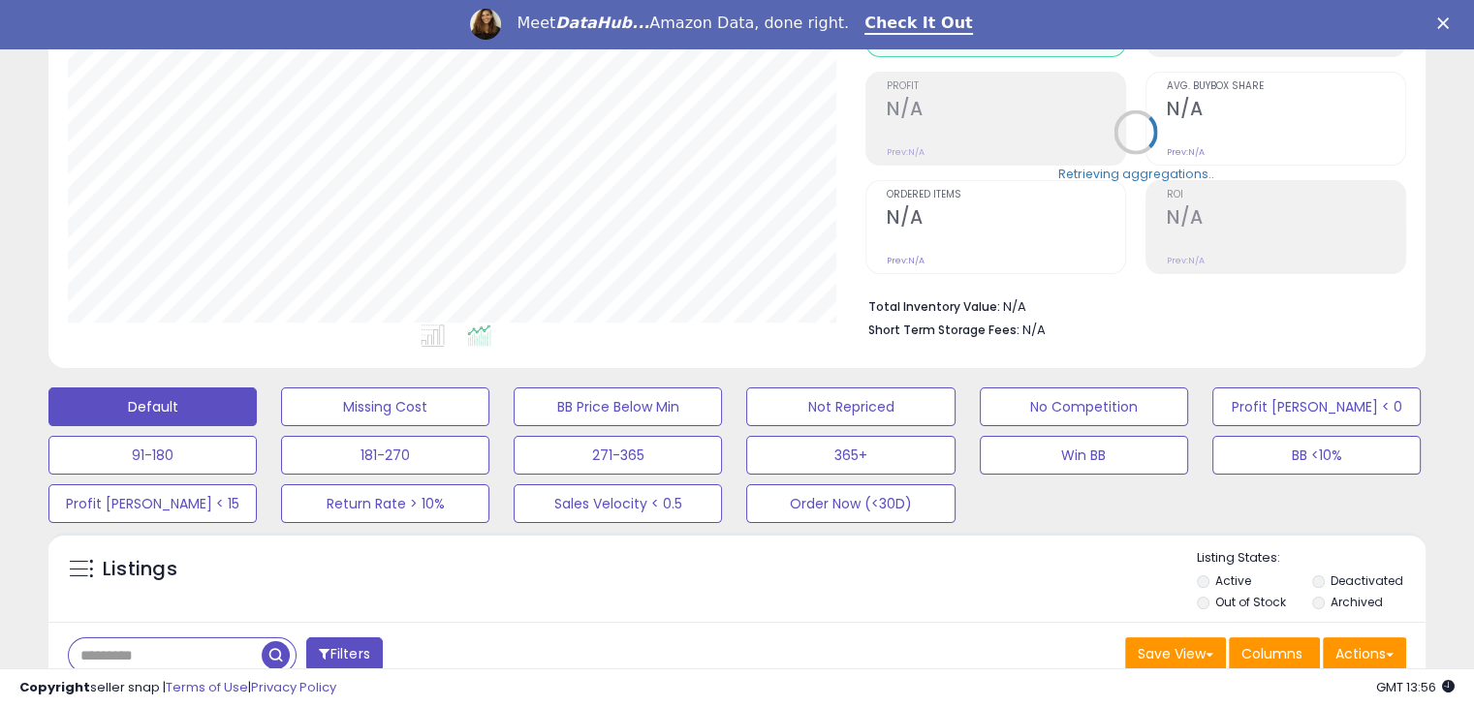
click at [387, 356] on div "Analytics Totals For All Selected Listings Listings With Cost Include Returns" at bounding box center [736, 114] width 1377 height 509
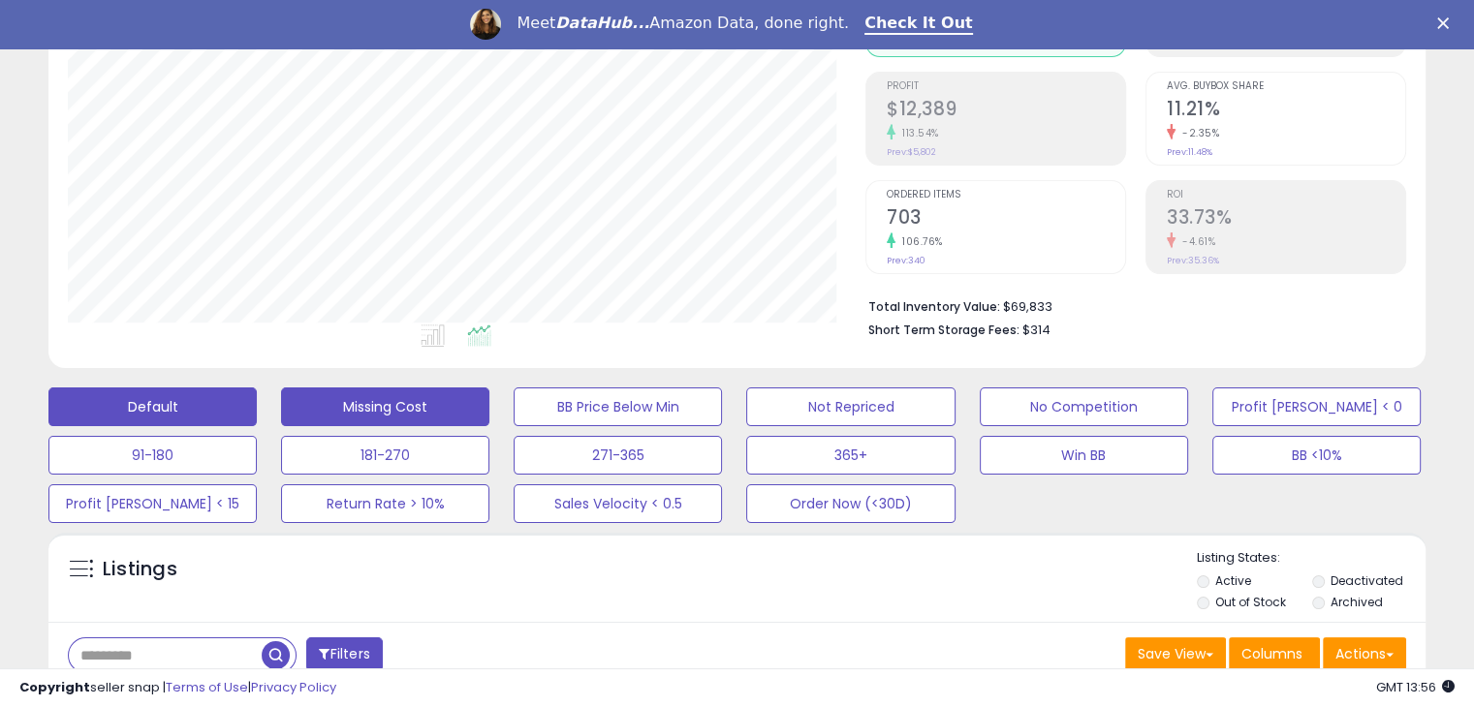
click at [378, 408] on button "Missing Cost" at bounding box center [385, 407] width 208 height 39
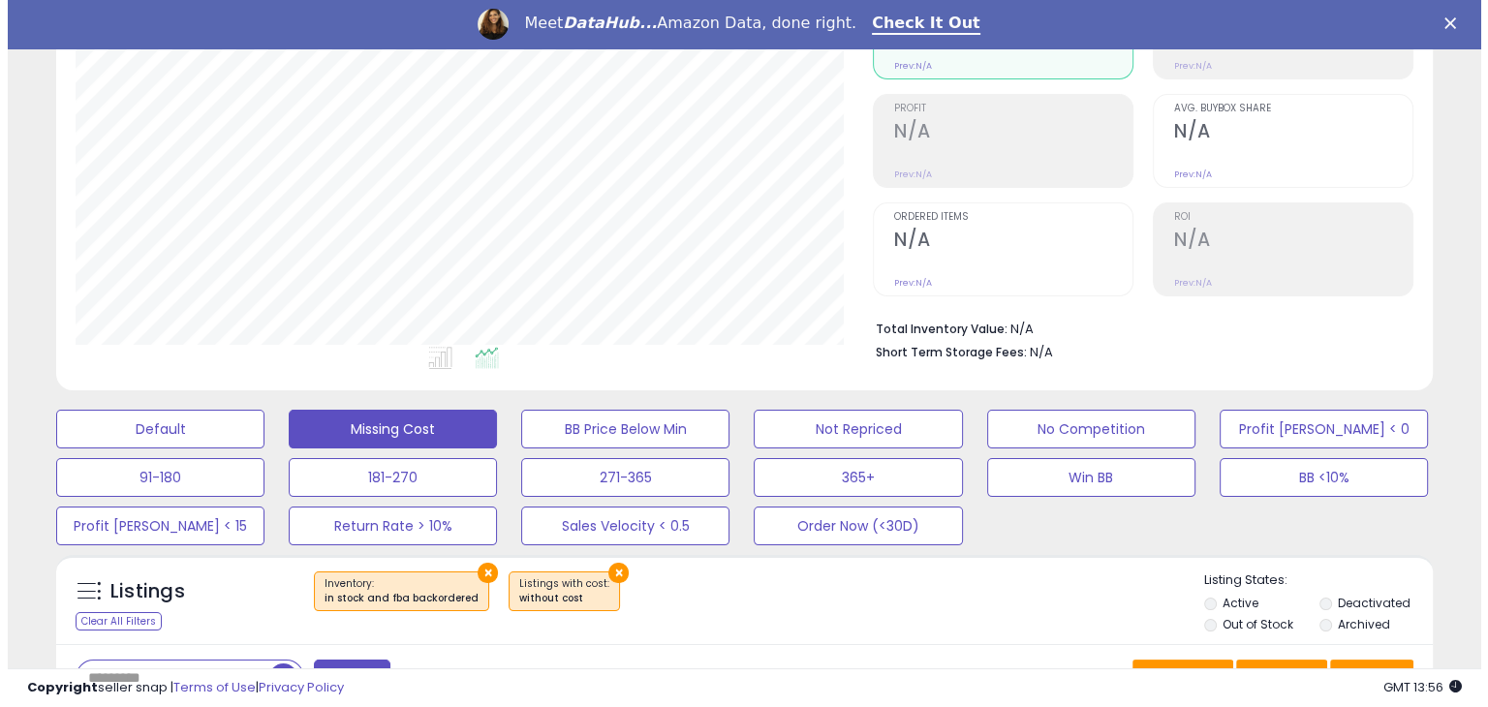
scroll to position [260, 0]
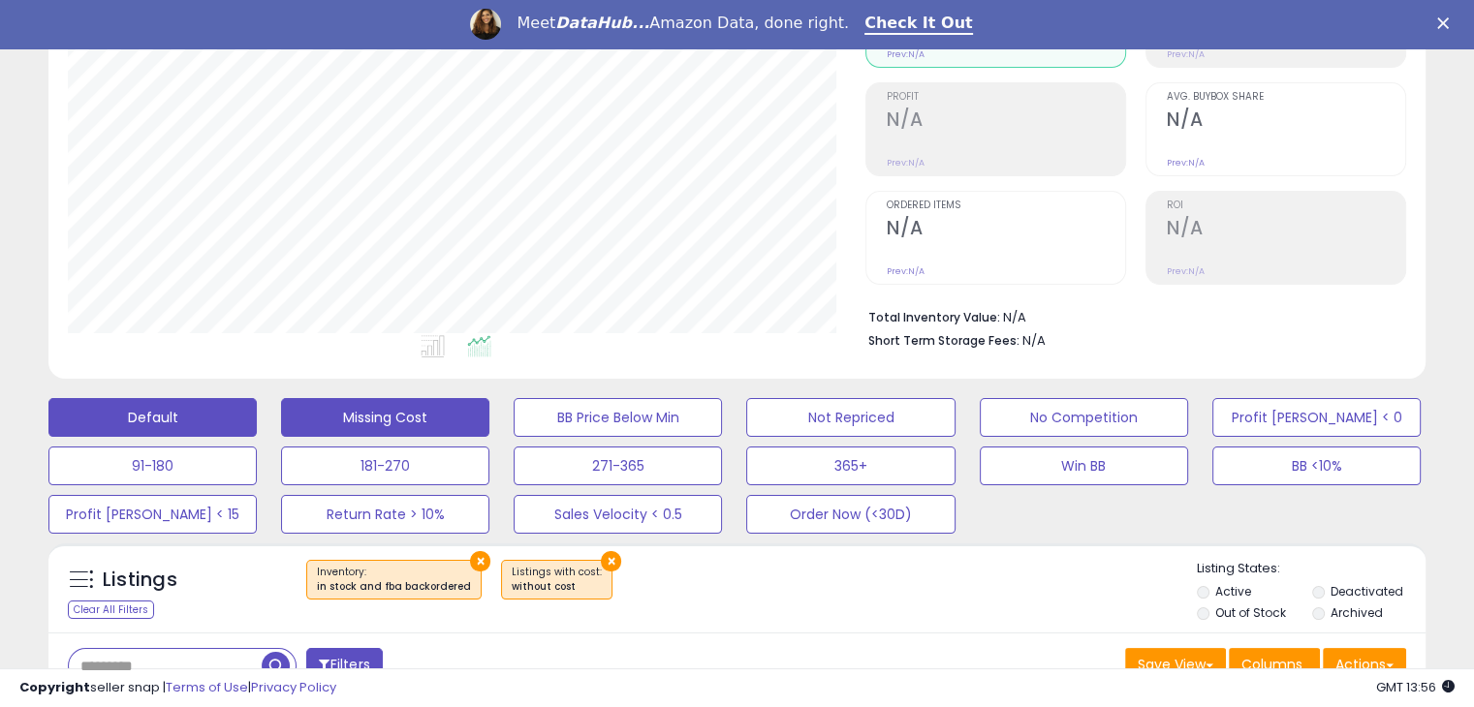
click at [140, 411] on button "Default" at bounding box center [152, 417] width 208 height 39
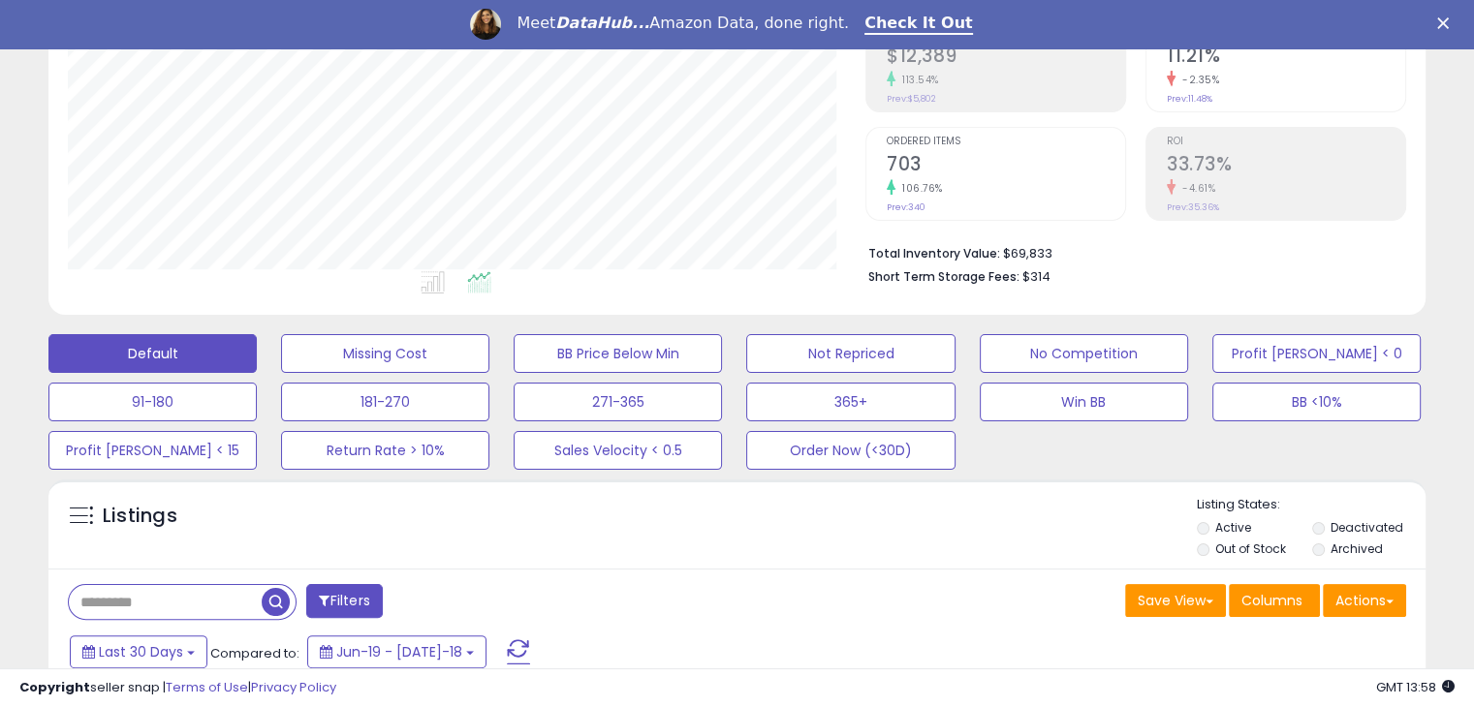
scroll to position [0, 0]
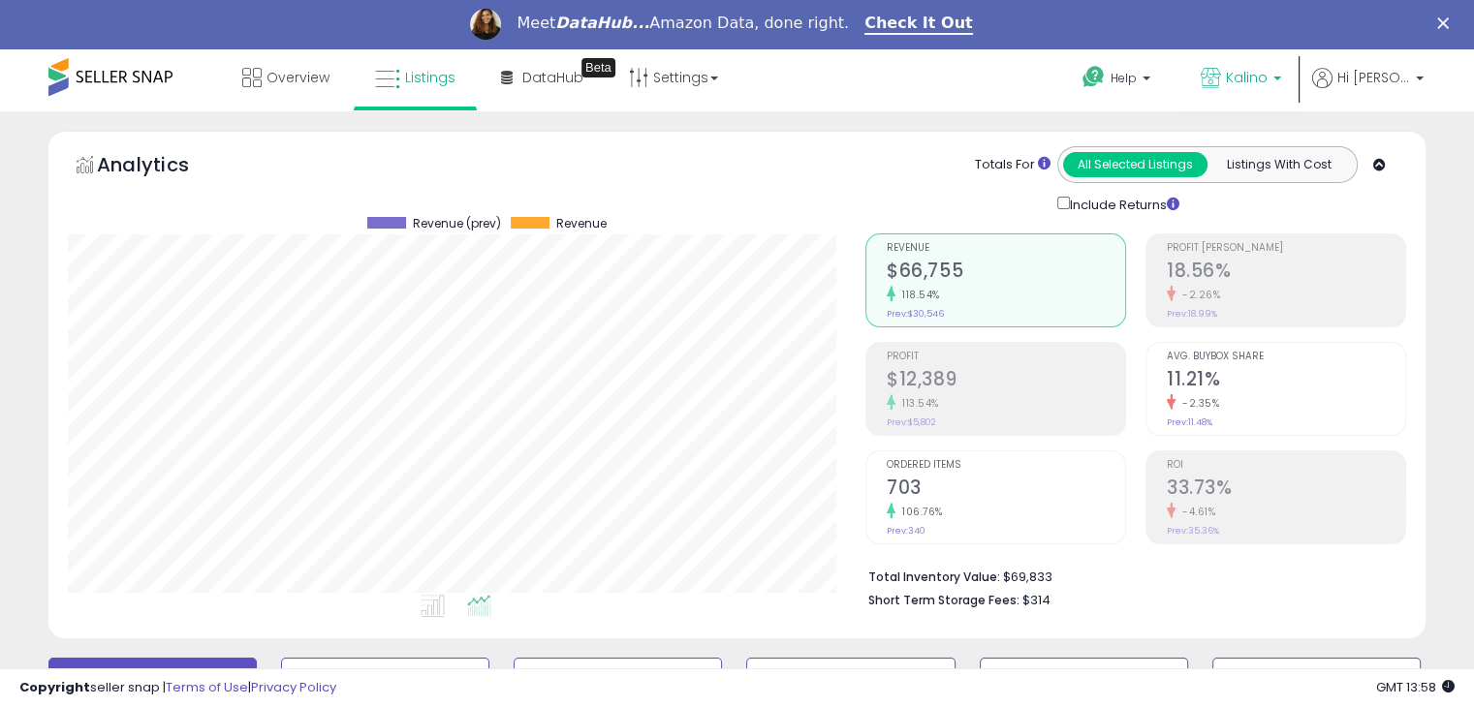
click at [1264, 83] on span "Kalino" at bounding box center [1247, 77] width 42 height 19
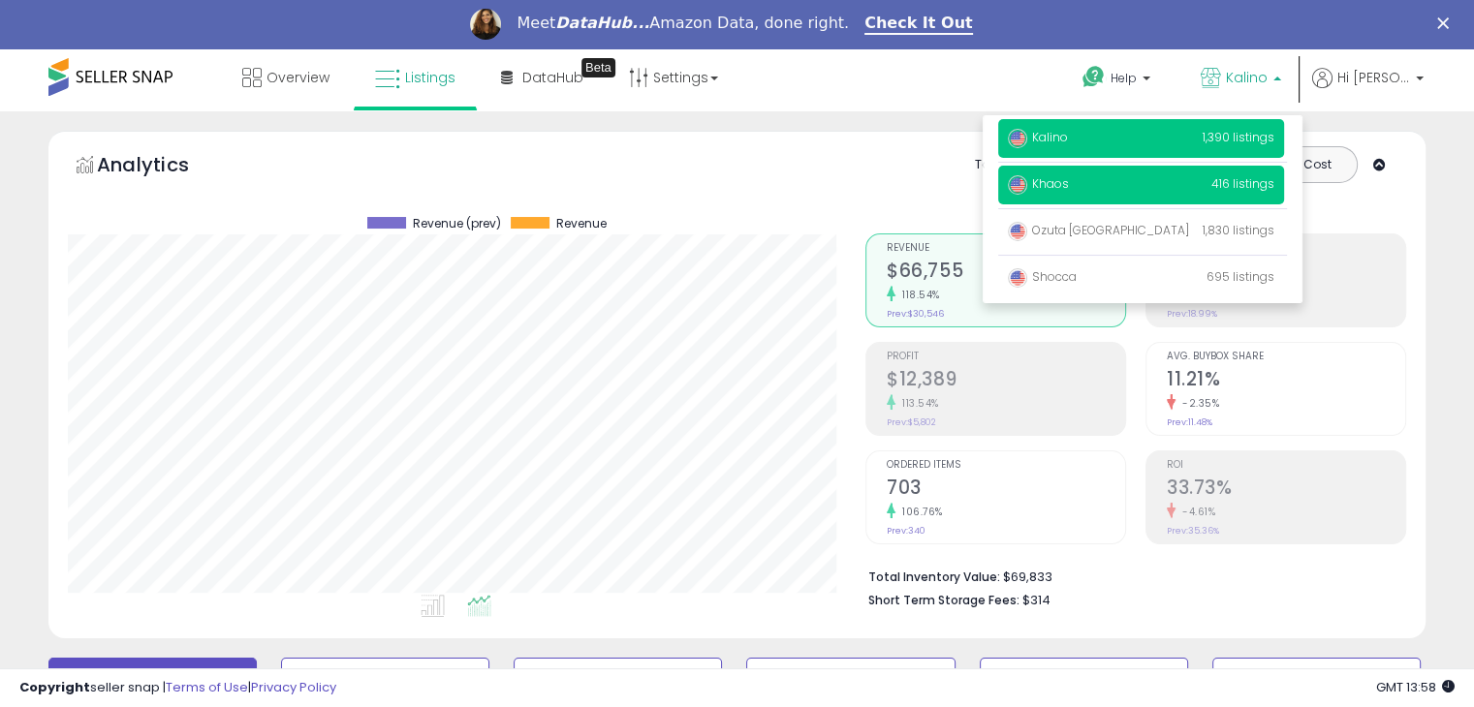
click at [1069, 182] on span "Khaos" at bounding box center [1038, 183] width 61 height 16
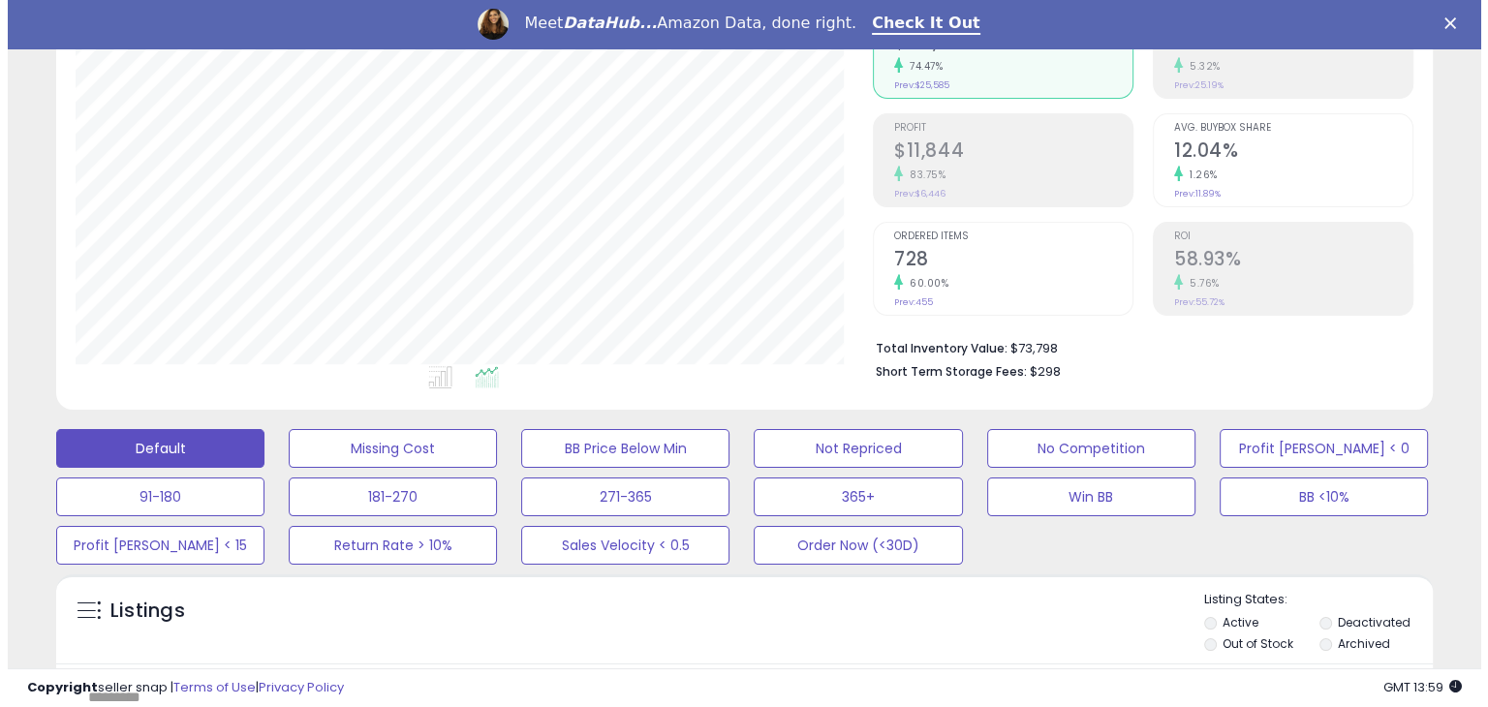
scroll to position [231, 0]
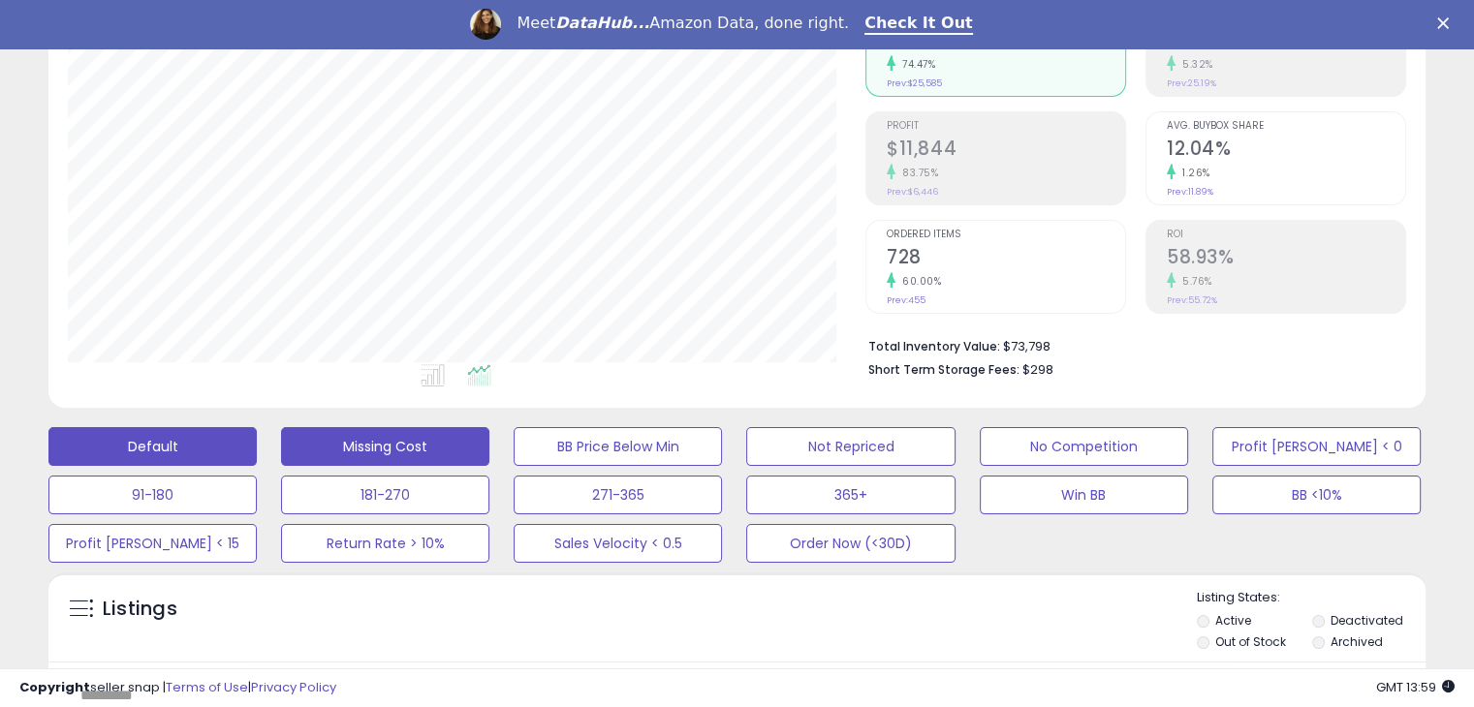
click at [432, 444] on button "Missing Cost" at bounding box center [385, 446] width 208 height 39
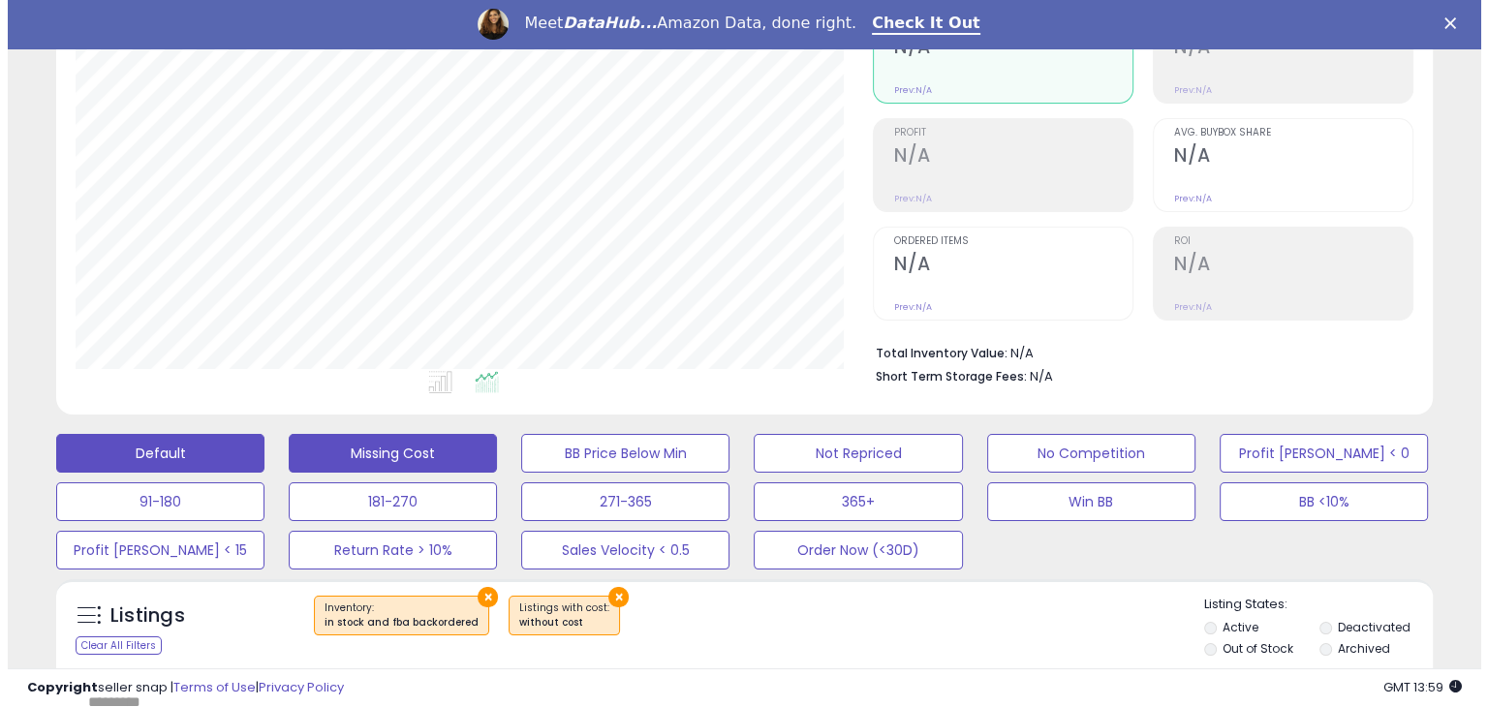
scroll to position [228, 0]
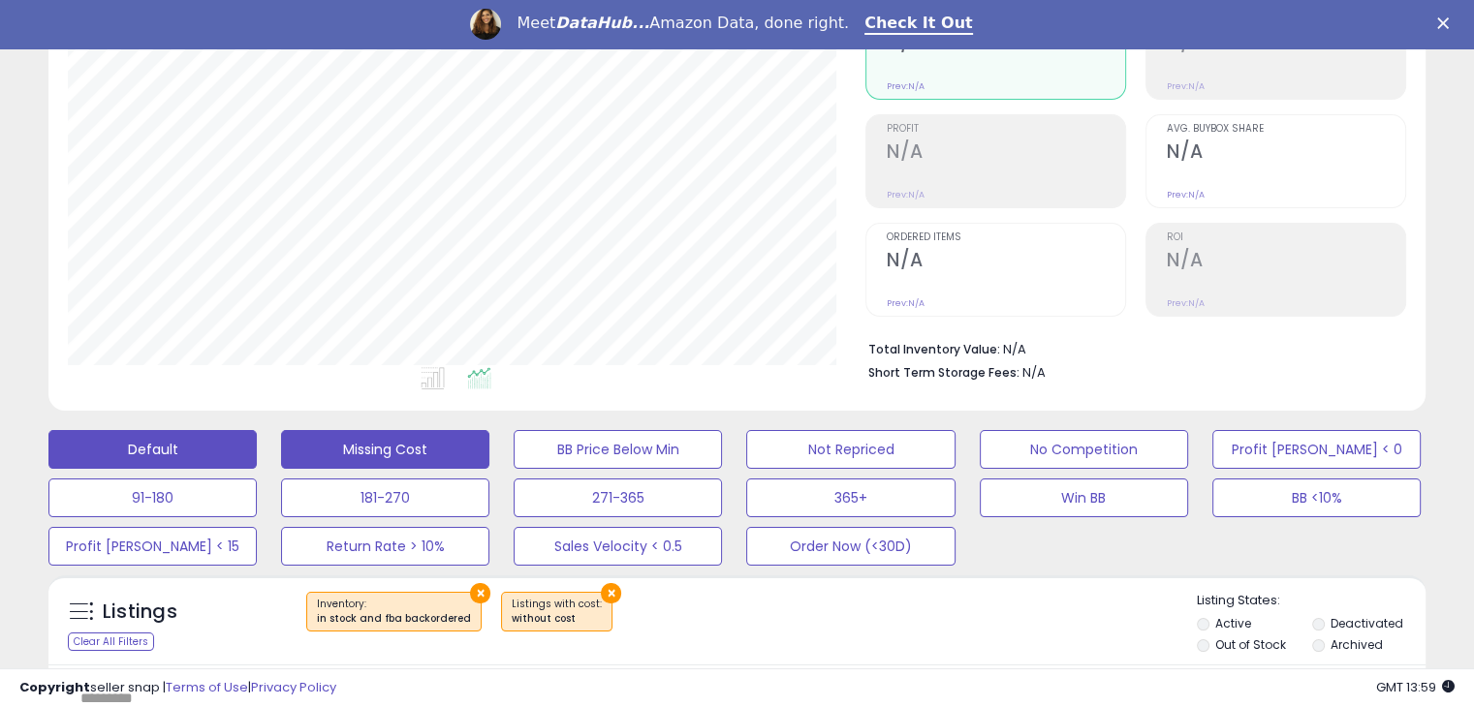
click at [217, 447] on button "Default" at bounding box center [152, 449] width 208 height 39
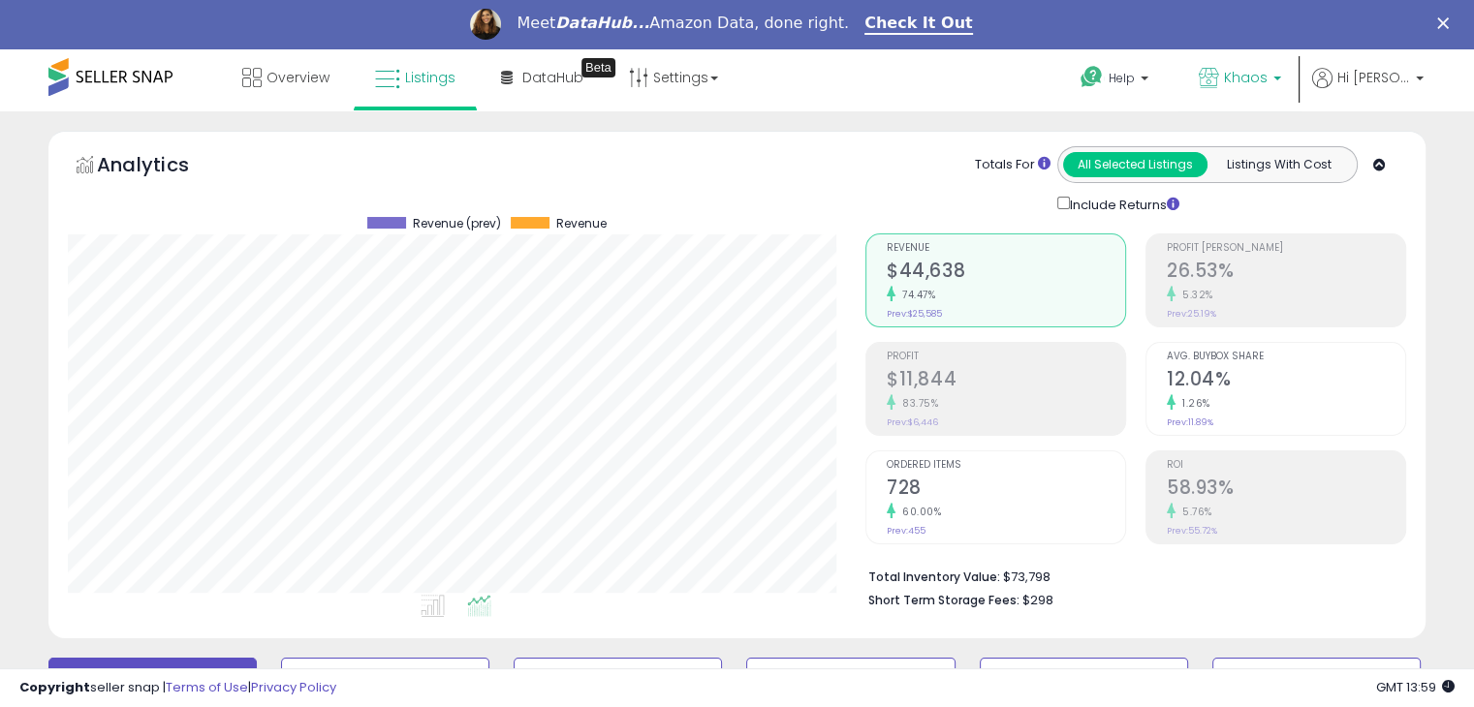
scroll to position [396, 796]
click at [1267, 78] on span "Khaos" at bounding box center [1246, 77] width 44 height 19
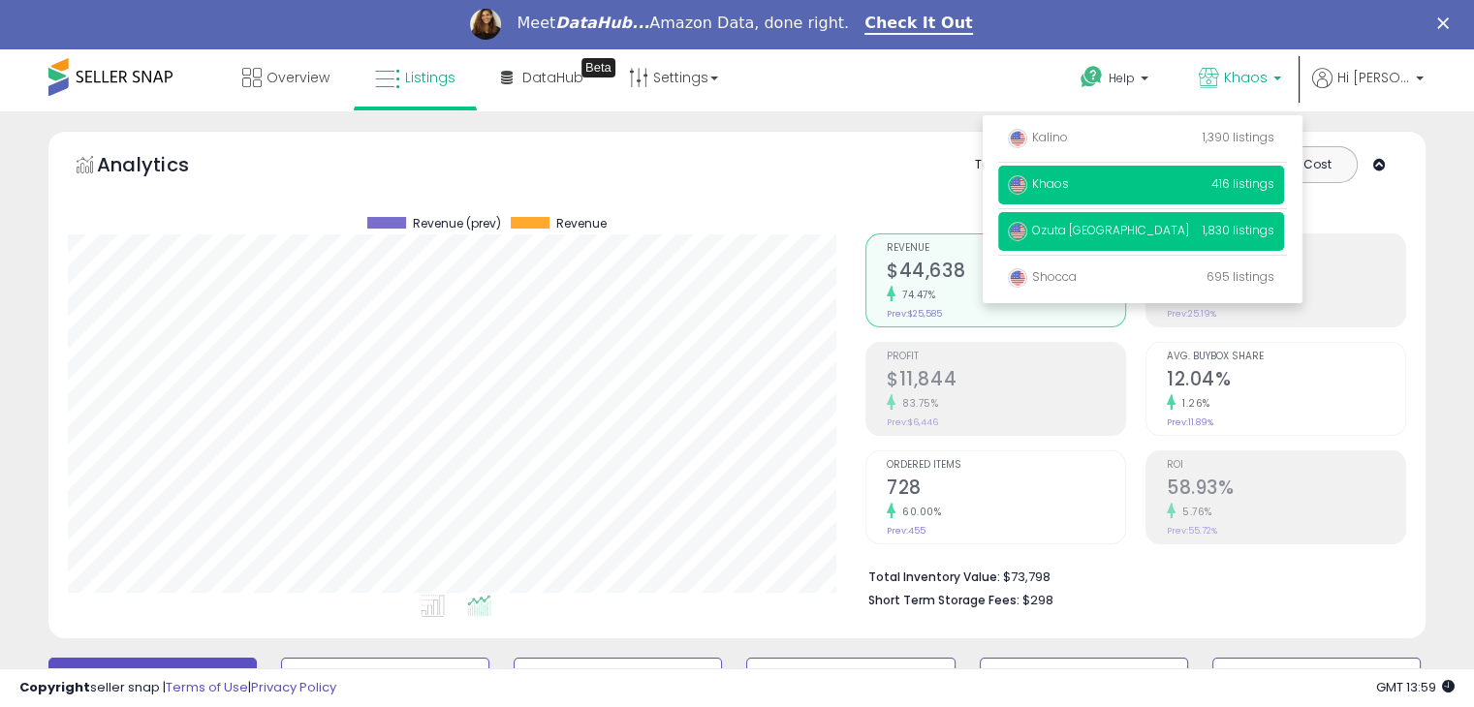
click at [1093, 230] on span "Ozuta [GEOGRAPHIC_DATA]" at bounding box center [1098, 230] width 181 height 16
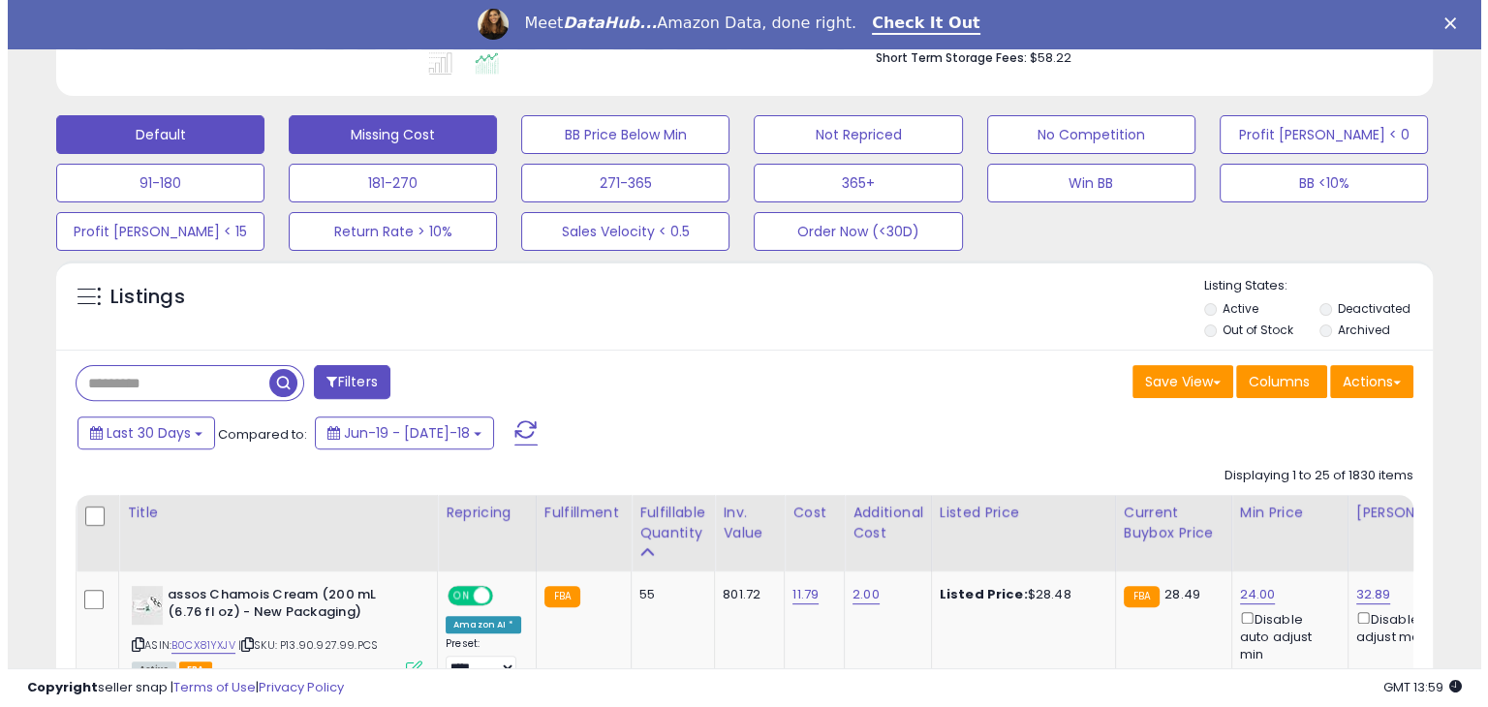
scroll to position [396, 796]
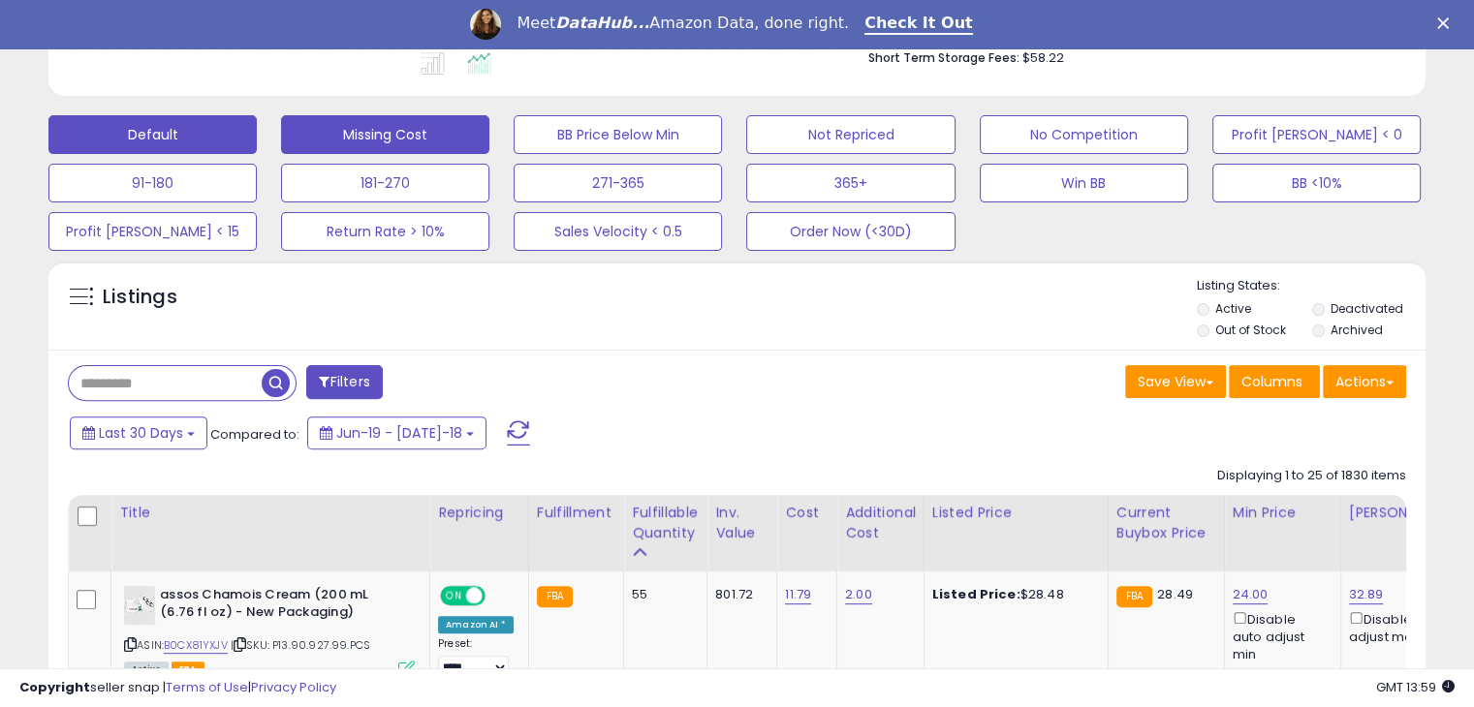
click at [394, 144] on button "Missing Cost" at bounding box center [385, 134] width 208 height 39
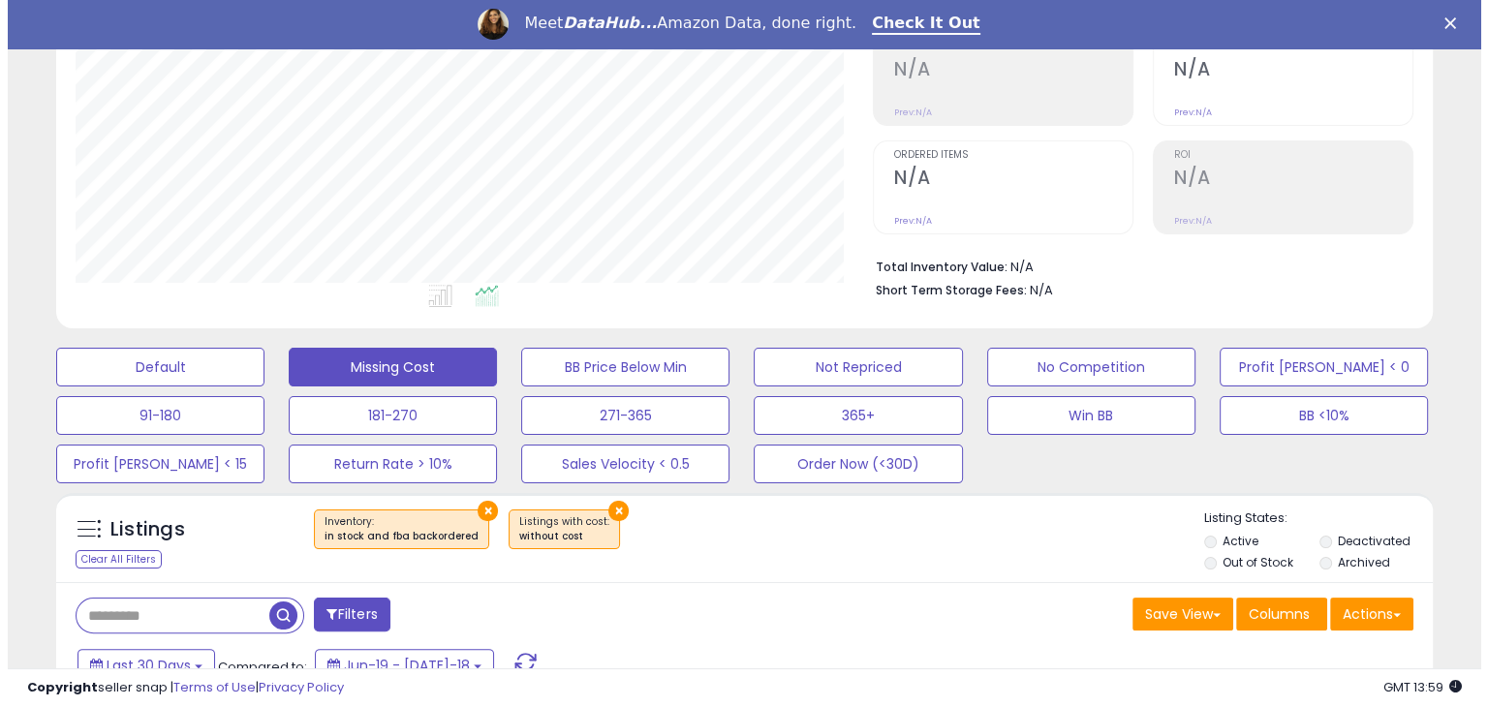
scroll to position [292, 0]
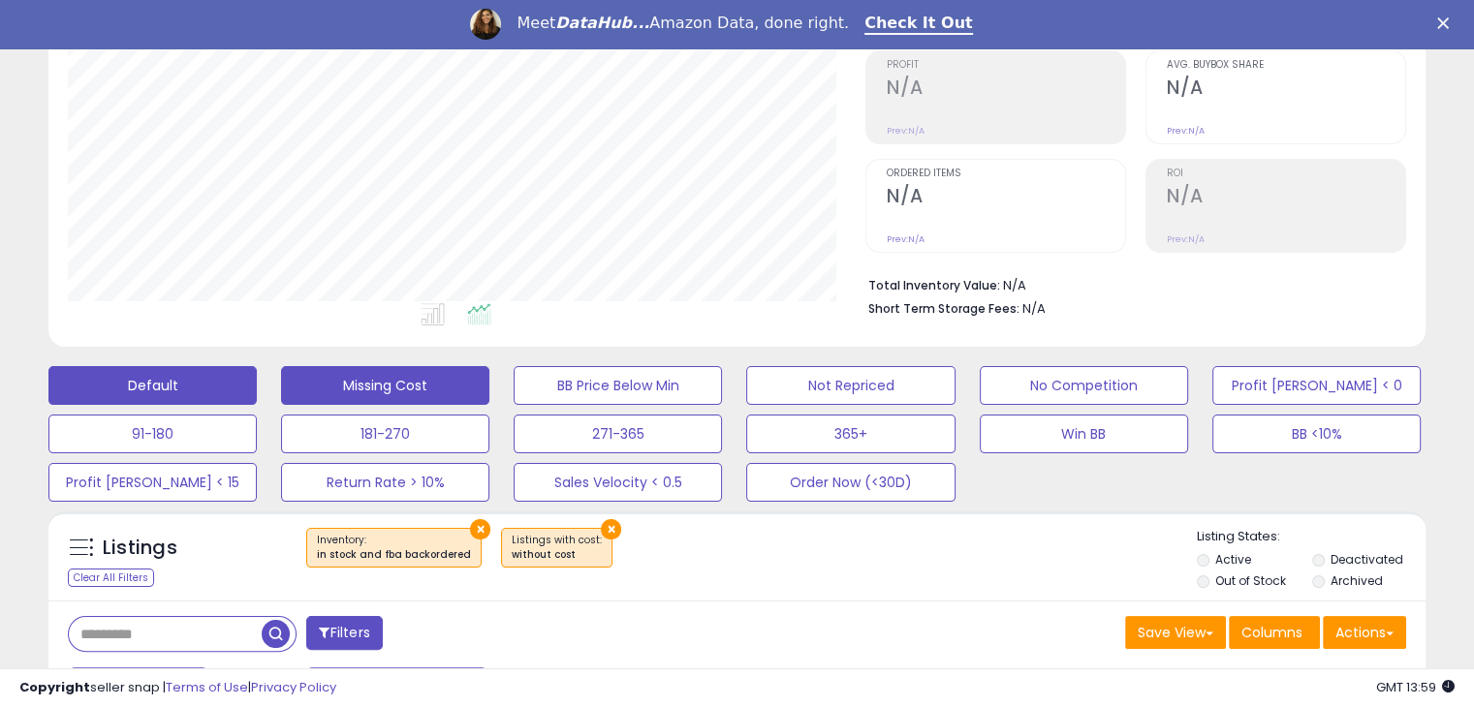
click at [186, 377] on button "Default" at bounding box center [152, 385] width 208 height 39
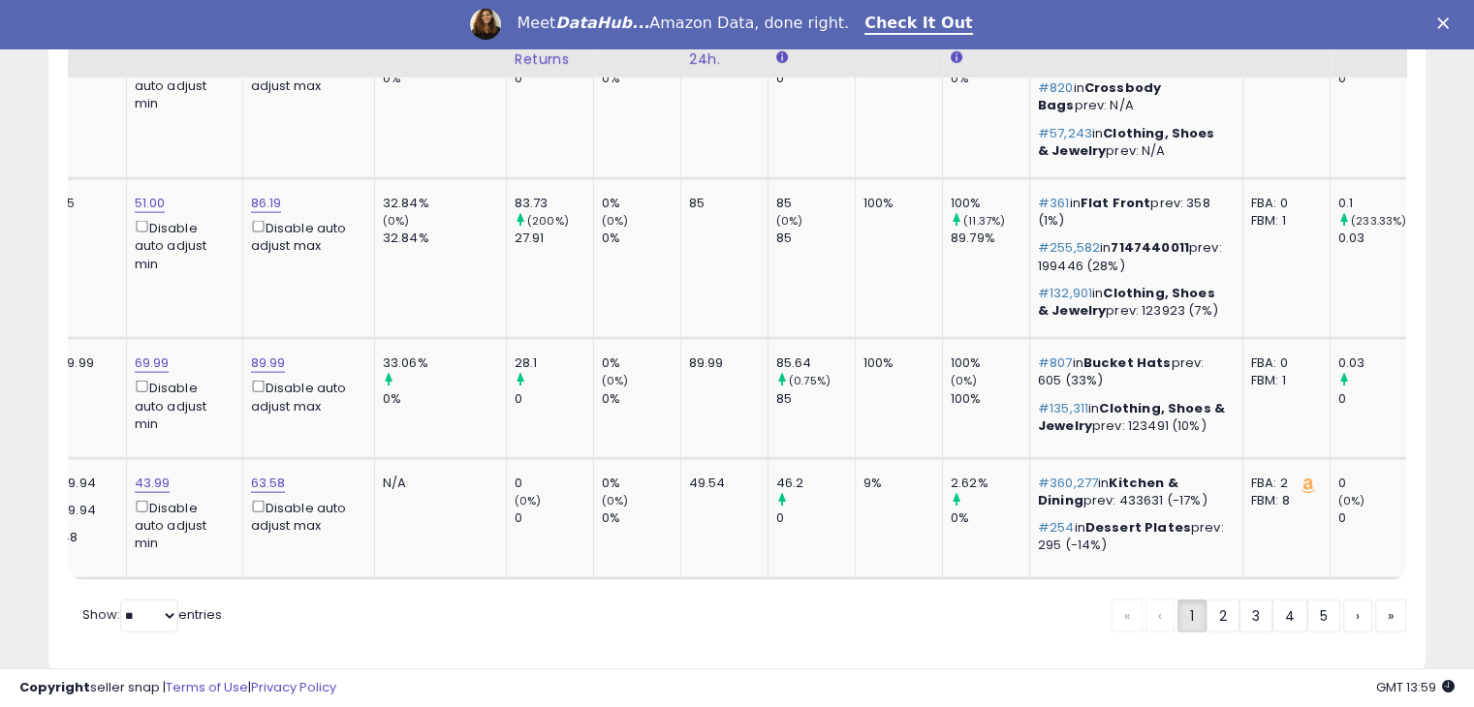
scroll to position [0, 0]
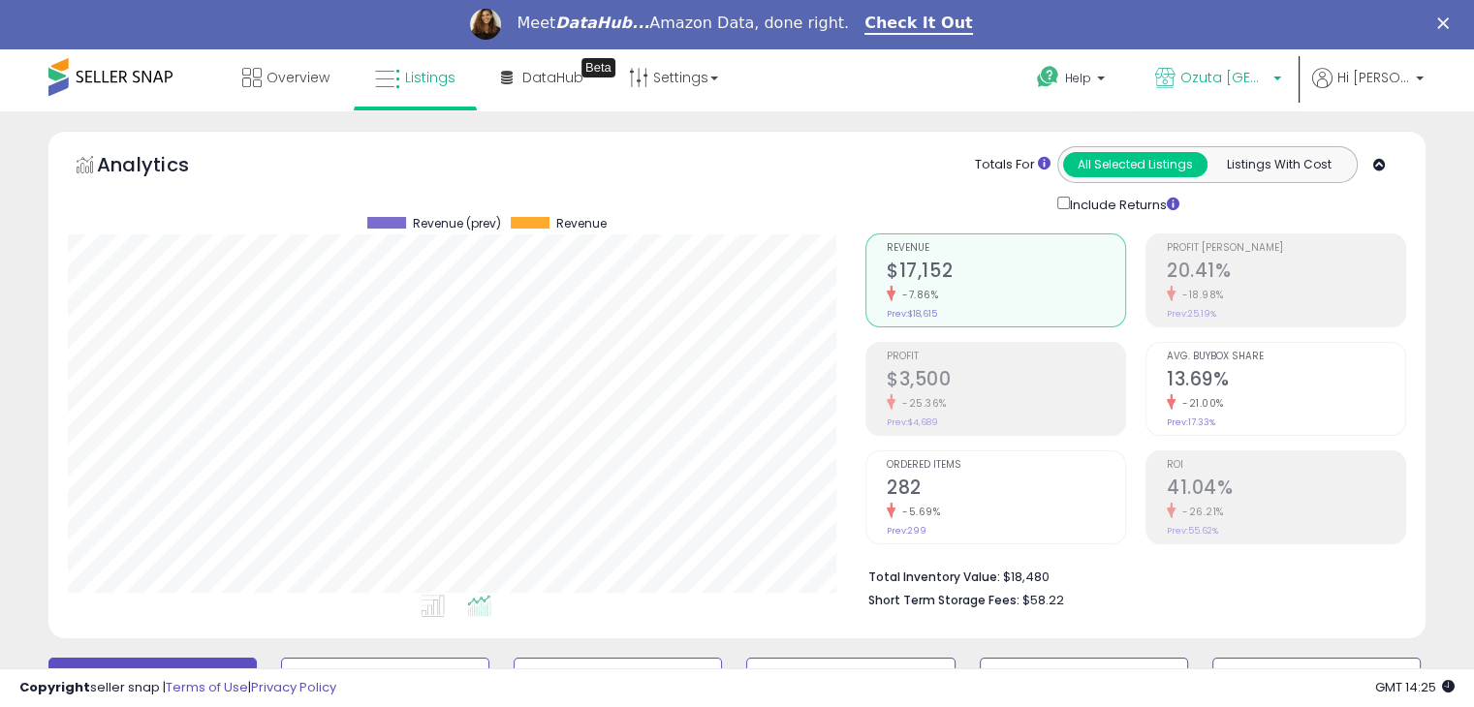
click at [1254, 83] on span "Ozuta [GEOGRAPHIC_DATA]" at bounding box center [1223, 77] width 87 height 19
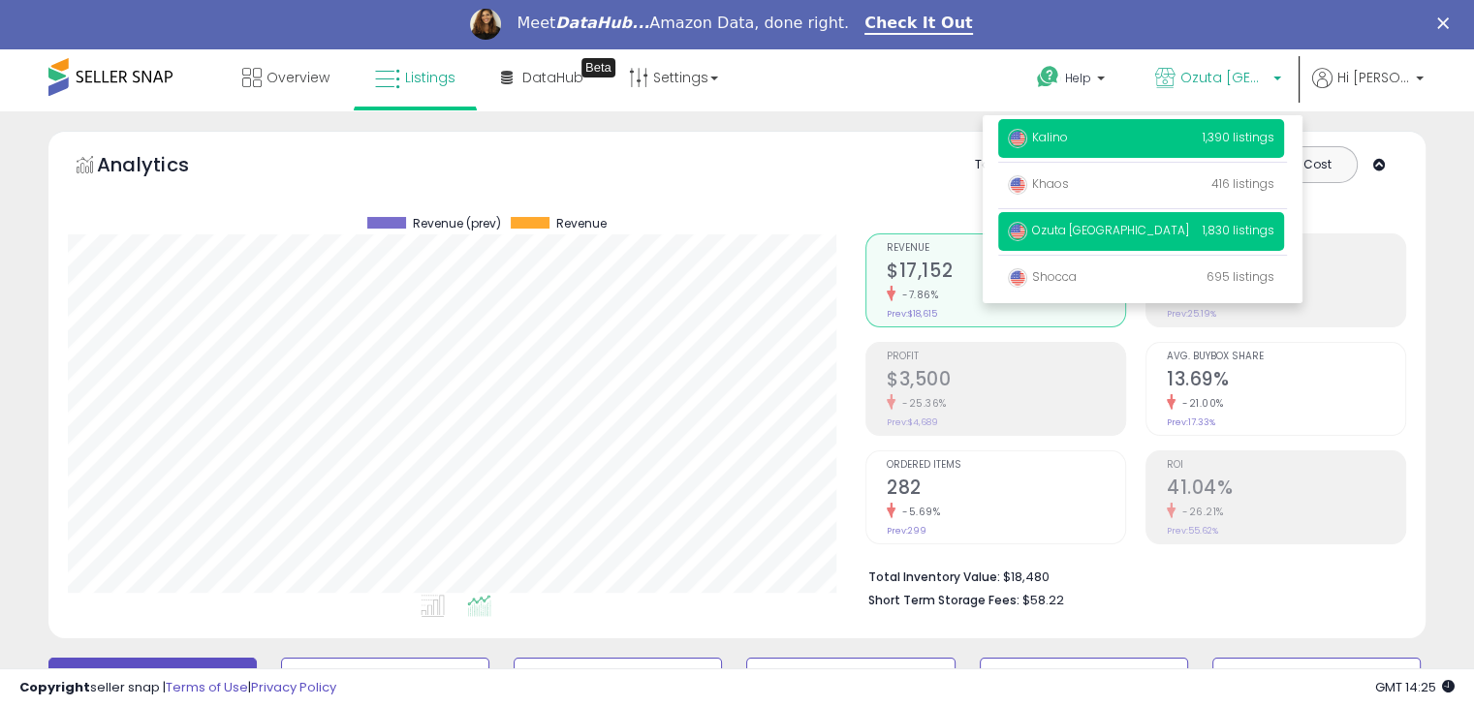
click at [1063, 135] on span "Kalino" at bounding box center [1038, 137] width 60 height 16
